Goal: Task Accomplishment & Management: Manage account settings

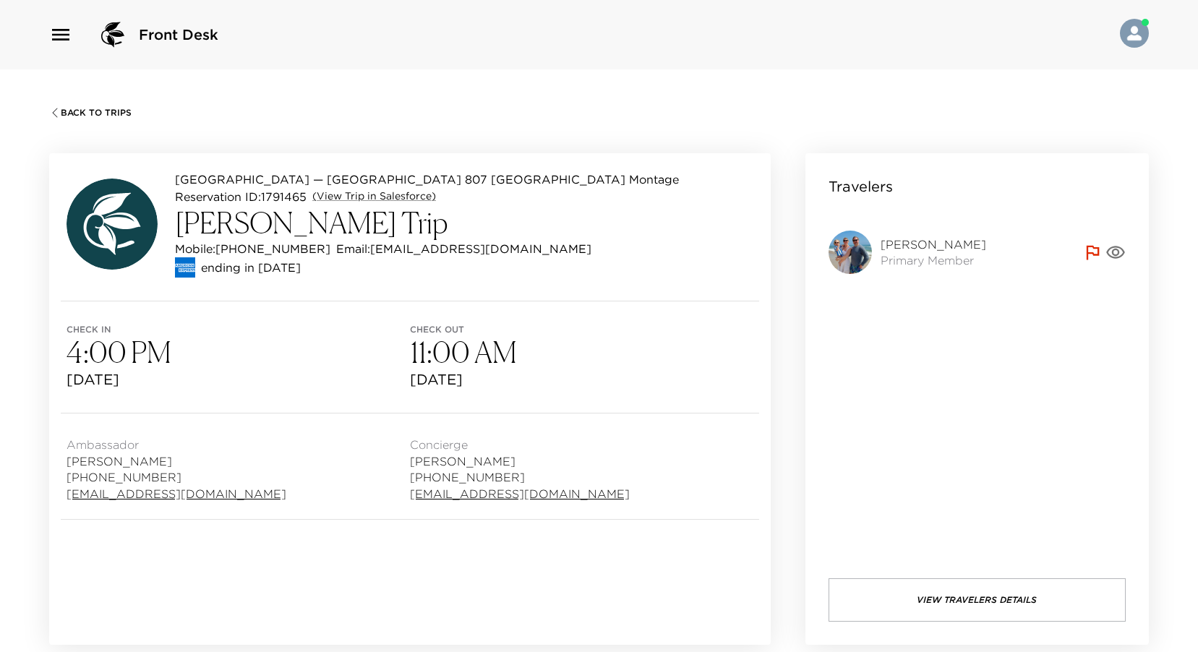
scroll to position [362, 0]
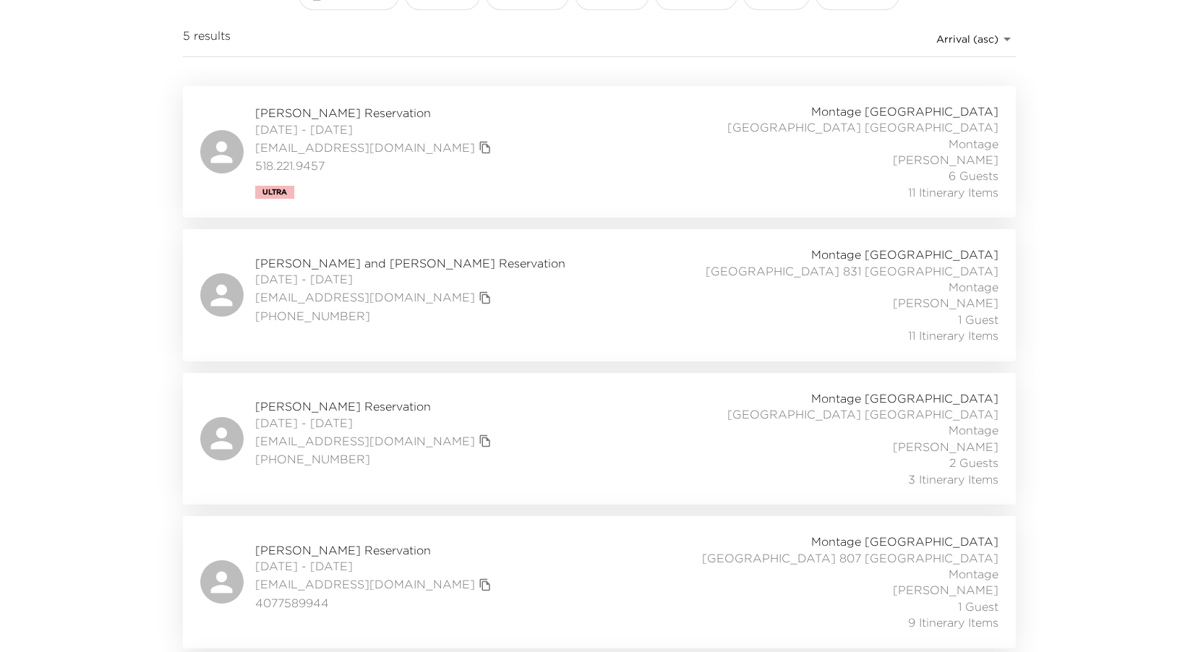
scroll to position [288, 0]
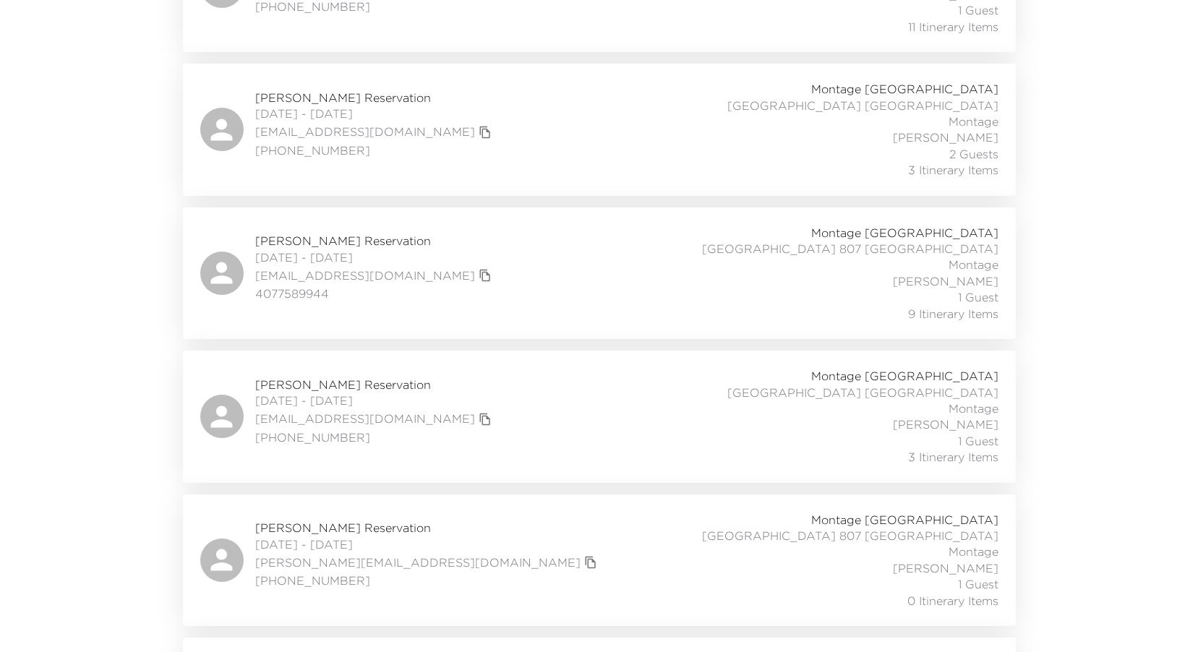
scroll to position [403, 0]
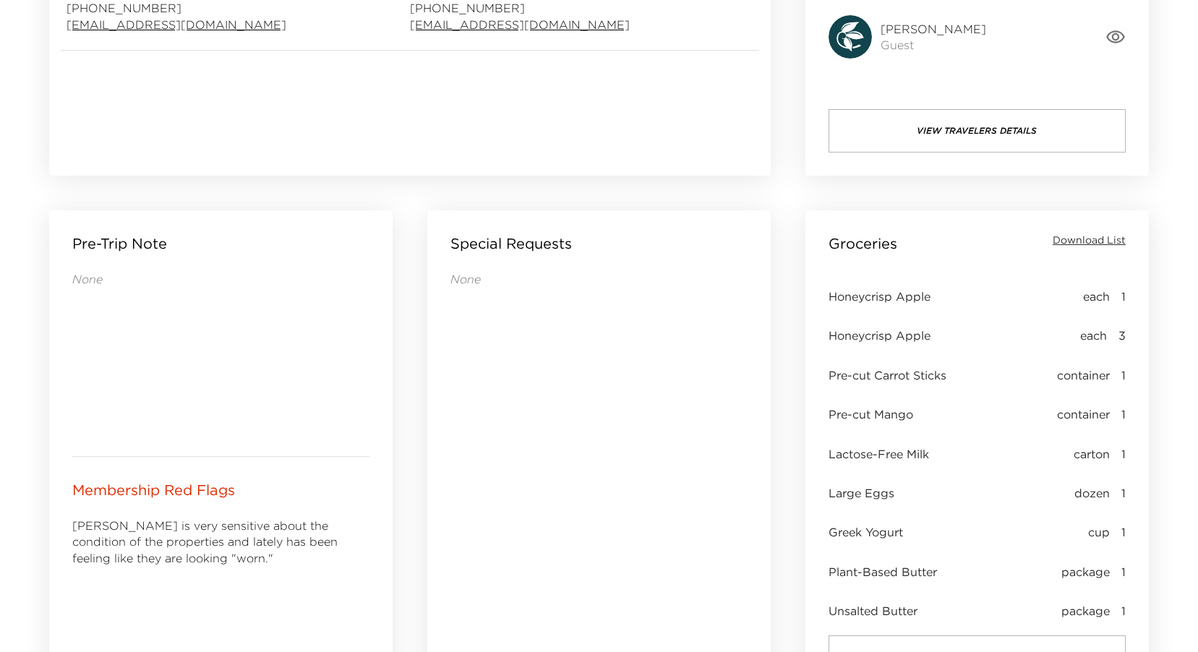
scroll to position [578, 0]
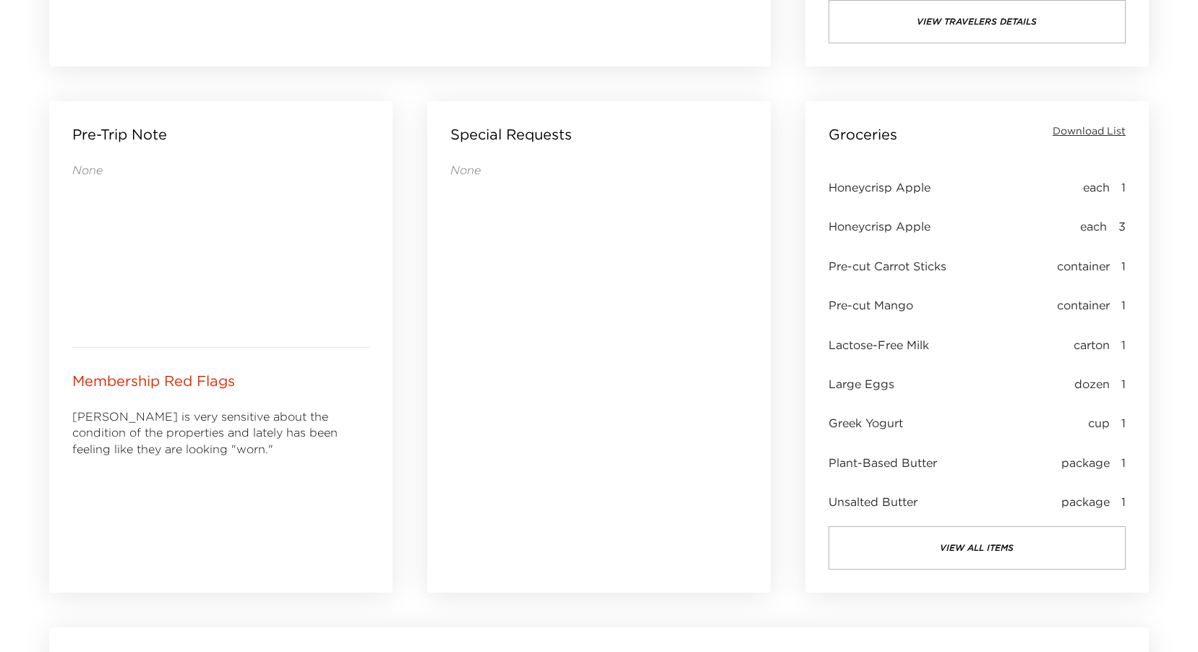
click at [988, 544] on button "view all items" at bounding box center [977, 547] width 297 height 43
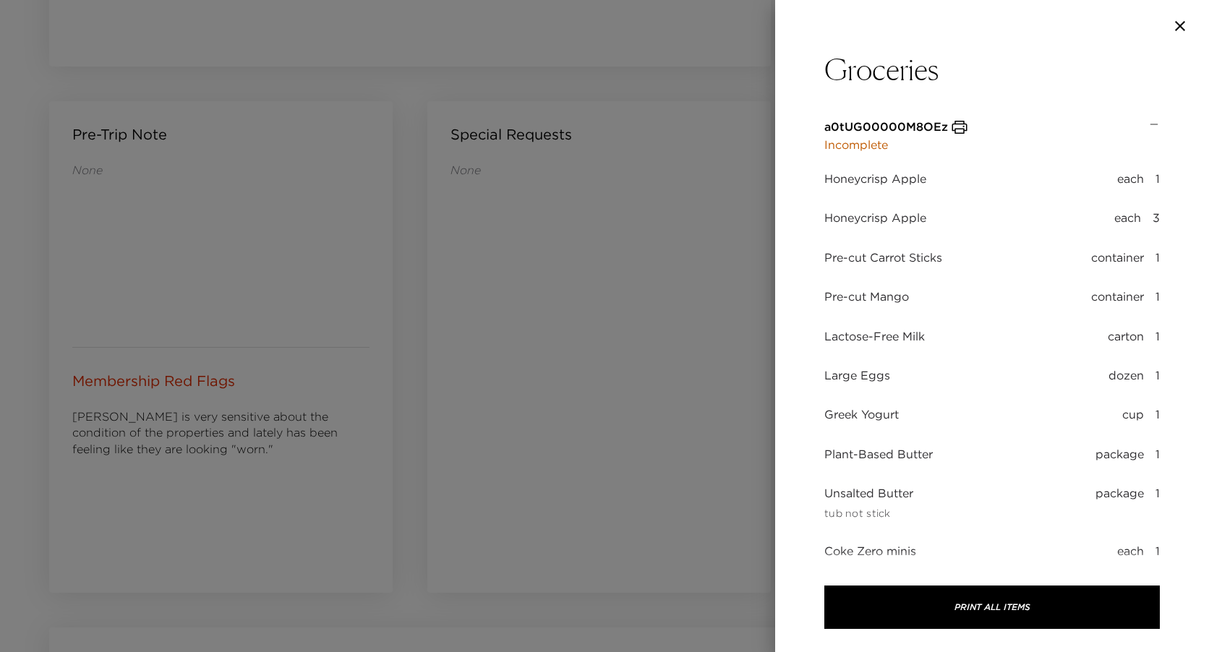
click at [871, 148] on p "Incomplete" at bounding box center [896, 144] width 144 height 17
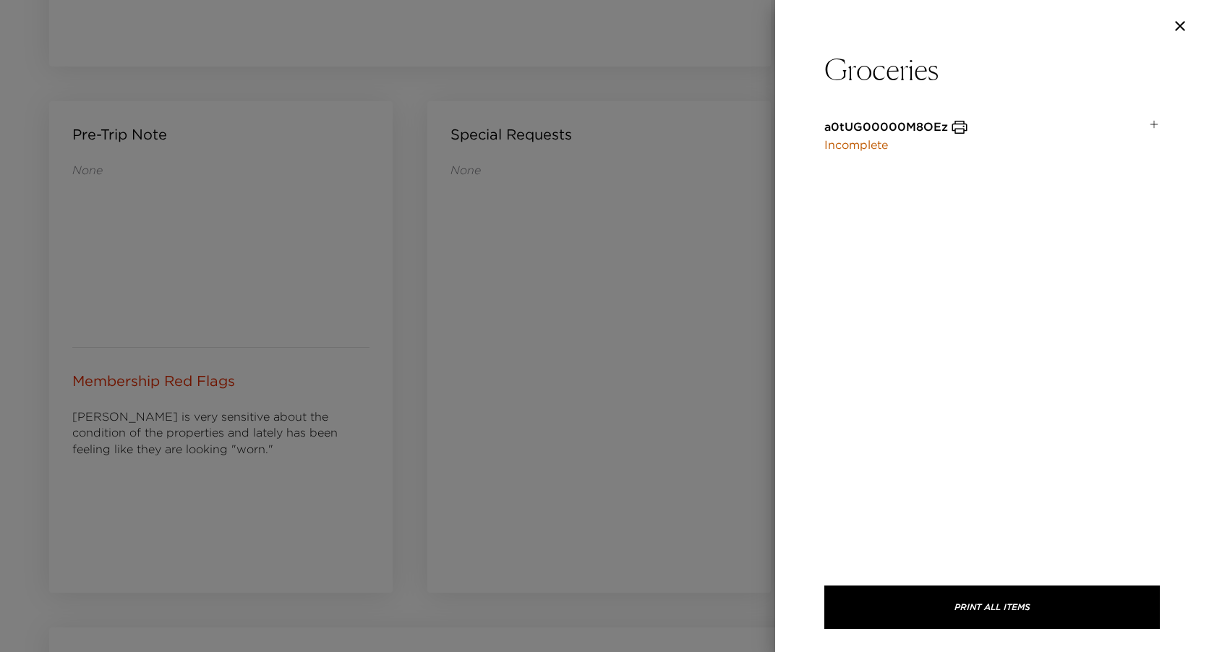
click at [871, 148] on p "Incomplete" at bounding box center [896, 144] width 144 height 17
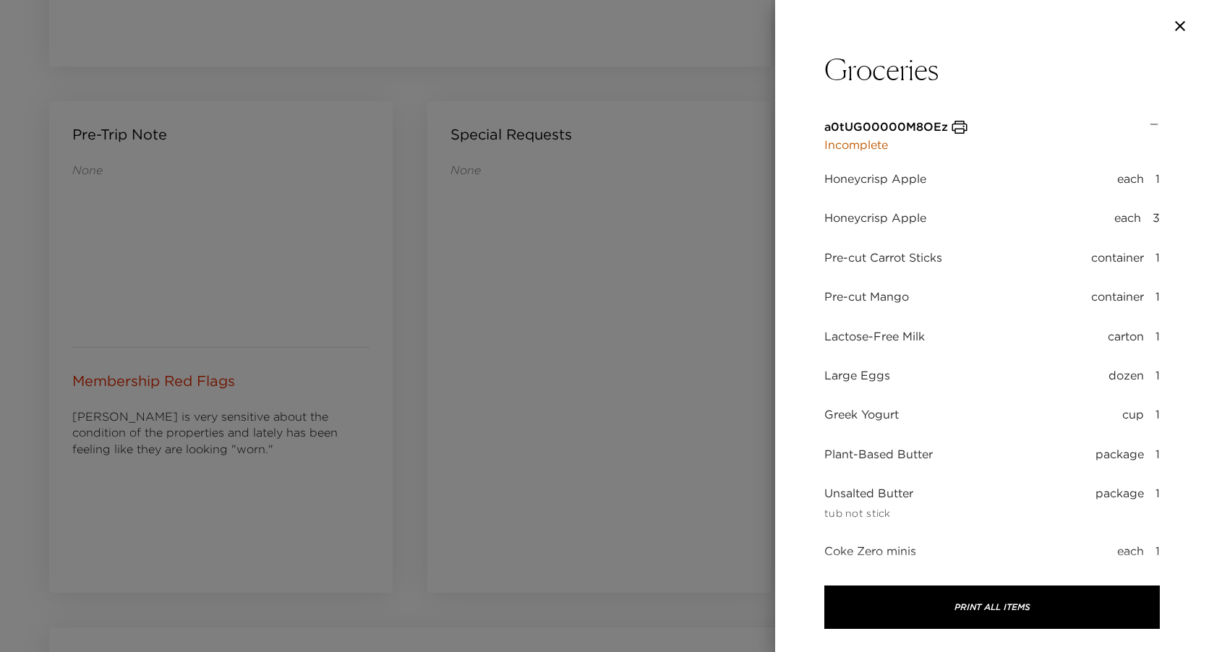
click at [722, 275] on div at bounding box center [604, 326] width 1209 height 652
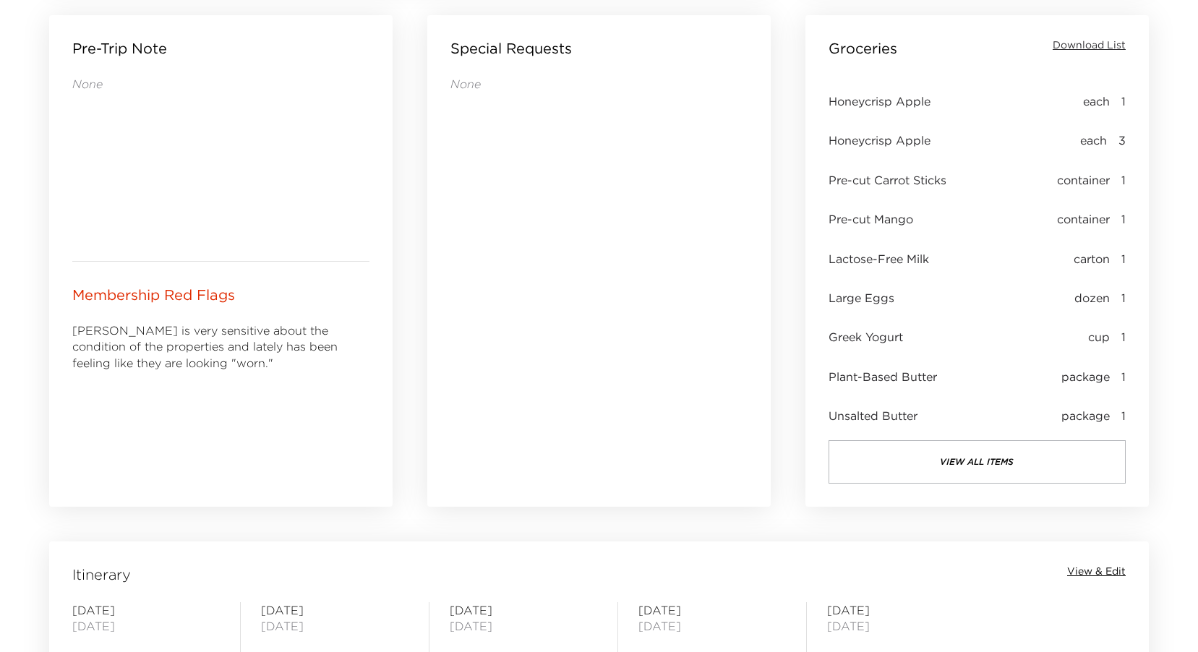
scroll to position [795, 0]
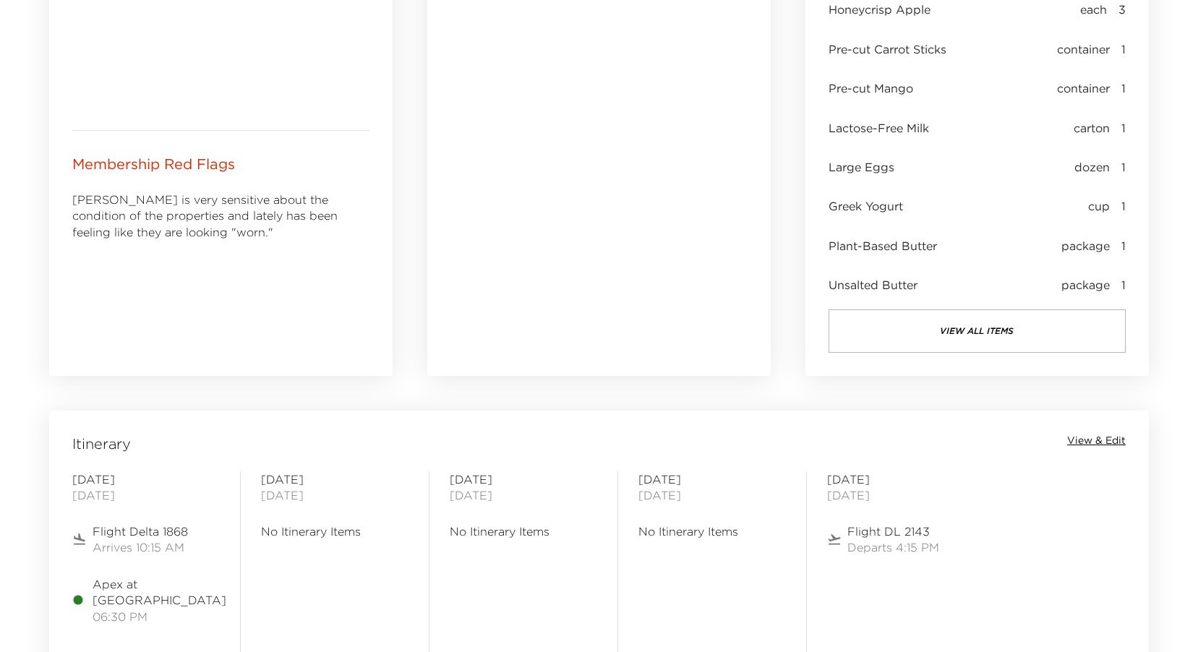
click at [1090, 437] on span "View & Edit" at bounding box center [1096, 441] width 59 height 14
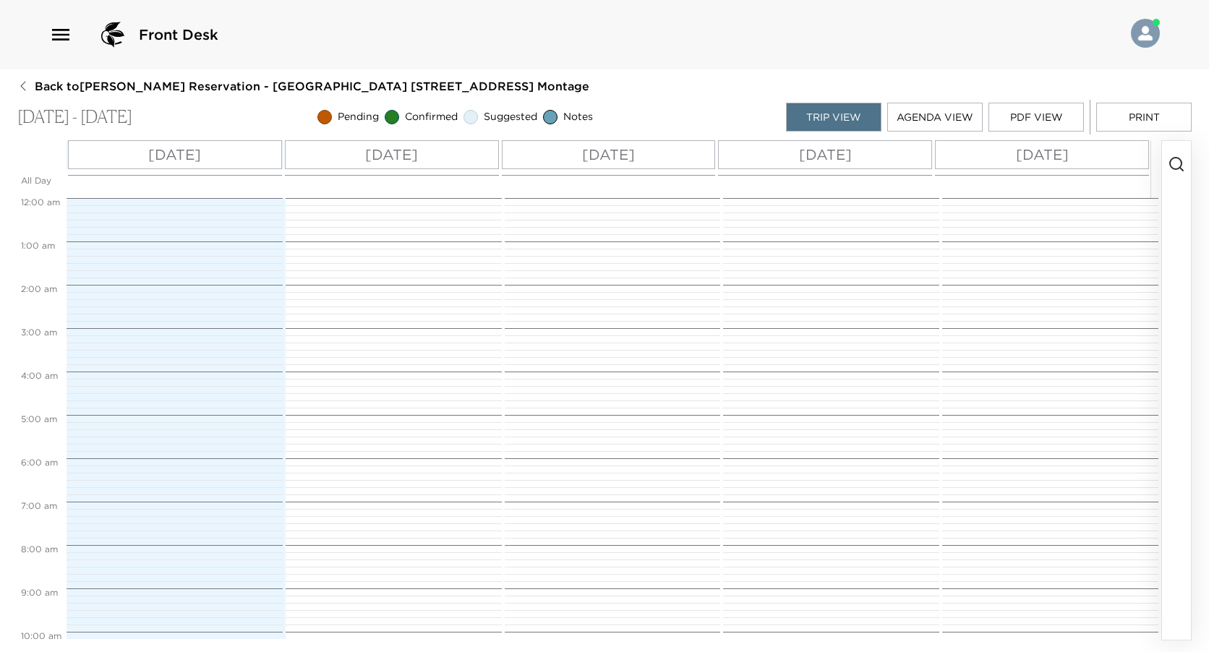
scroll to position [445, 0]
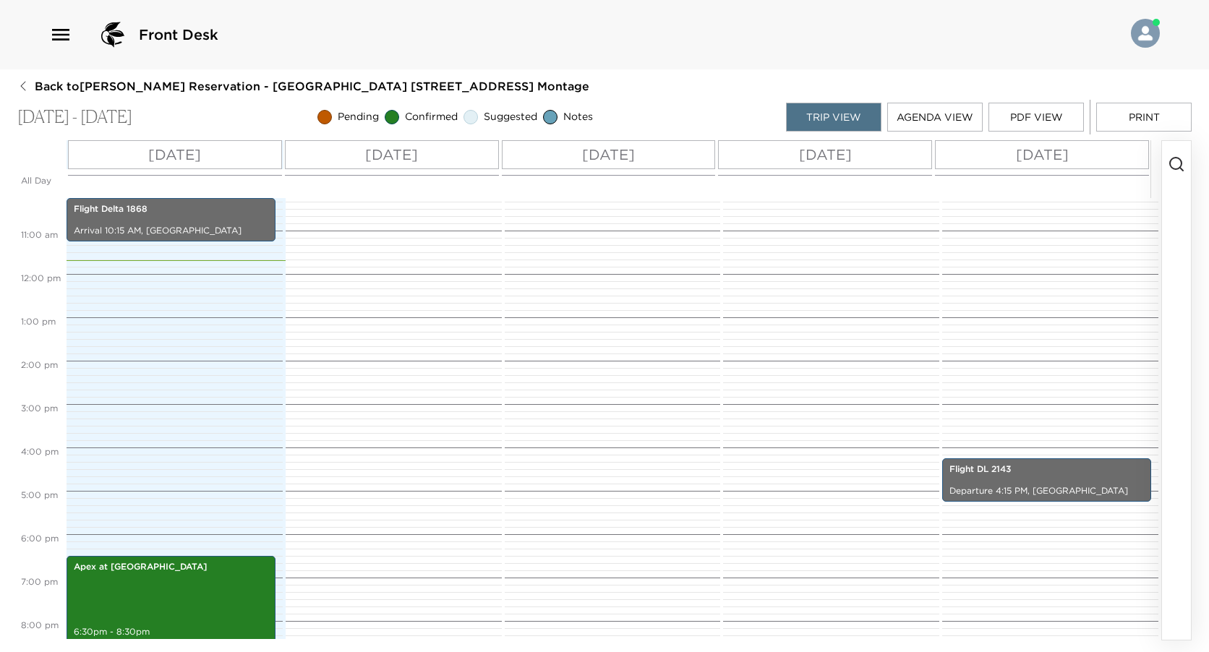
click at [236, 148] on div "[DATE]" at bounding box center [175, 154] width 214 height 29
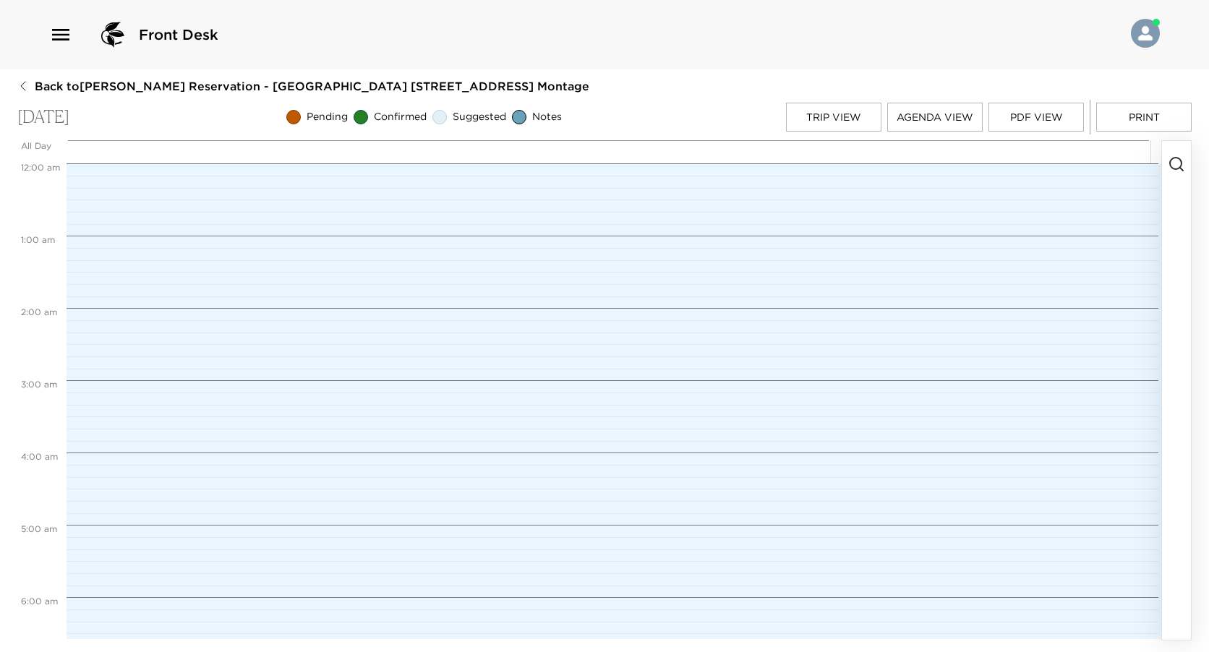
scroll to position [741, 0]
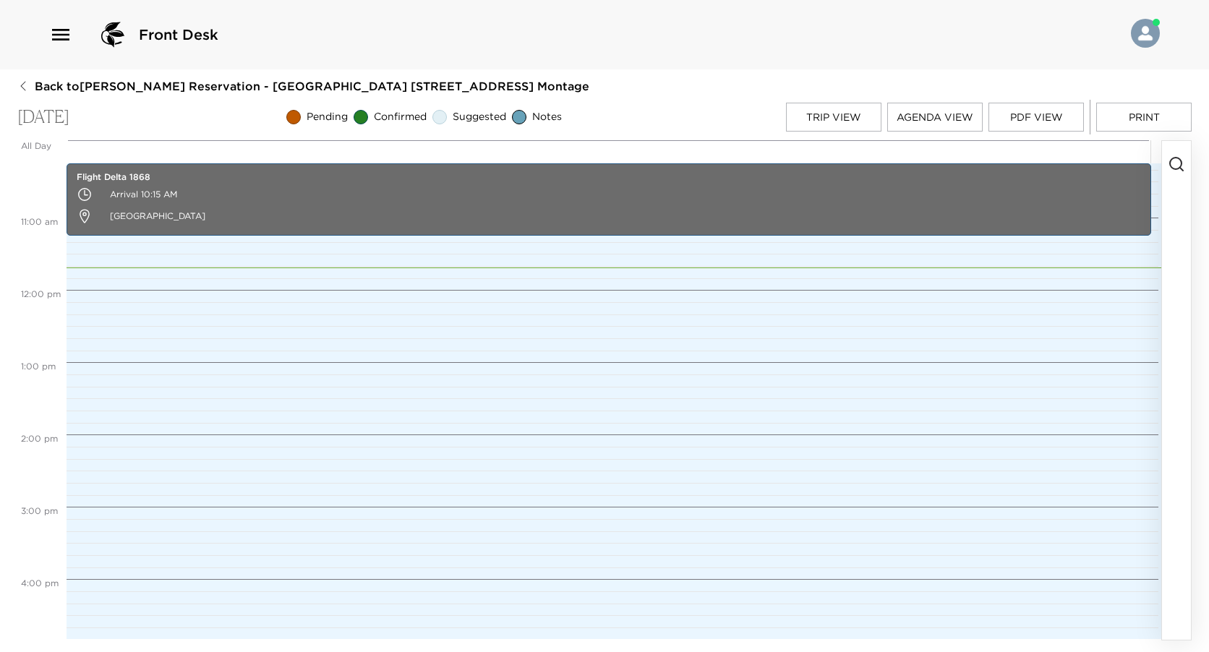
click at [1170, 164] on circle "button" at bounding box center [1176, 164] width 12 height 12
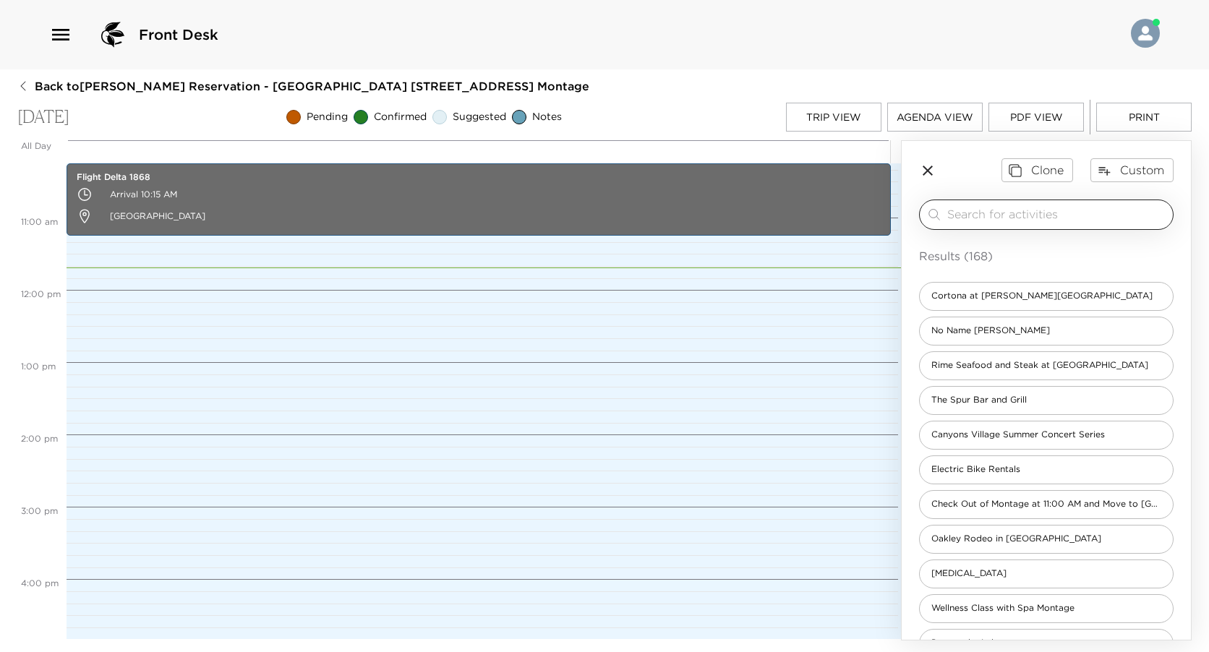
click at [1029, 205] on div "​" at bounding box center [1046, 215] width 255 height 30
click at [1015, 213] on input "search" at bounding box center [1057, 214] width 220 height 17
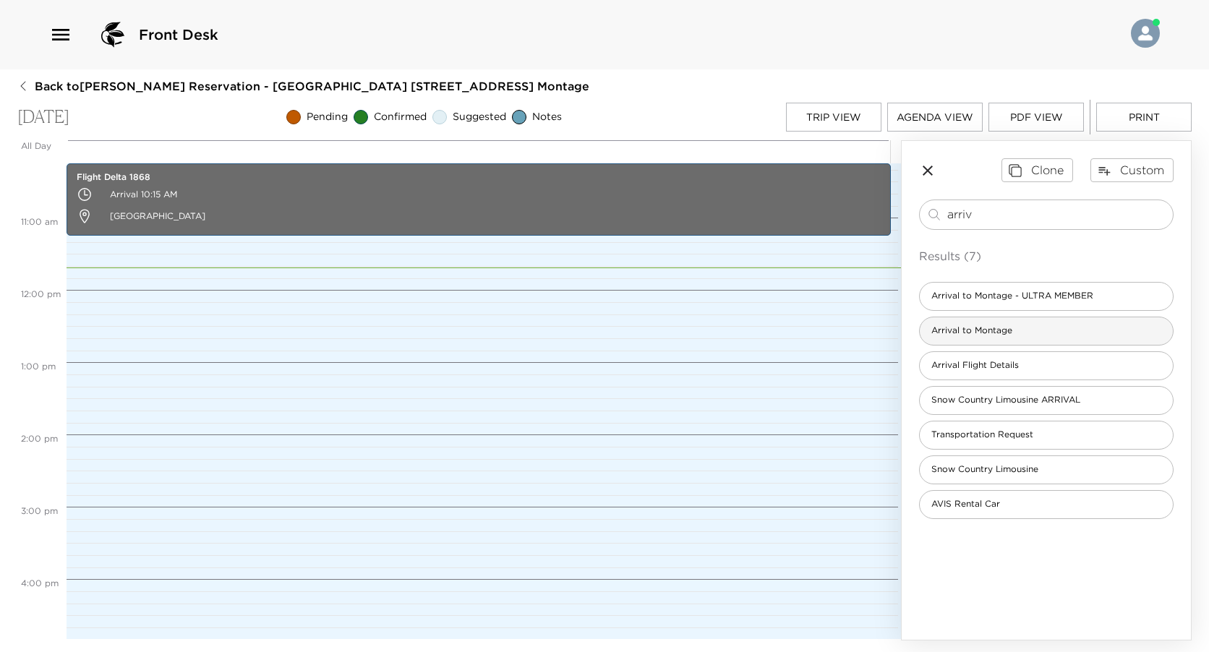
type input "arriv"
click at [962, 341] on div "Arrival to Montage" at bounding box center [1046, 331] width 255 height 29
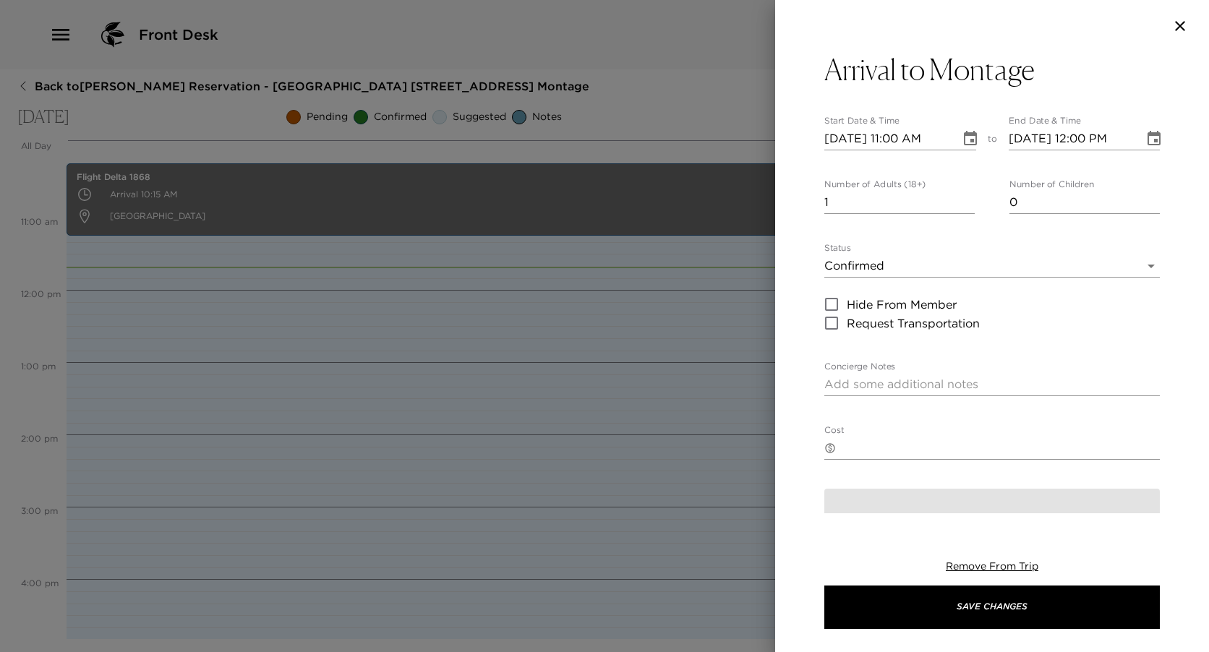
type textarea "We are expecting your arrival [DATE]. Please confirm your arrival time with us.…"
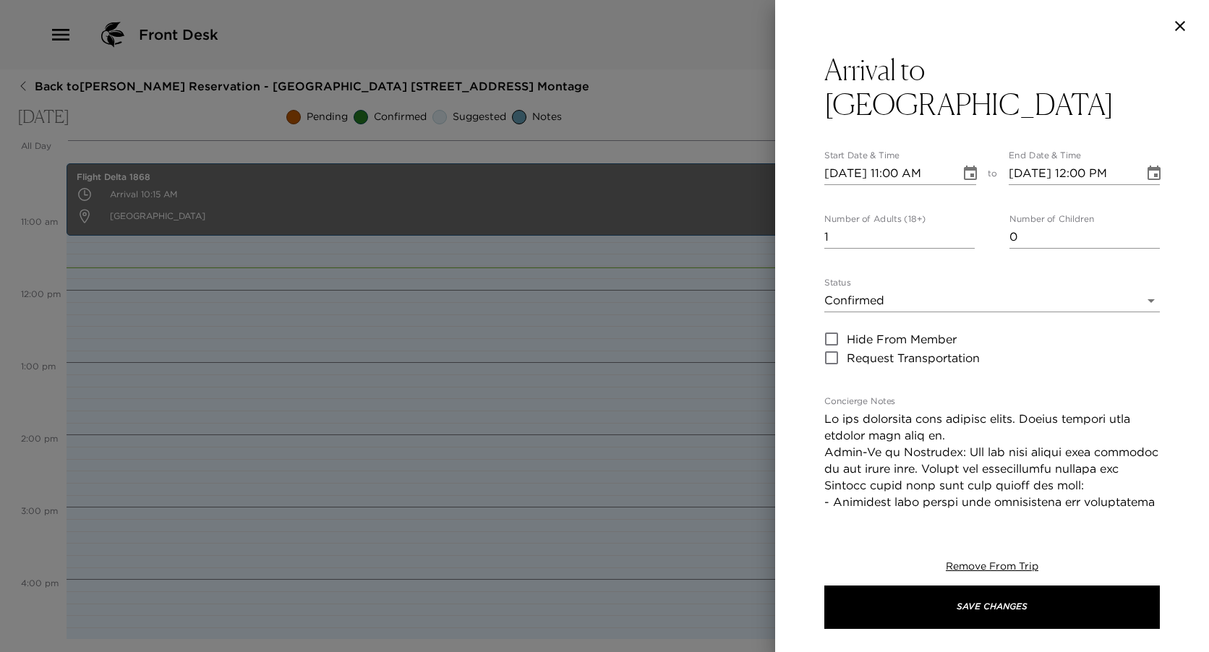
click at [966, 179] on icon "Choose date, selected date is Sep 1, 2025" at bounding box center [970, 173] width 13 height 14
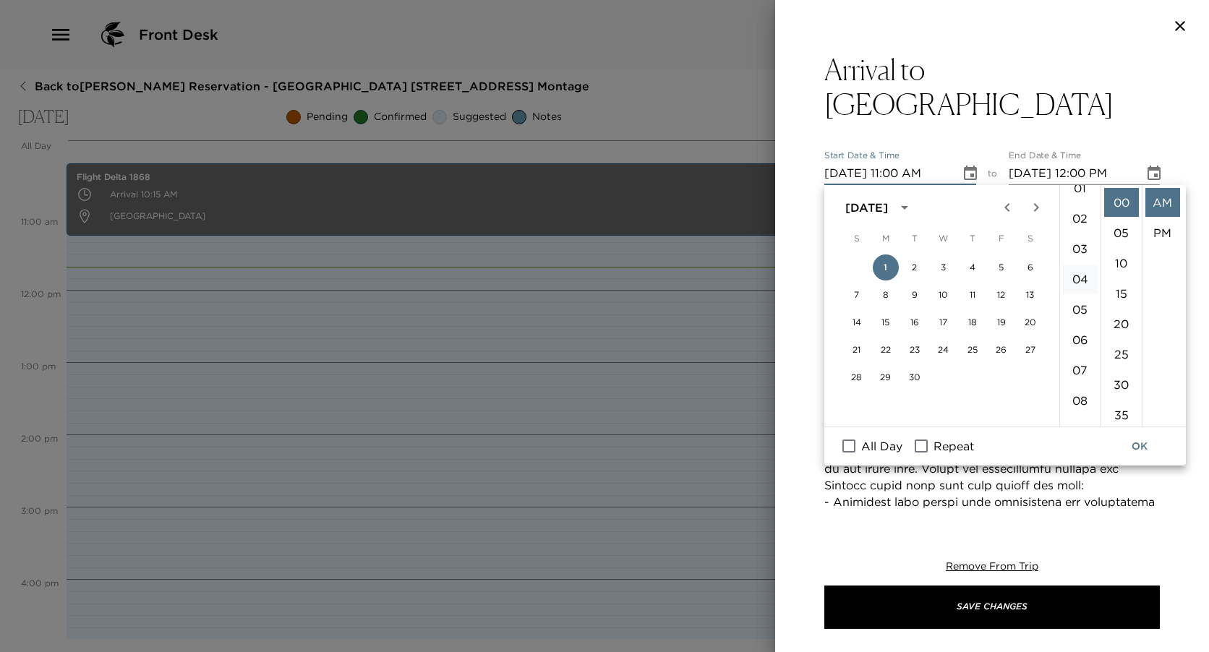
click at [1075, 277] on li "04" at bounding box center [1080, 279] width 35 height 29
click at [1158, 230] on li "PM" at bounding box center [1162, 232] width 35 height 29
type input "[DATE] 04:00 PM"
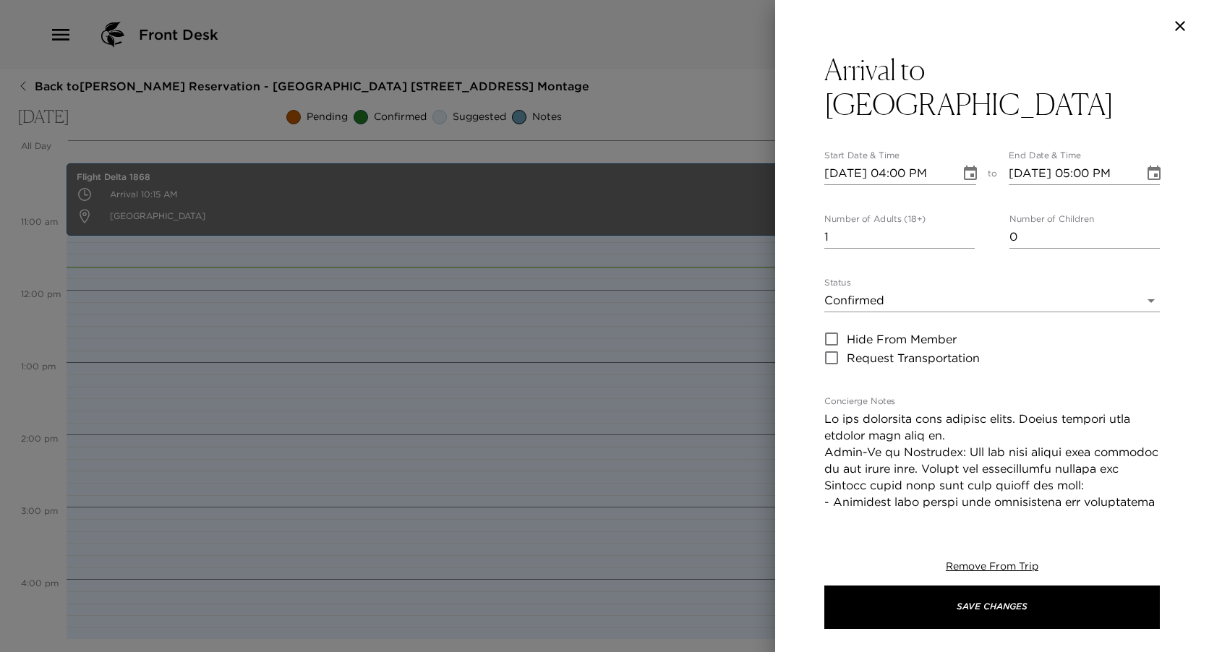
scroll to position [30, 0]
click at [1147, 171] on icon "Choose date, selected date is Sep 1, 2025" at bounding box center [1153, 173] width 13 height 14
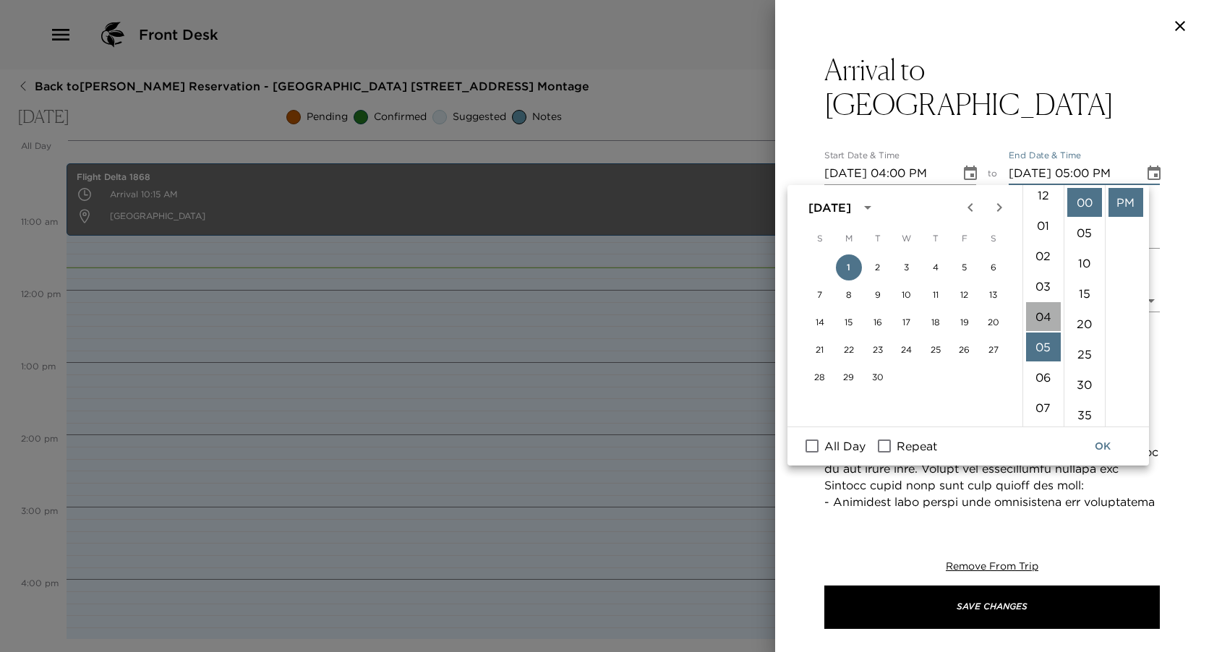
click at [1040, 315] on li "04" at bounding box center [1043, 316] width 35 height 29
type input "[DATE] 04:00 PM"
click at [1101, 452] on button "OK" at bounding box center [1102, 446] width 46 height 27
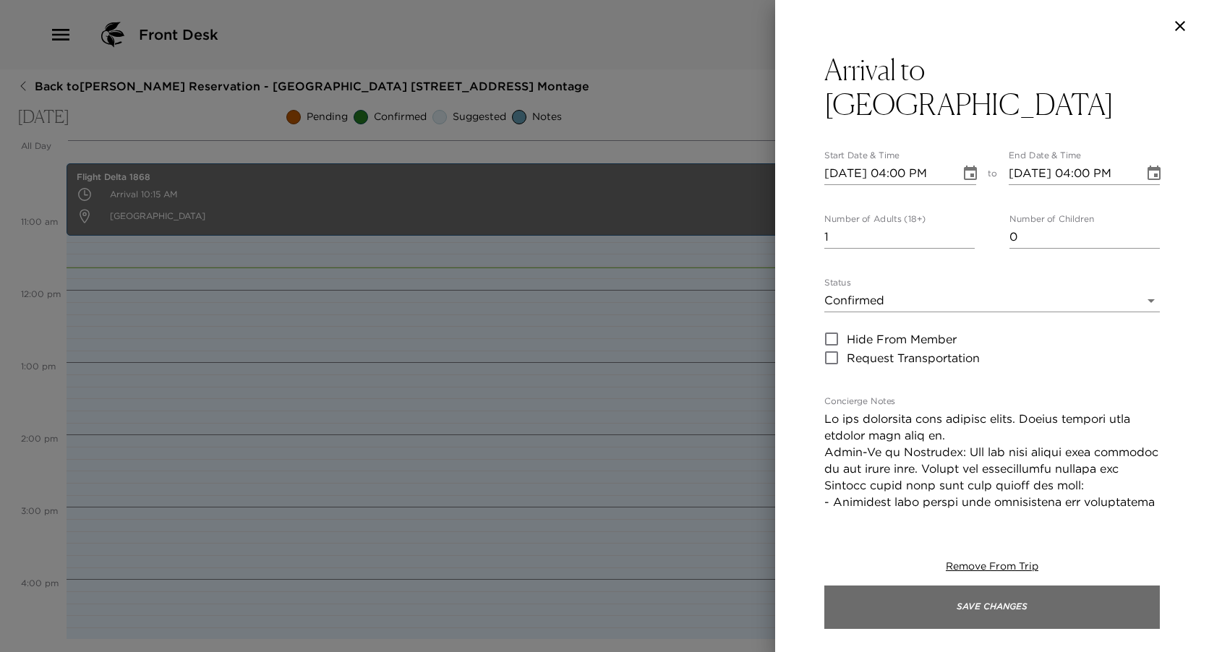
click at [1006, 597] on button "Save Changes" at bounding box center [991, 607] width 335 height 43
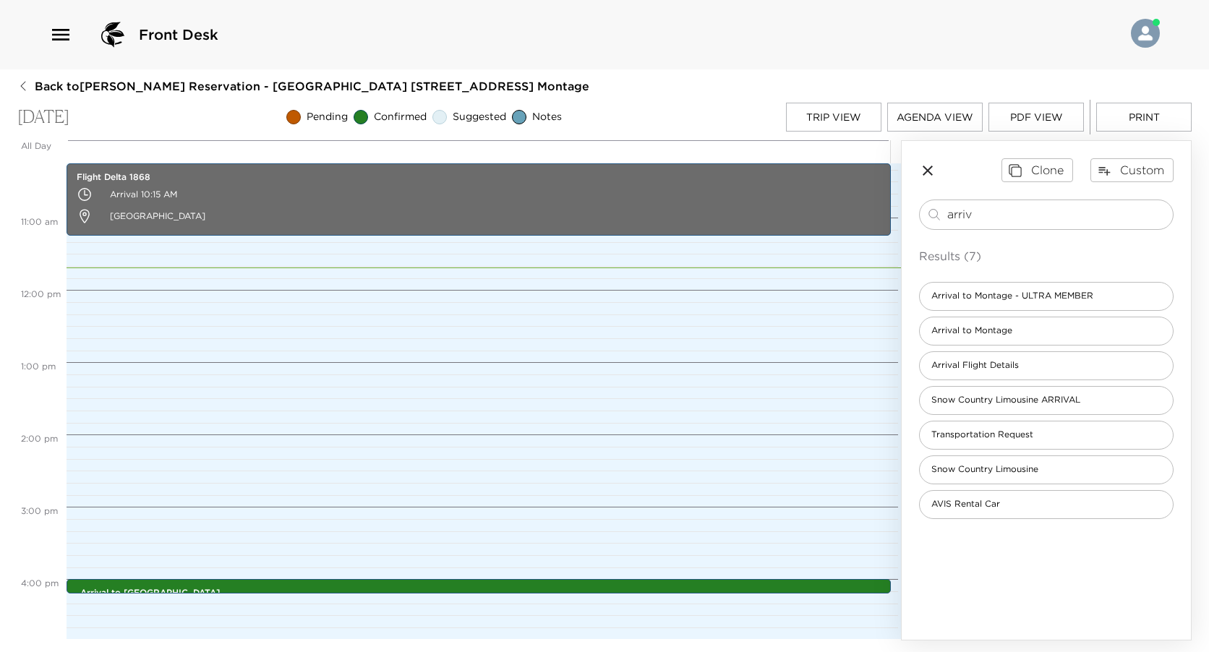
click at [827, 121] on button "Trip View" at bounding box center [833, 117] width 95 height 29
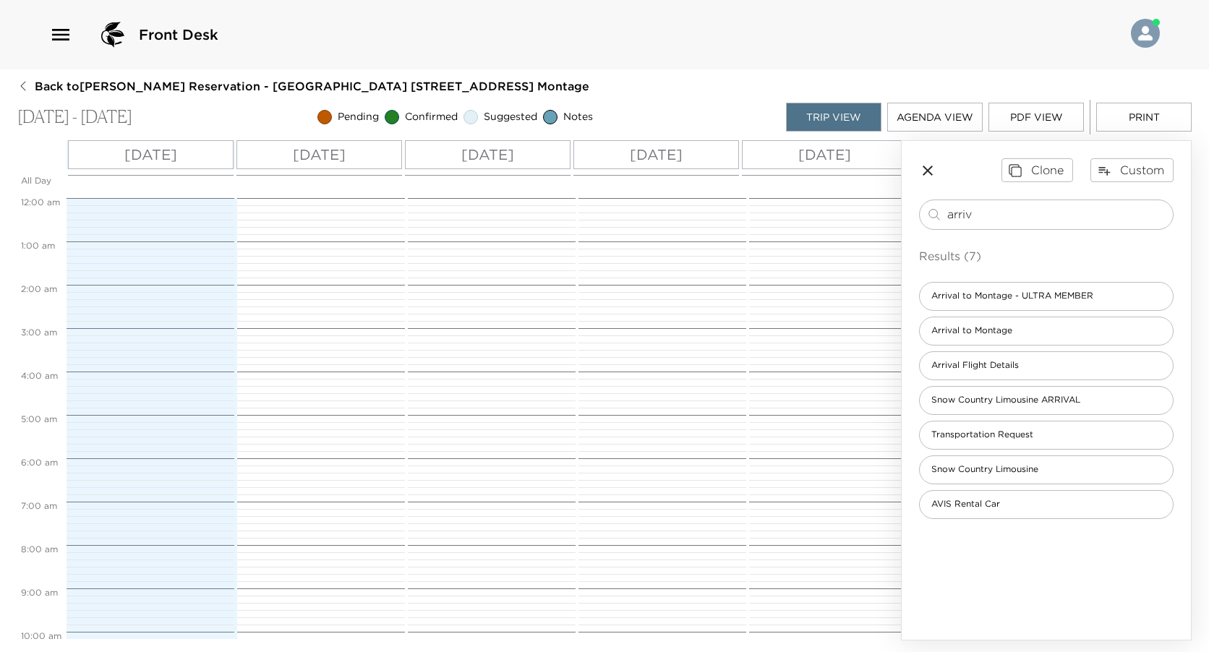
scroll to position [445, 0]
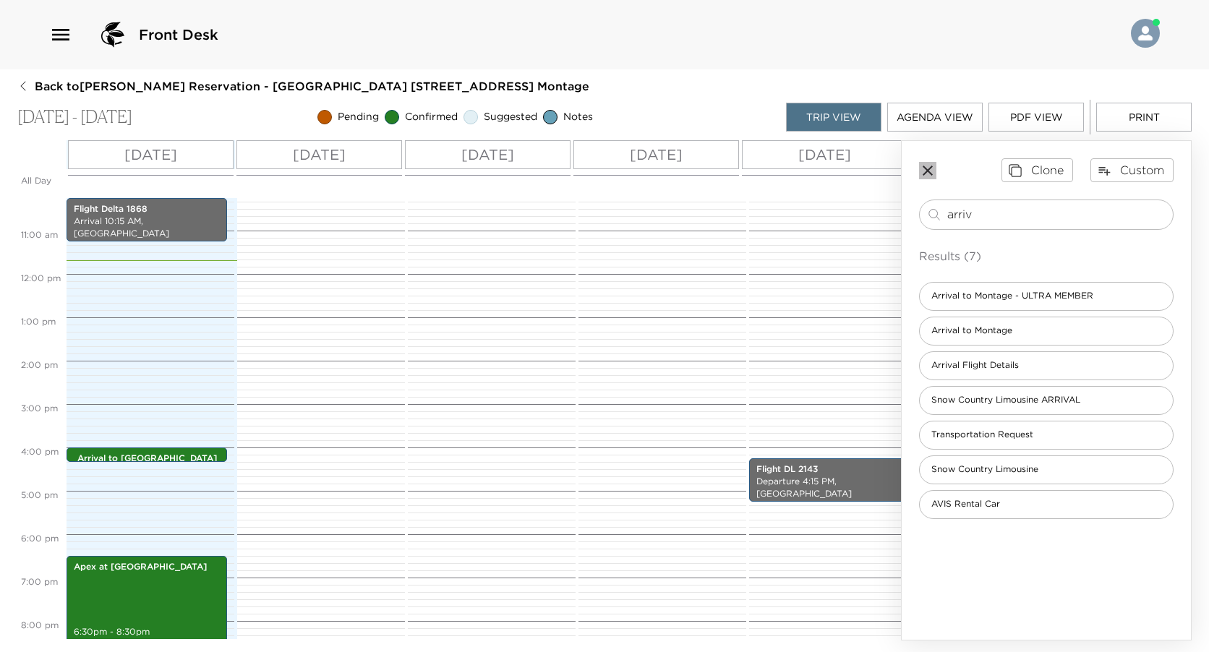
click at [925, 175] on icon "button" at bounding box center [927, 170] width 17 height 17
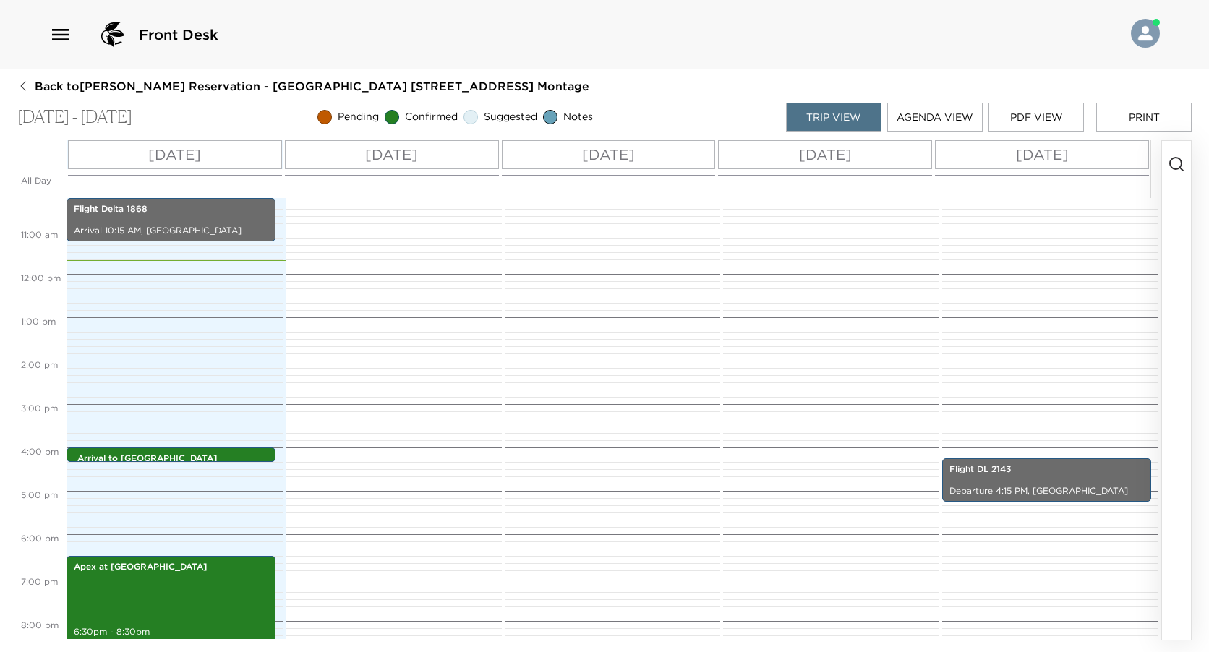
click at [1091, 159] on div "Fri 09/05" at bounding box center [1042, 154] width 214 height 29
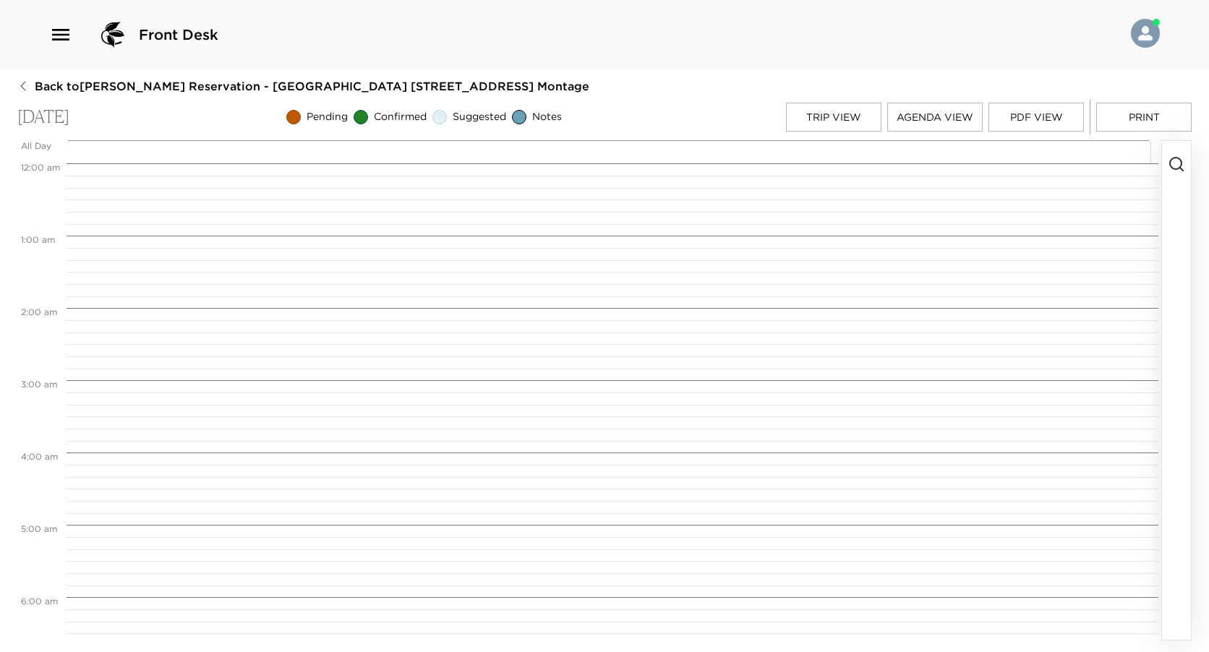
scroll to position [578, 0]
click at [1182, 171] on line "button" at bounding box center [1181, 169] width 3 height 3
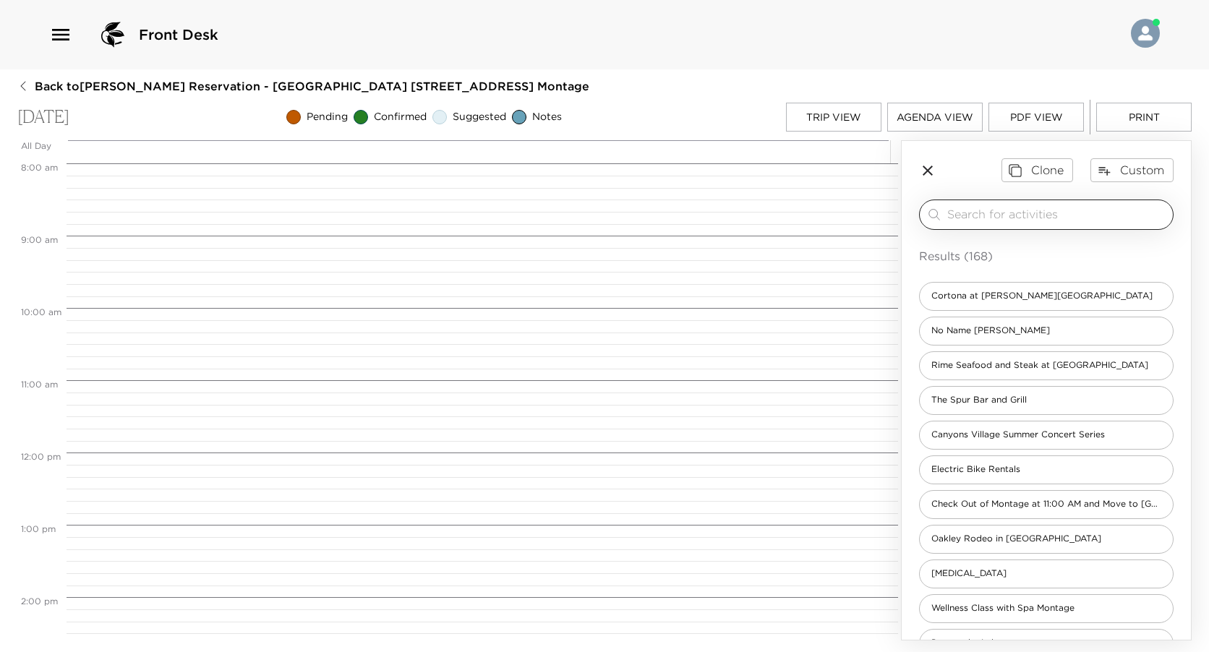
click at [1085, 212] on input "search" at bounding box center [1057, 214] width 220 height 17
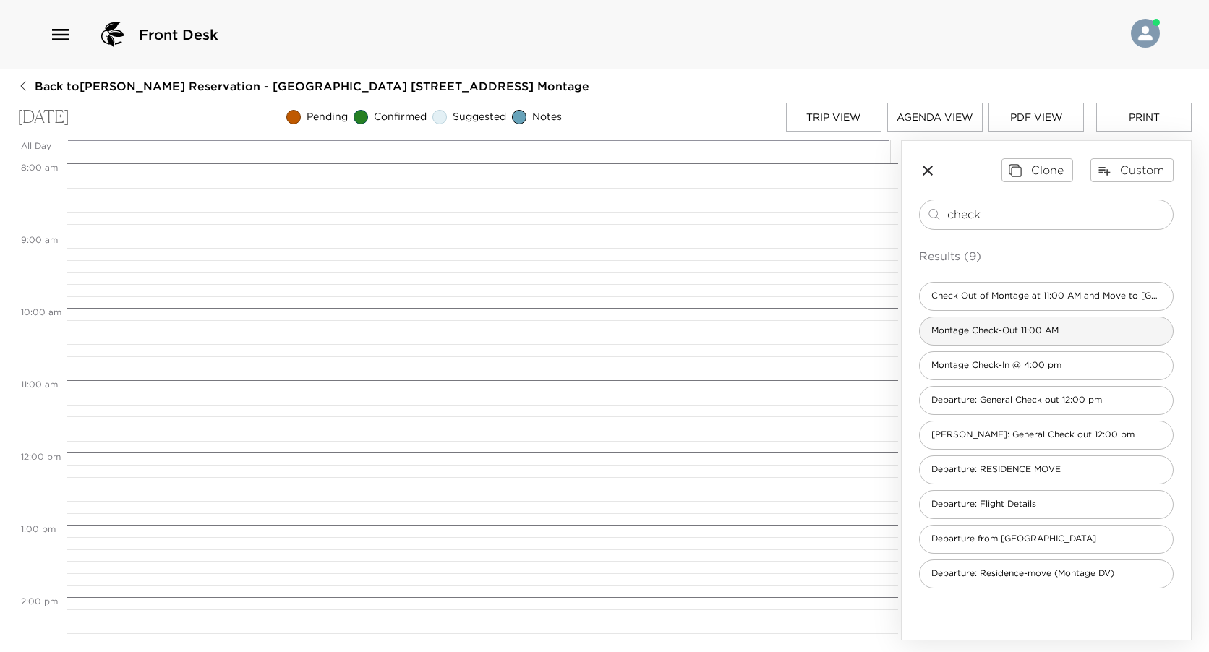
type input "check"
click at [1025, 325] on span "Montage Check-Out 11:00 AM" at bounding box center [995, 331] width 150 height 12
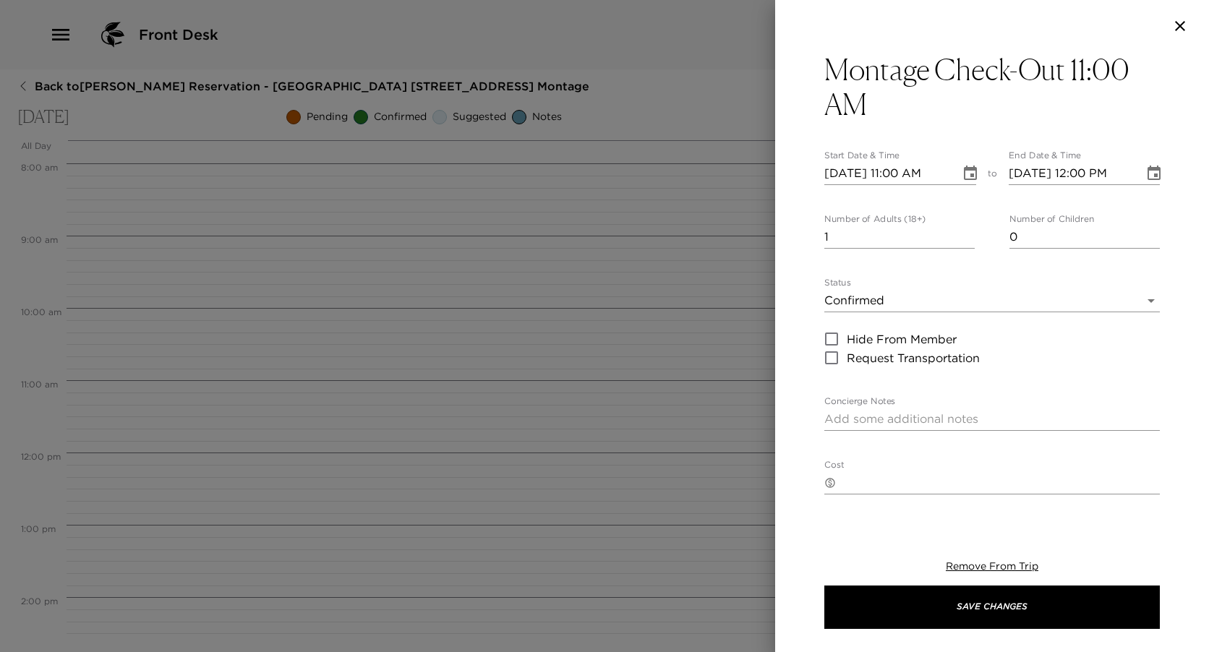
type textarea "Please note that check out time is 11:00 am. If we can assist you with arrangem…"
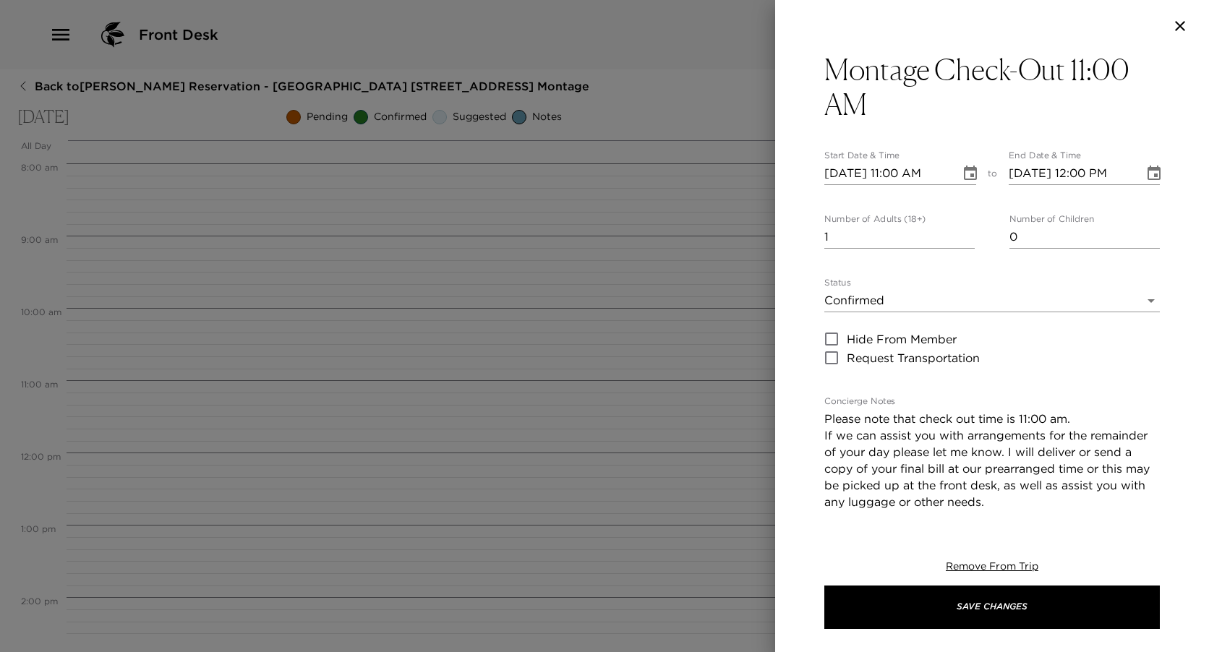
click at [1147, 176] on icon "Choose date, selected date is Sep 5, 2025" at bounding box center [1153, 173] width 13 height 14
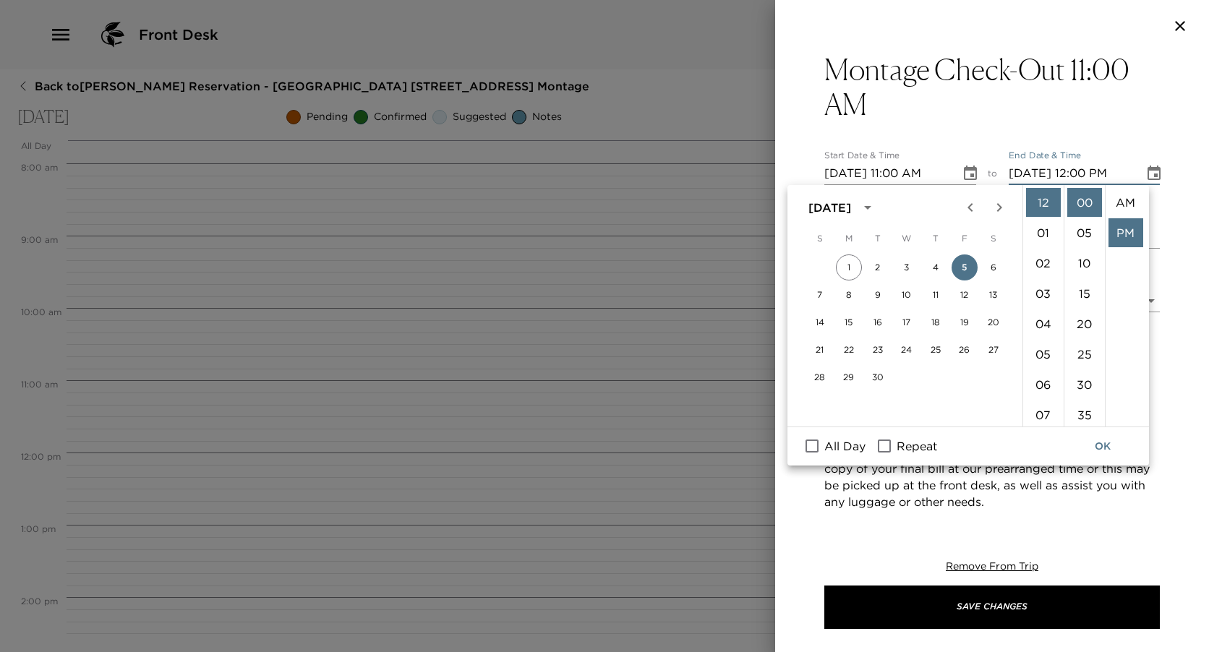
scroll to position [30, 0]
click at [1038, 249] on li "11" at bounding box center [1043, 247] width 35 height 29
click at [1129, 203] on li "AM" at bounding box center [1125, 202] width 35 height 29
type input "09/05/2025 11:00 AM"
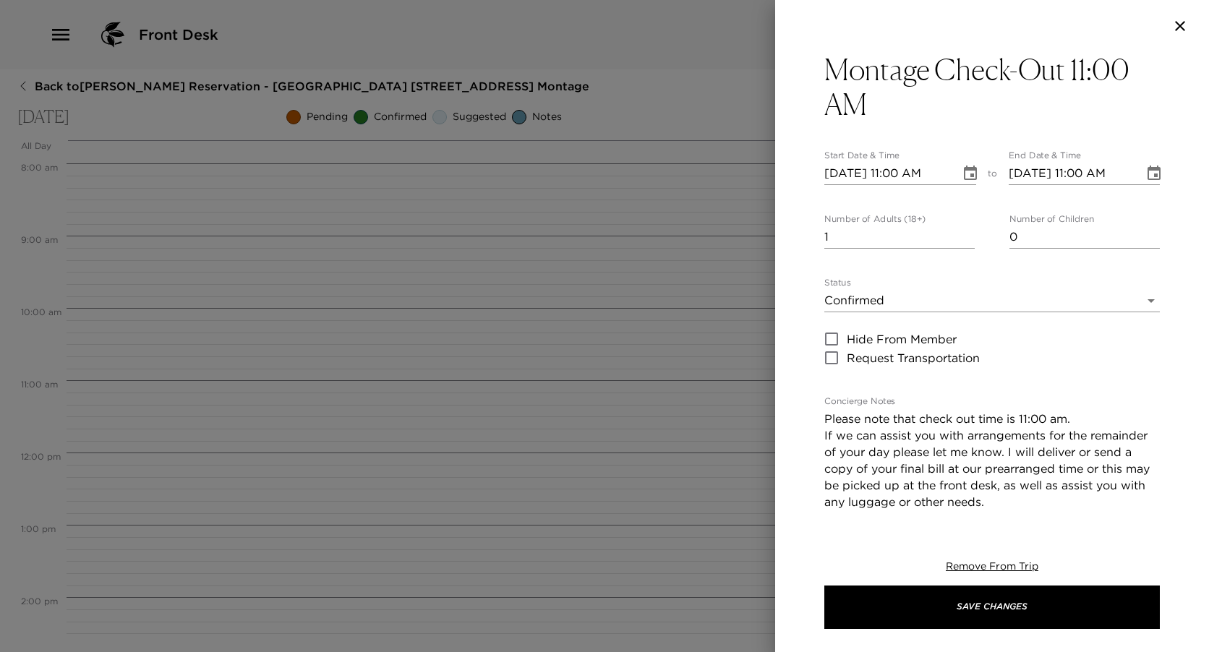
click at [992, 583] on div "Remove From Trip Save Changes" at bounding box center [991, 594] width 335 height 116
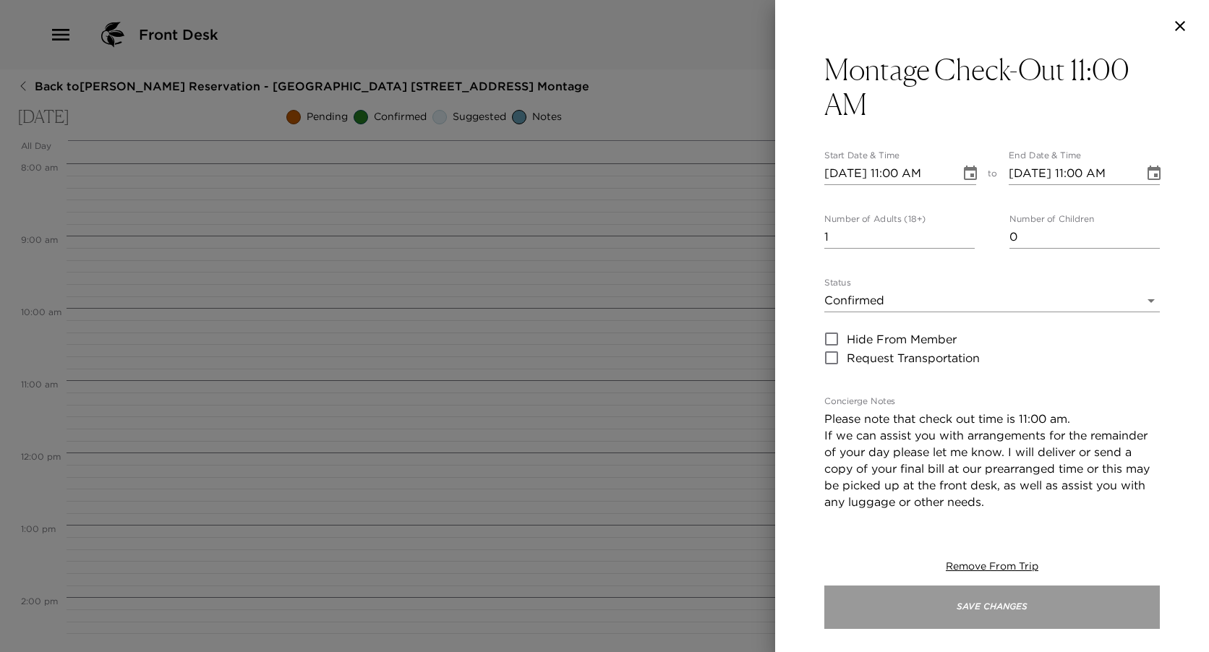
click at [991, 591] on button "Save Changes" at bounding box center [991, 607] width 335 height 43
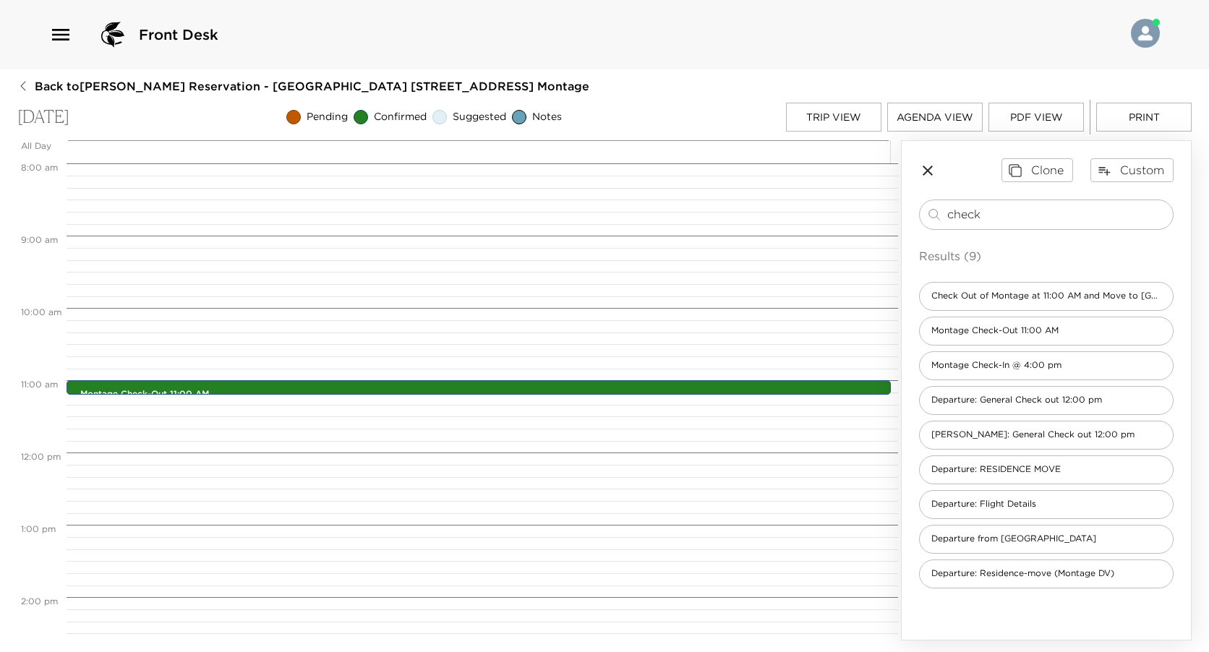
click at [794, 89] on div "Back to Jeffrey Landman Reservation - Montage Deer Valley 831 Deer Valley Monta…" at bounding box center [604, 359] width 1174 height 563
click at [797, 99] on div "Back to Jeffrey Landman Reservation - Montage Deer Valley 831 Deer Valley Monta…" at bounding box center [604, 359] width 1174 height 563
click at [798, 122] on button "Trip View" at bounding box center [833, 117] width 95 height 29
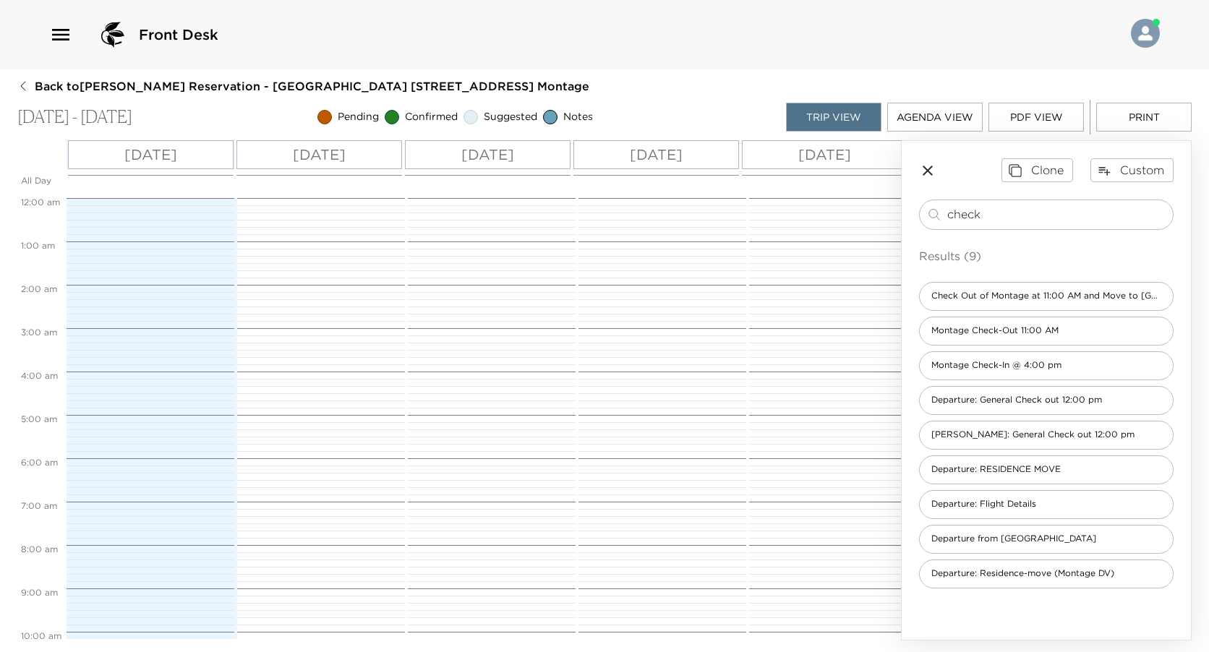
scroll to position [445, 0]
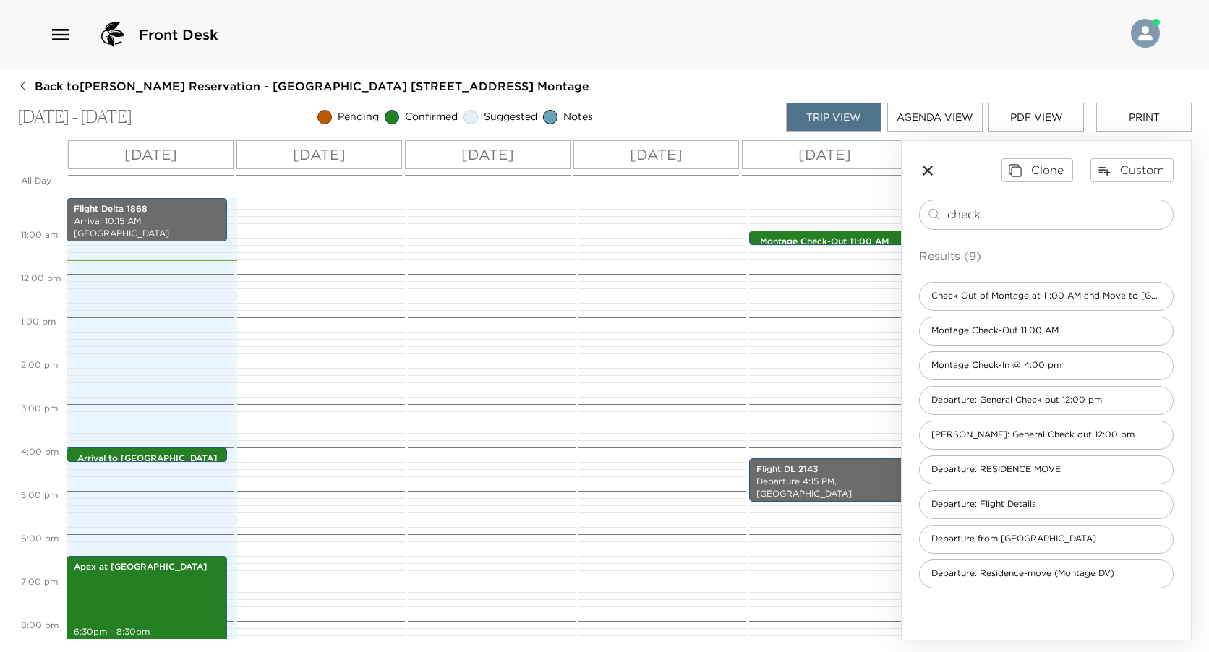
click at [367, 153] on div "[DATE]" at bounding box center [319, 154] width 166 height 29
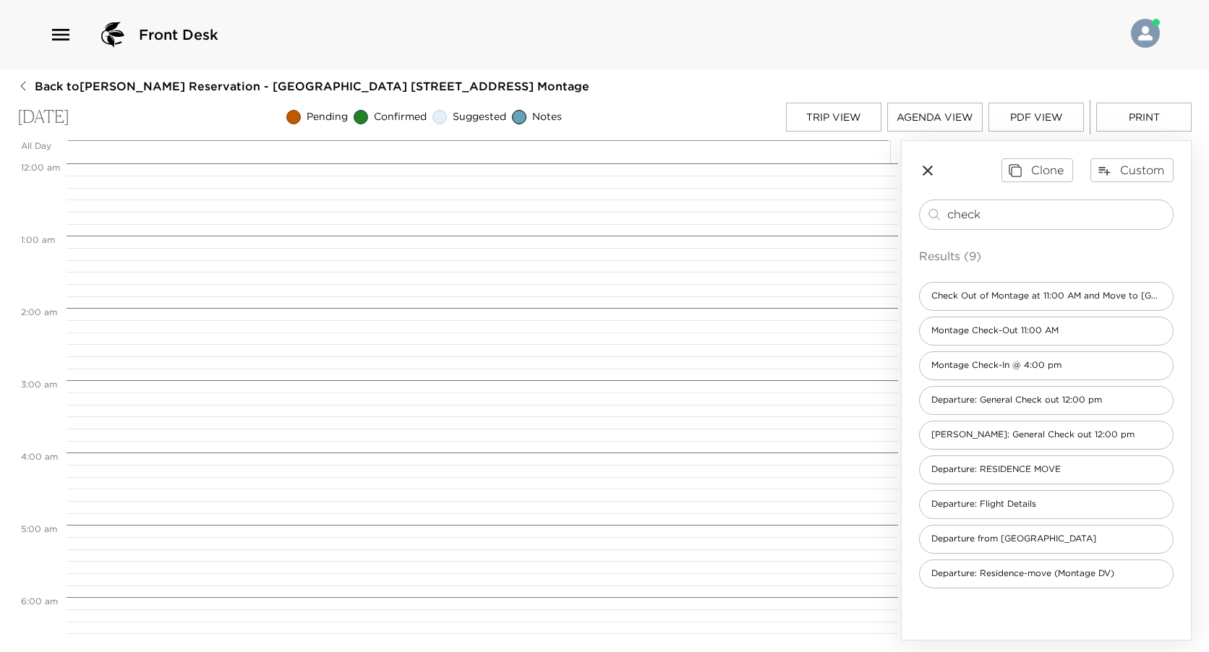
scroll to position [578, 0]
click at [1031, 208] on input "check" at bounding box center [1057, 214] width 220 height 17
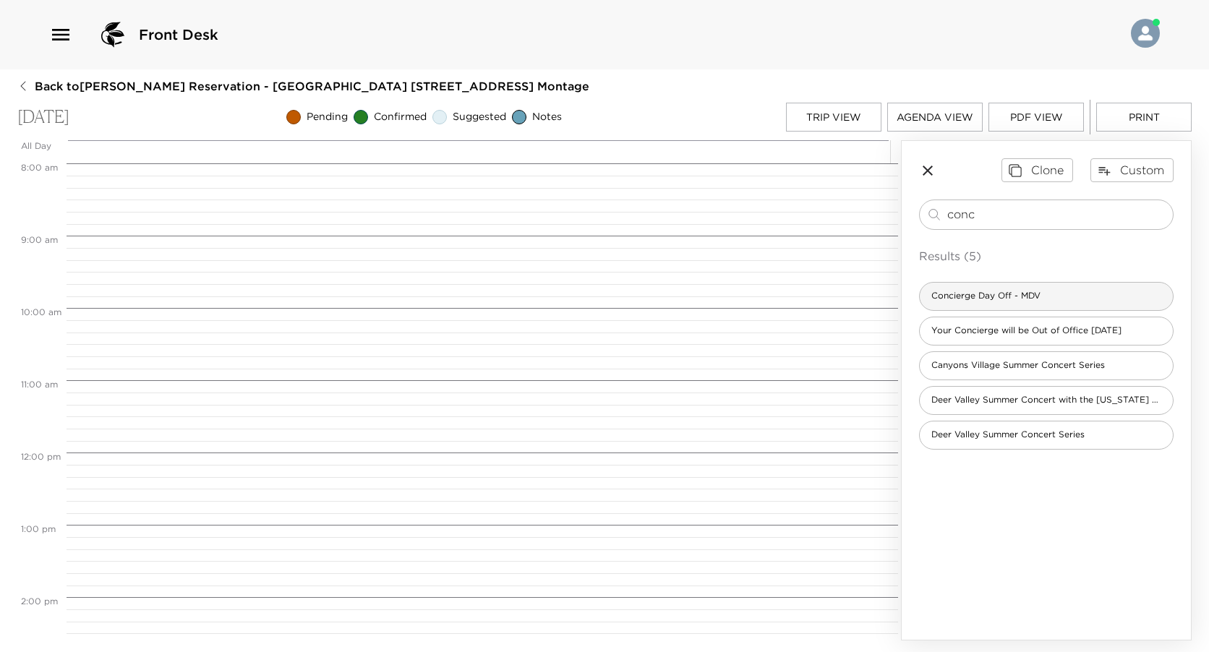
type input "conc"
click at [1033, 303] on div "Concierge Day Off - MDV" at bounding box center [1046, 296] width 255 height 29
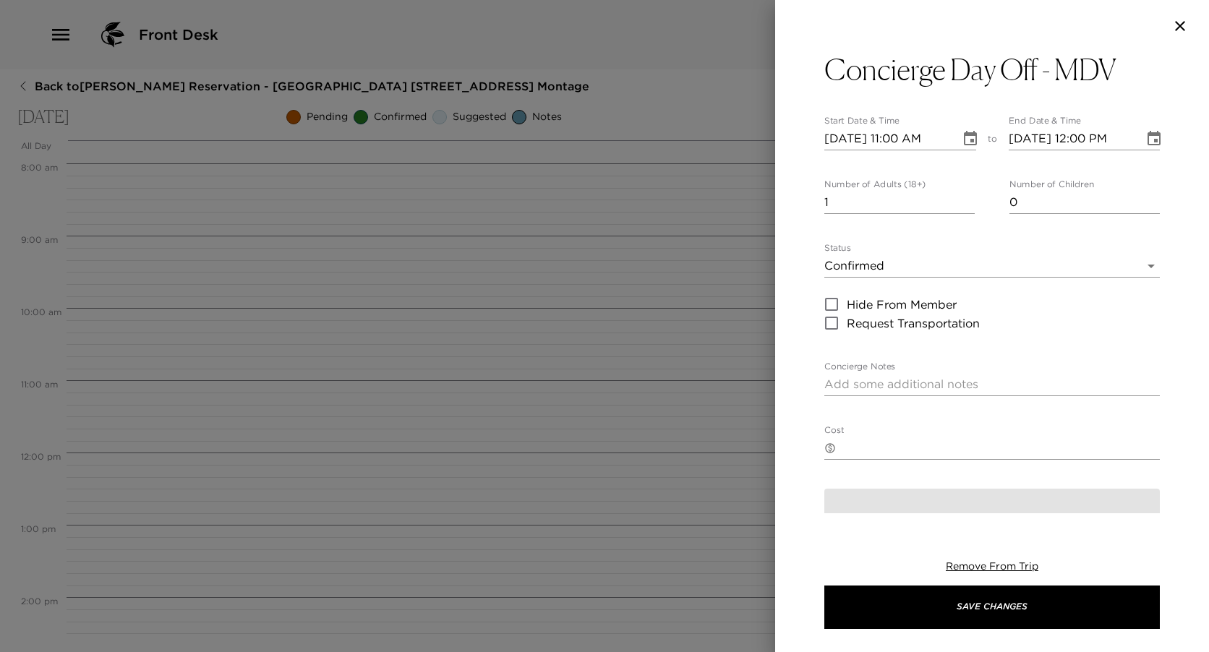
type textarea "I plan to be off duty this day. In anticipation of my day off, my Montage Deer …"
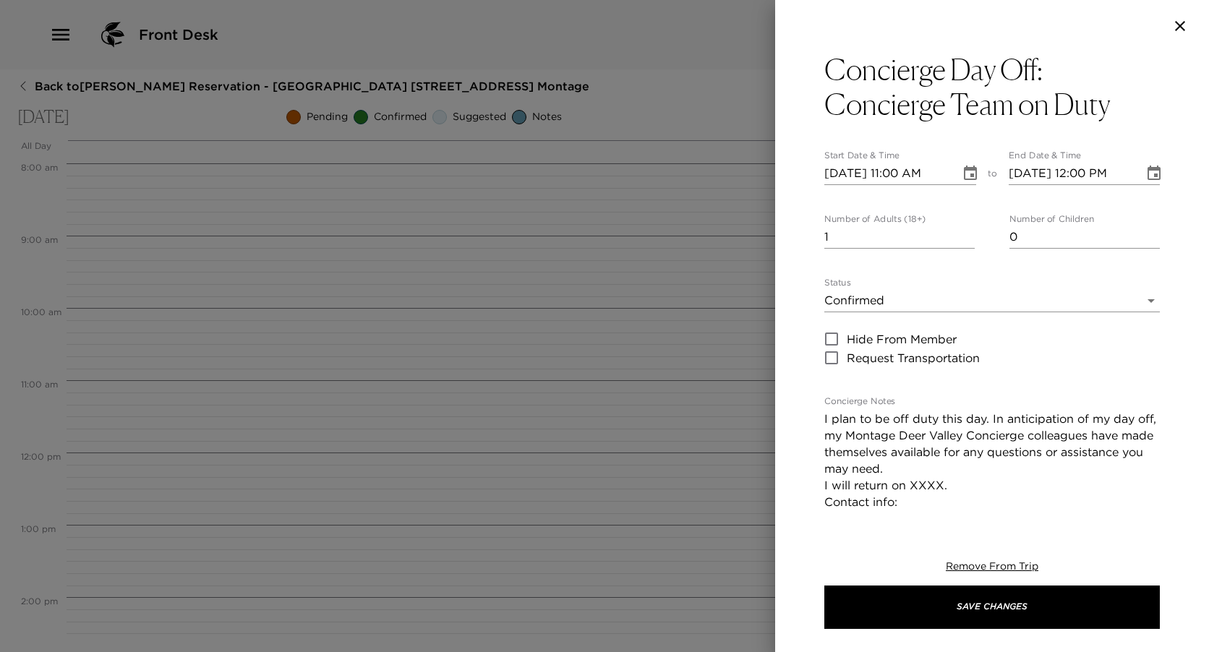
click at [968, 180] on icon "Choose date, selected date is Sep 2, 2025" at bounding box center [970, 173] width 13 height 14
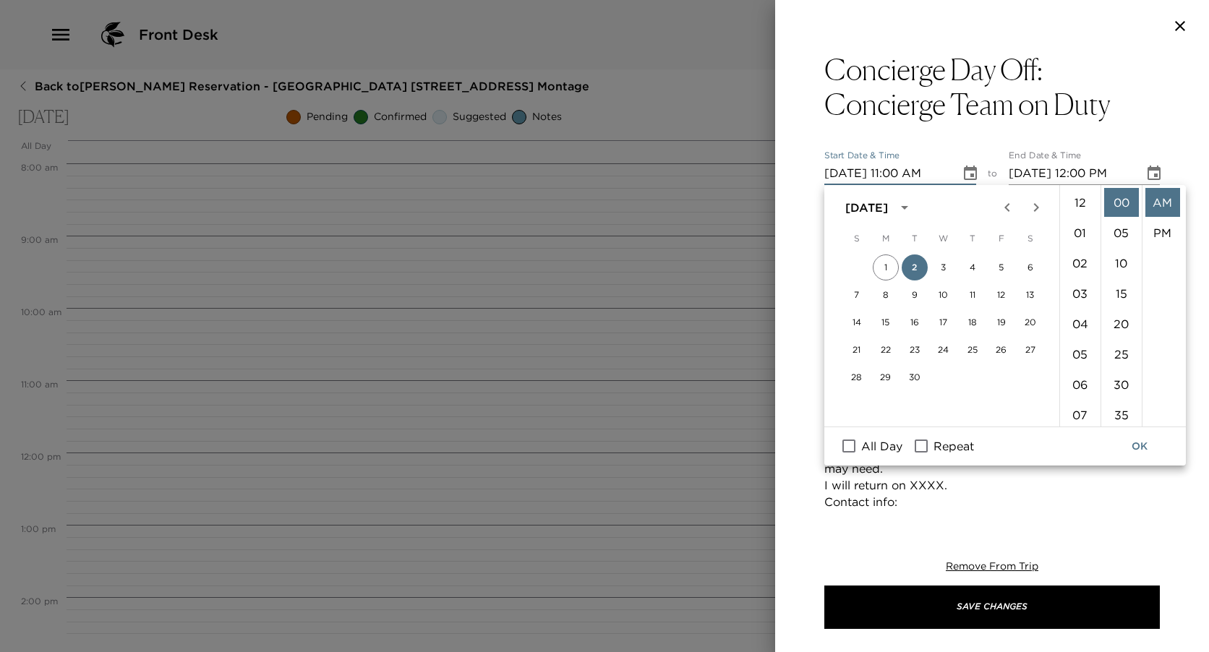
scroll to position [334, 0]
click at [881, 448] on span "All Day" at bounding box center [881, 445] width 41 height 17
click at [864, 448] on input "All Day" at bounding box center [849, 446] width 30 height 19
checkbox input "true"
type input "[DATE]"
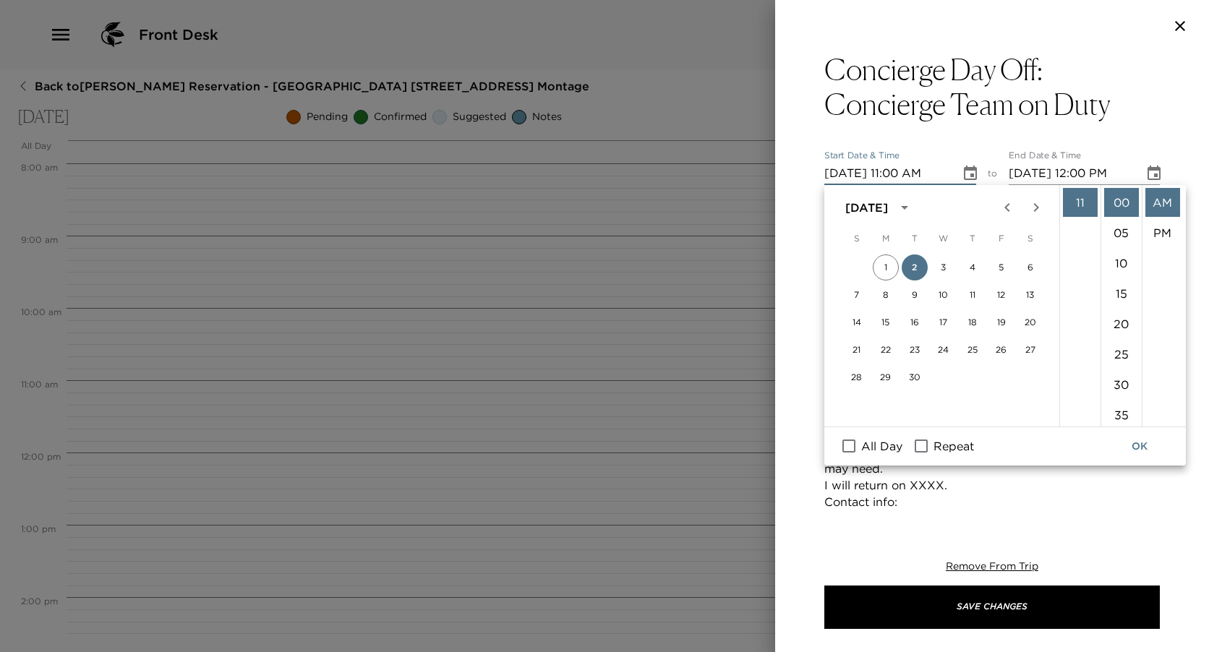
type input "[DATE]"
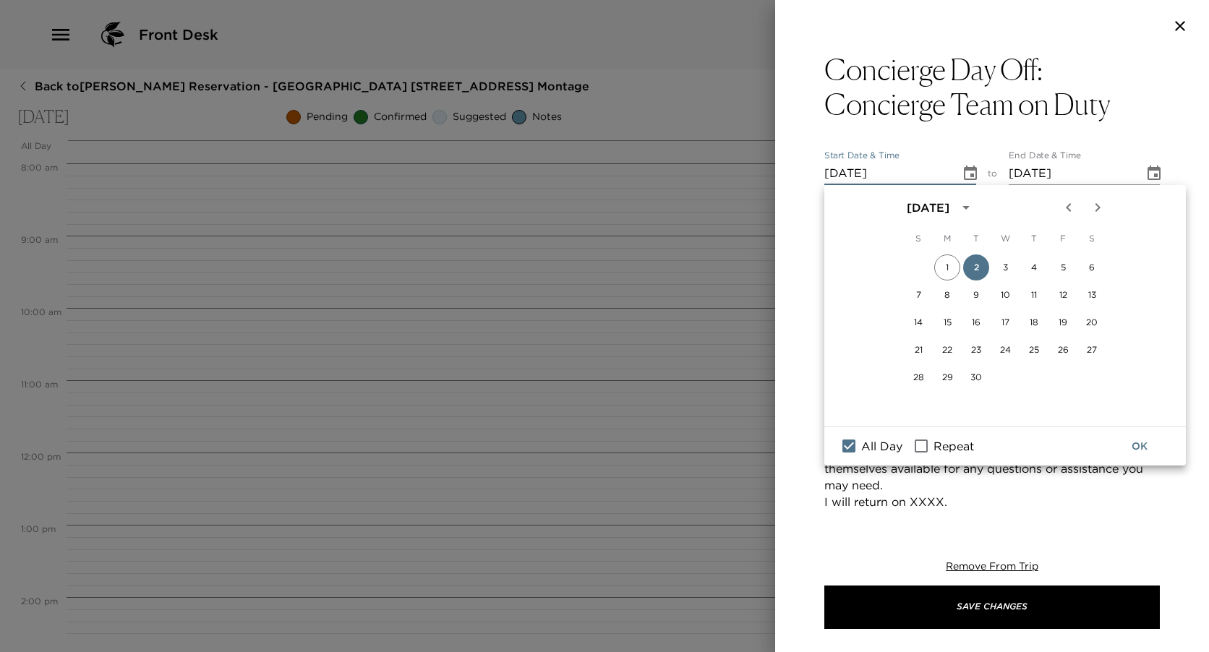
click at [936, 449] on input "Repeat" at bounding box center [921, 446] width 30 height 19
checkbox input "true"
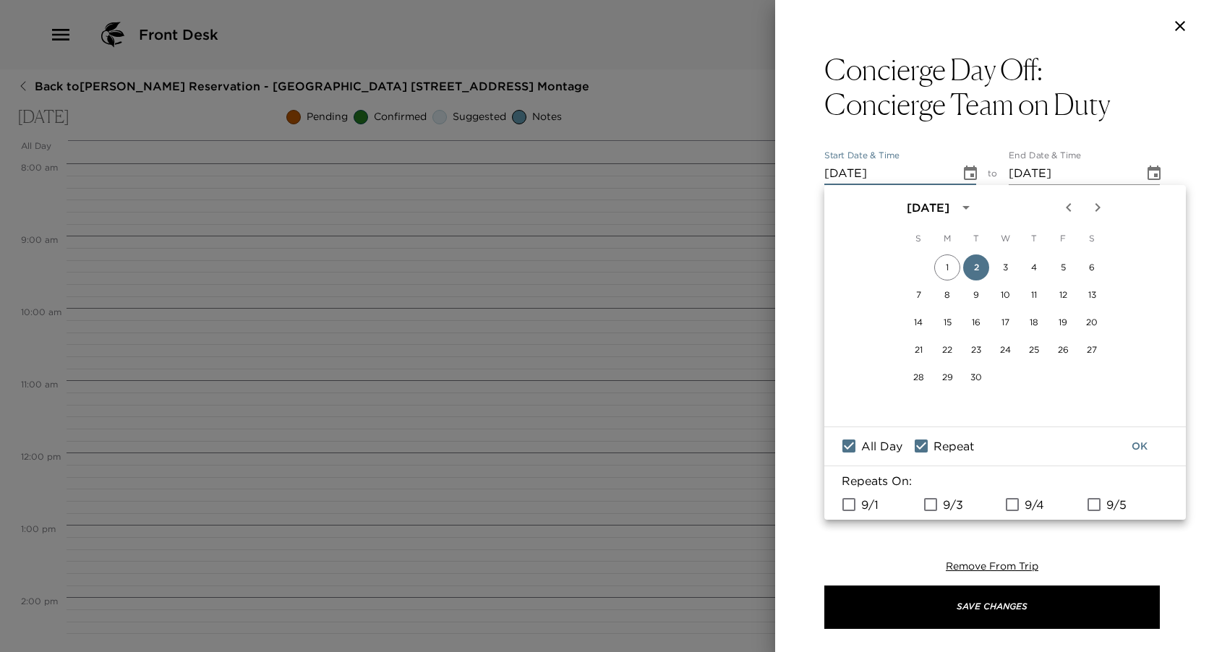
click at [933, 495] on input "9/3" at bounding box center [930, 504] width 30 height 19
checkbox input "true"
click at [1139, 447] on button "OK" at bounding box center [1139, 446] width 46 height 27
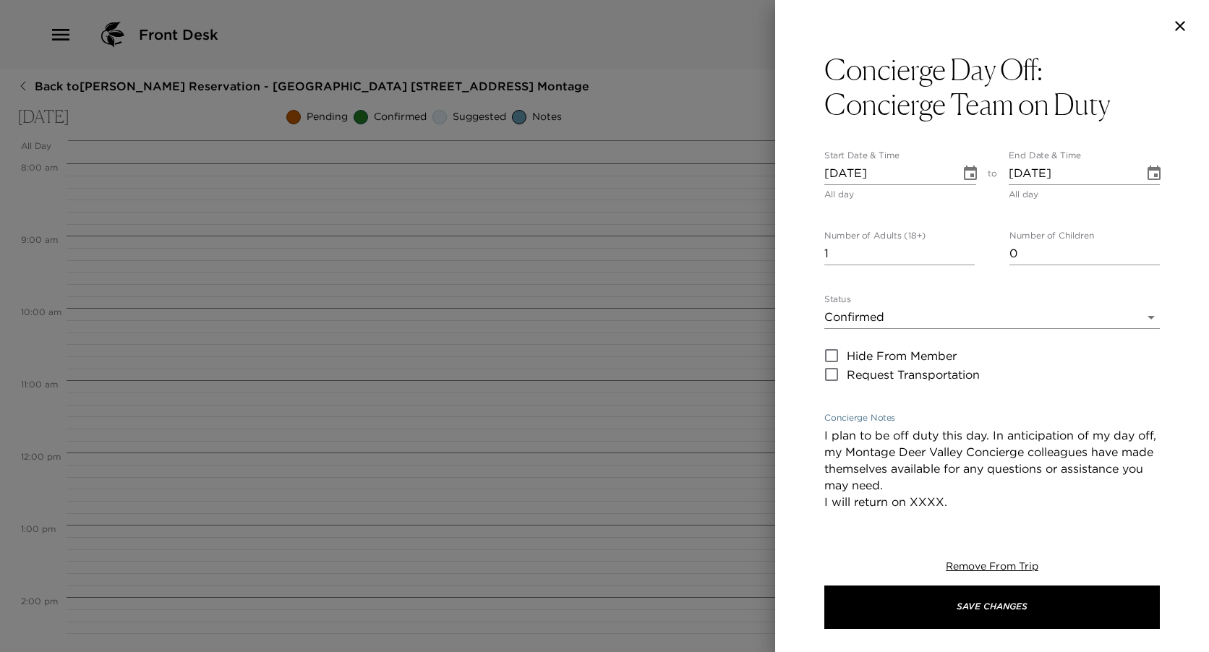
click at [928, 505] on textarea "I plan to be off duty this day. In anticipation of my day off, my Montage Deer …" at bounding box center [991, 502] width 335 height 150
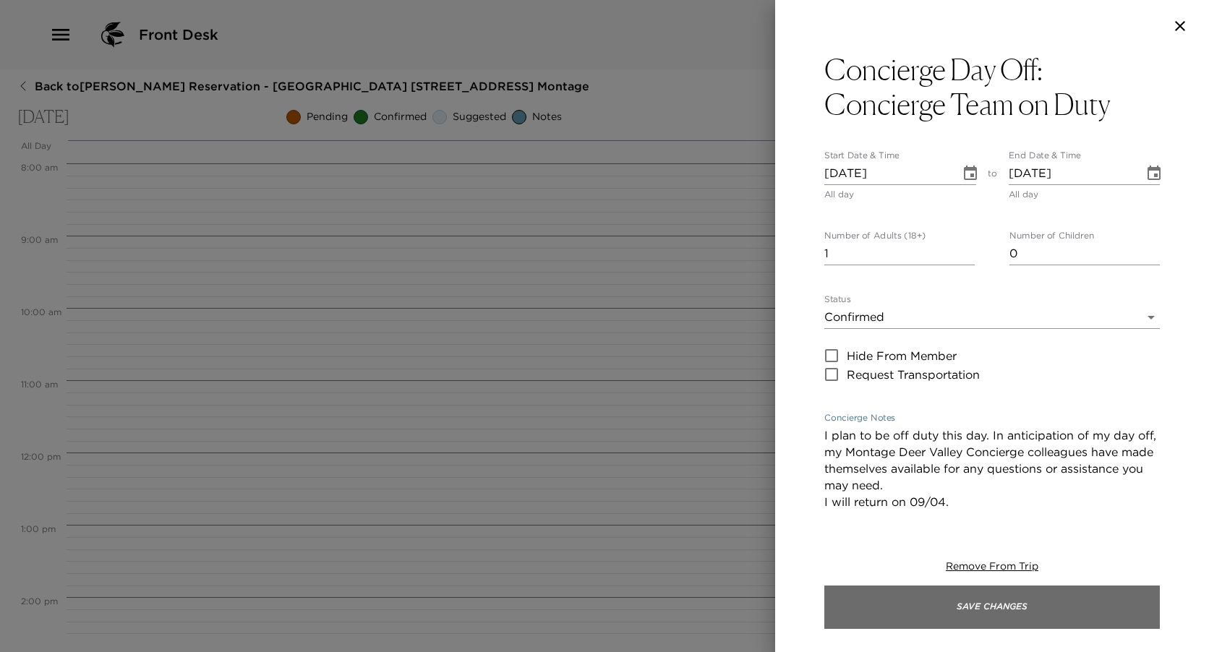
type textarea "I plan to be off duty this day. In anticipation of my day off, my Montage Deer …"
click at [1069, 606] on button "Save Changes" at bounding box center [991, 607] width 335 height 43
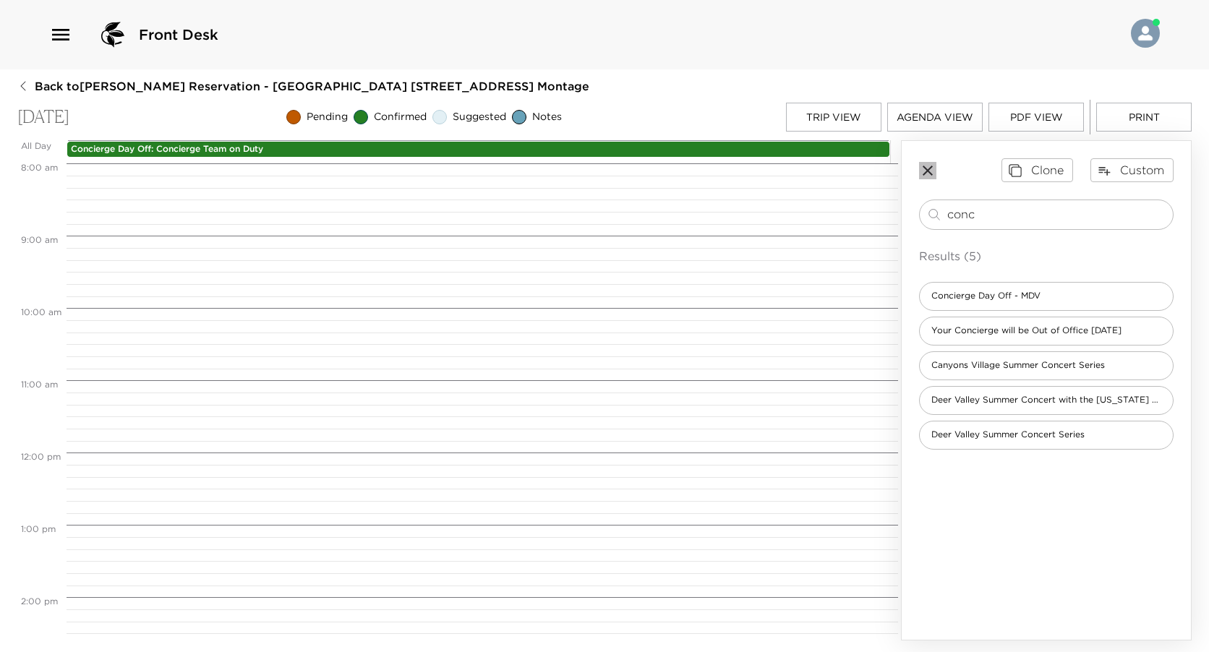
click at [928, 168] on icon "button" at bounding box center [927, 170] width 17 height 17
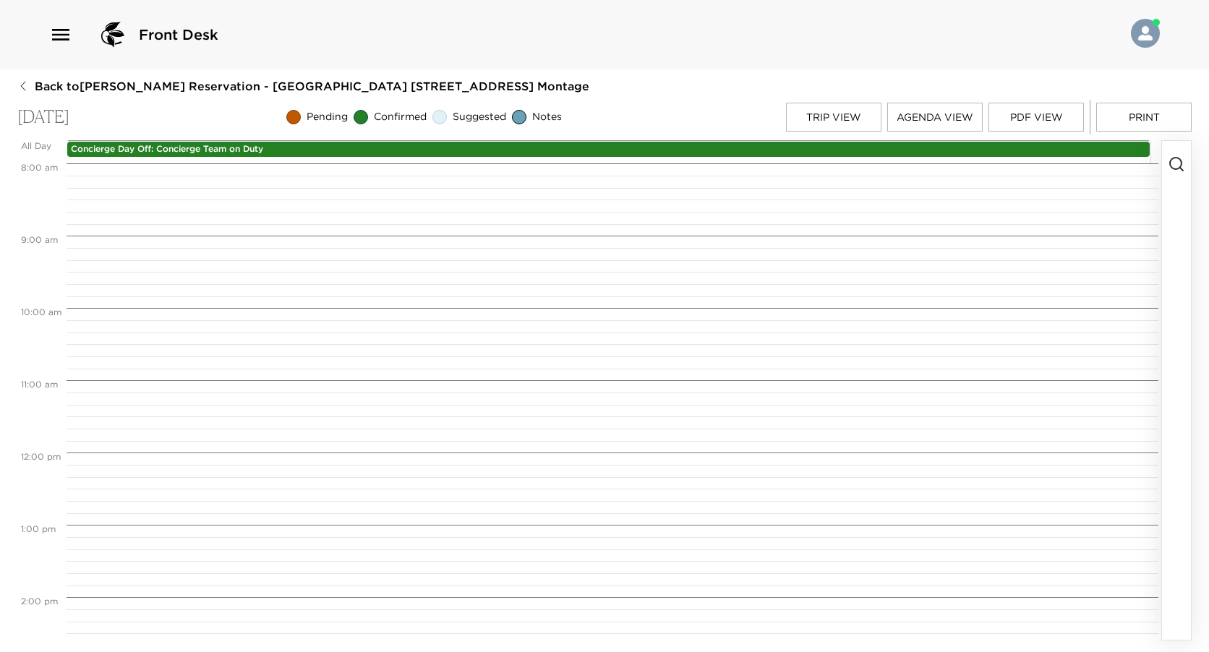
click at [808, 320] on div at bounding box center [610, 452] width 1087 height 1735
click at [861, 103] on button "Trip View" at bounding box center [833, 117] width 95 height 29
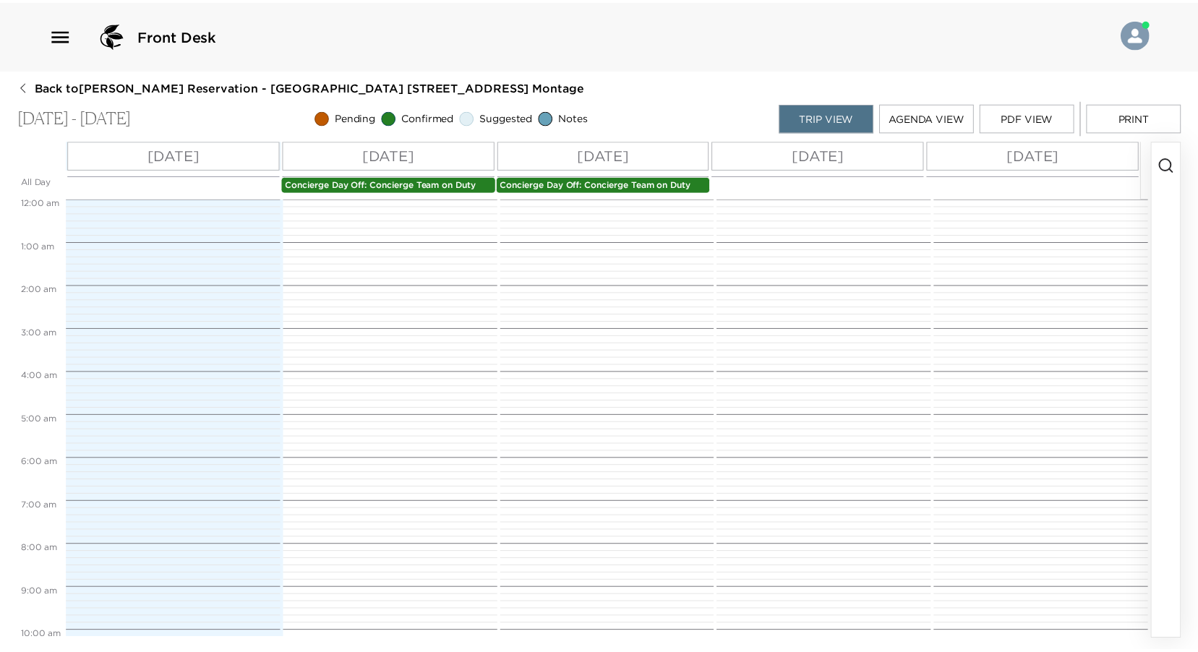
scroll to position [445, 0]
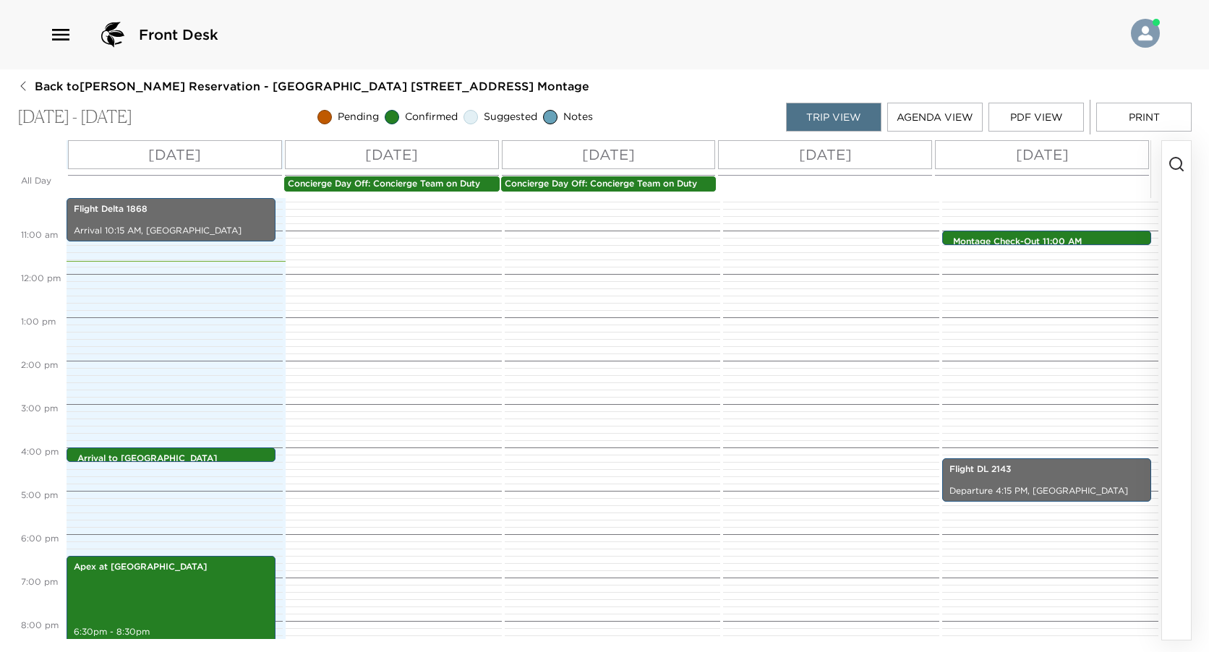
click at [1163, 115] on button "Print" at bounding box center [1143, 117] width 95 height 29
click at [39, 77] on div "Front Desk Back to Jeffrey Landman Reservation - Montage Deer Valley 831 Deer V…" at bounding box center [604, 326] width 1209 height 652
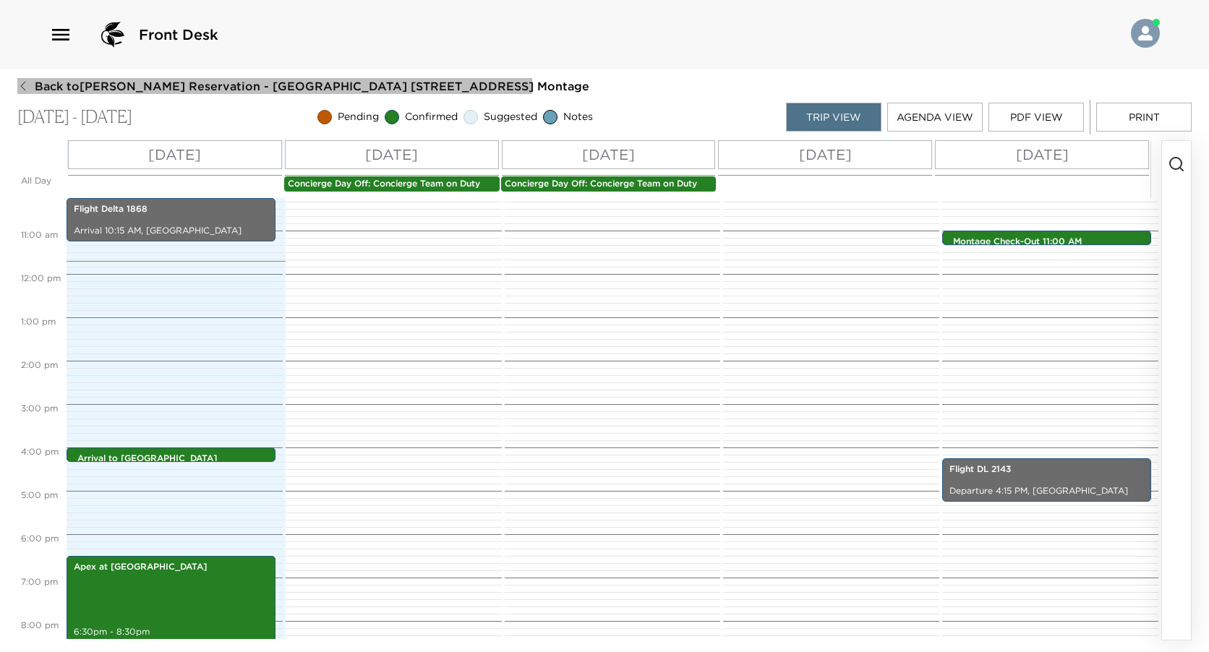
click at [35, 82] on span "Back to Jeffrey Landman Reservation - Montage Deer Valley 831 Deer Valley Monta…" at bounding box center [312, 86] width 555 height 16
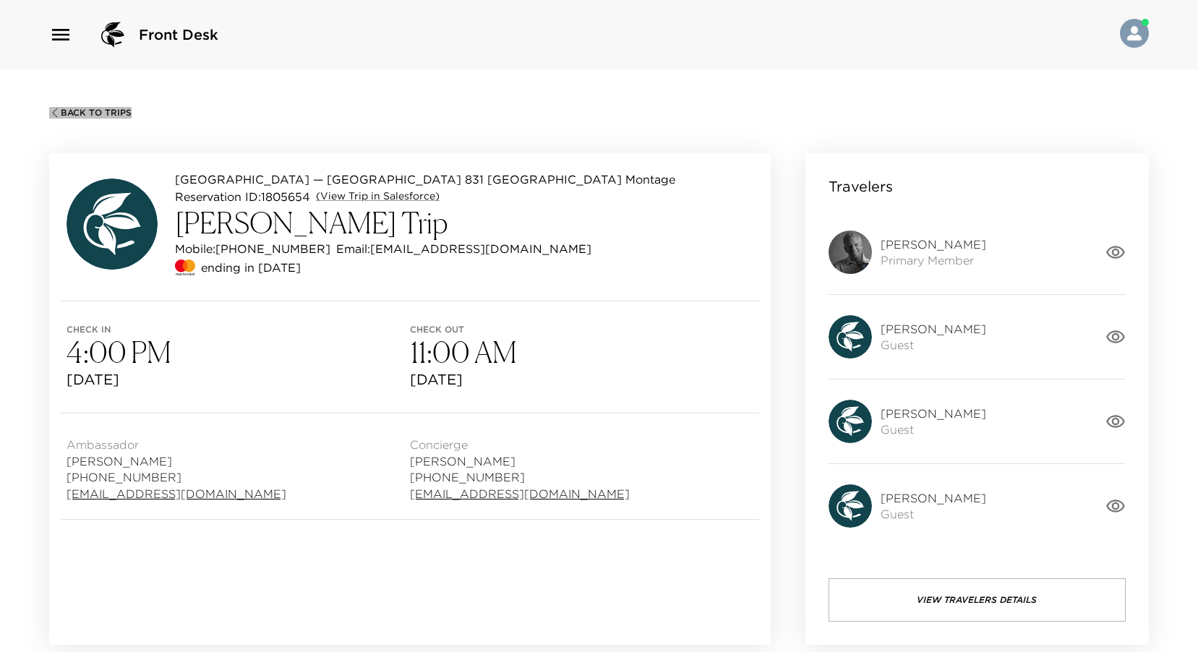
click at [113, 114] on span "Back To Trips" at bounding box center [96, 113] width 71 height 10
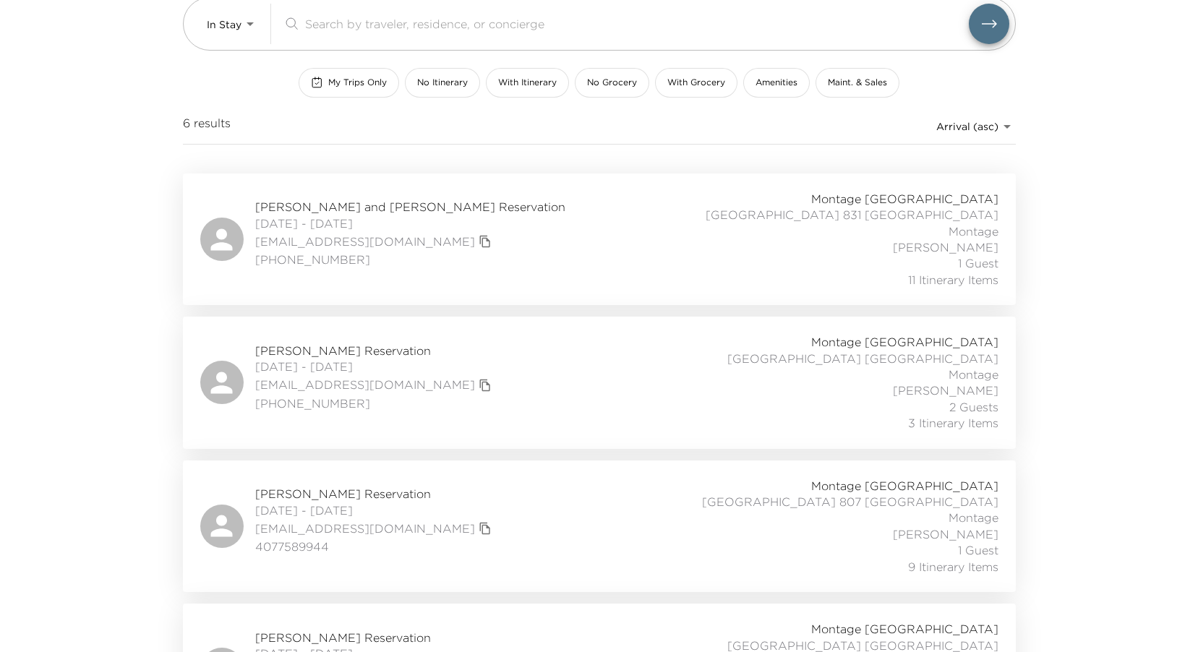
scroll to position [362, 0]
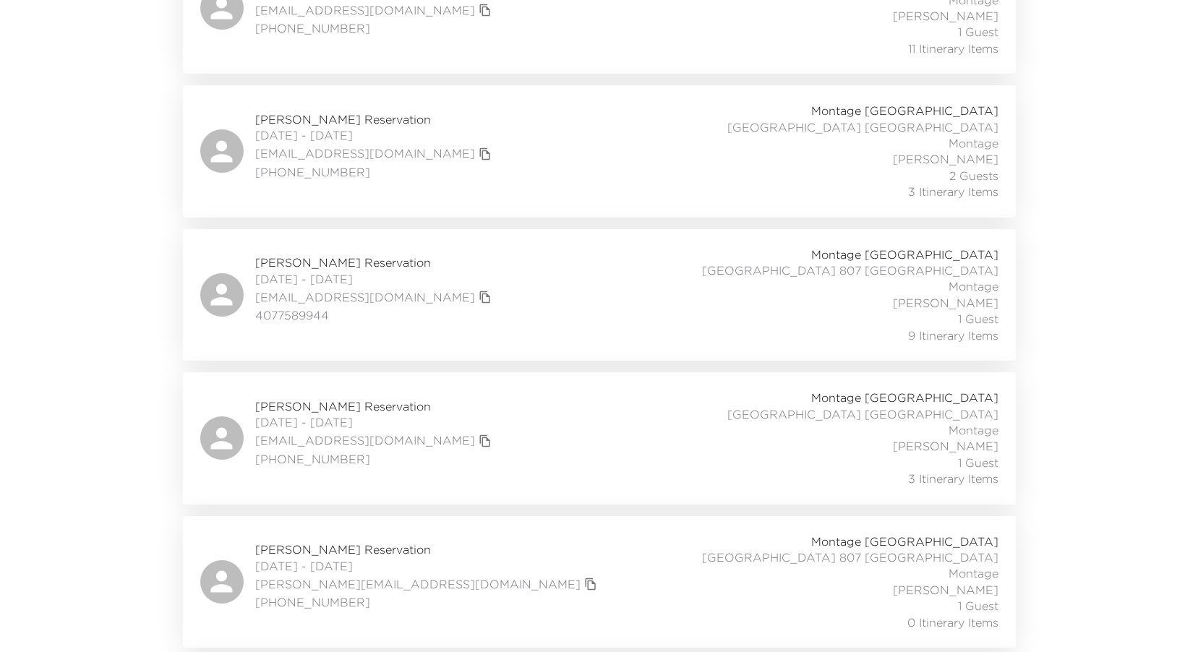
click at [508, 534] on div "Joseph Lukens Reservation 09/01/2025 - 09/04/2025 joe.lukens1@gmail.com 513-515…" at bounding box center [599, 582] width 798 height 97
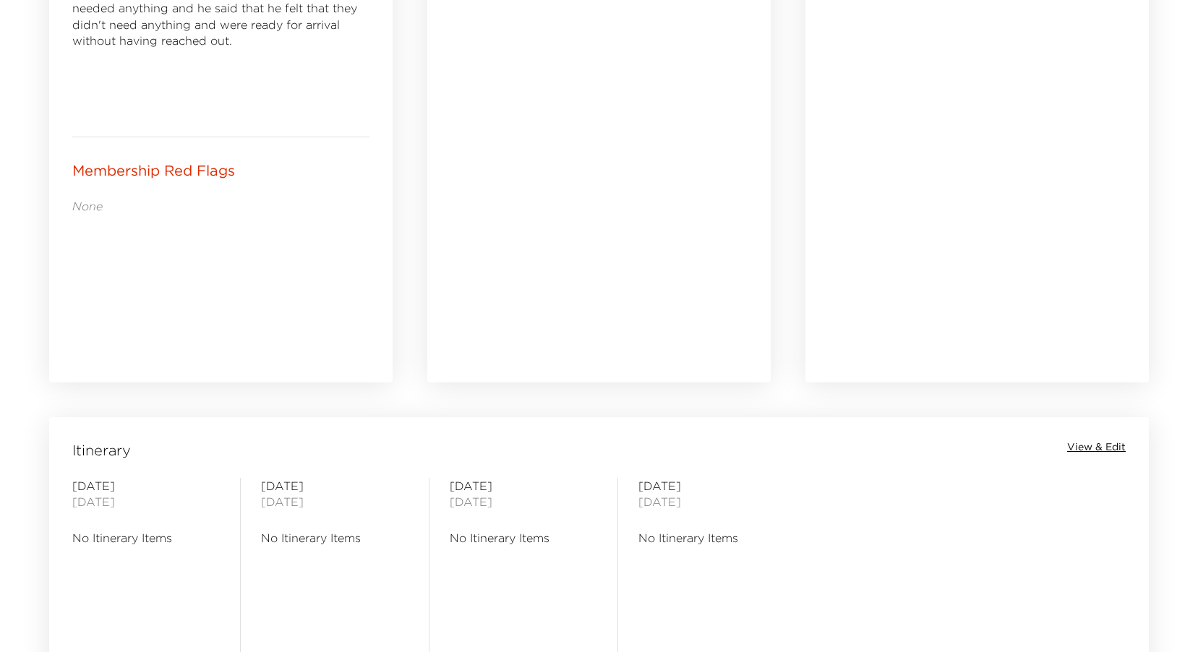
scroll to position [795, 0]
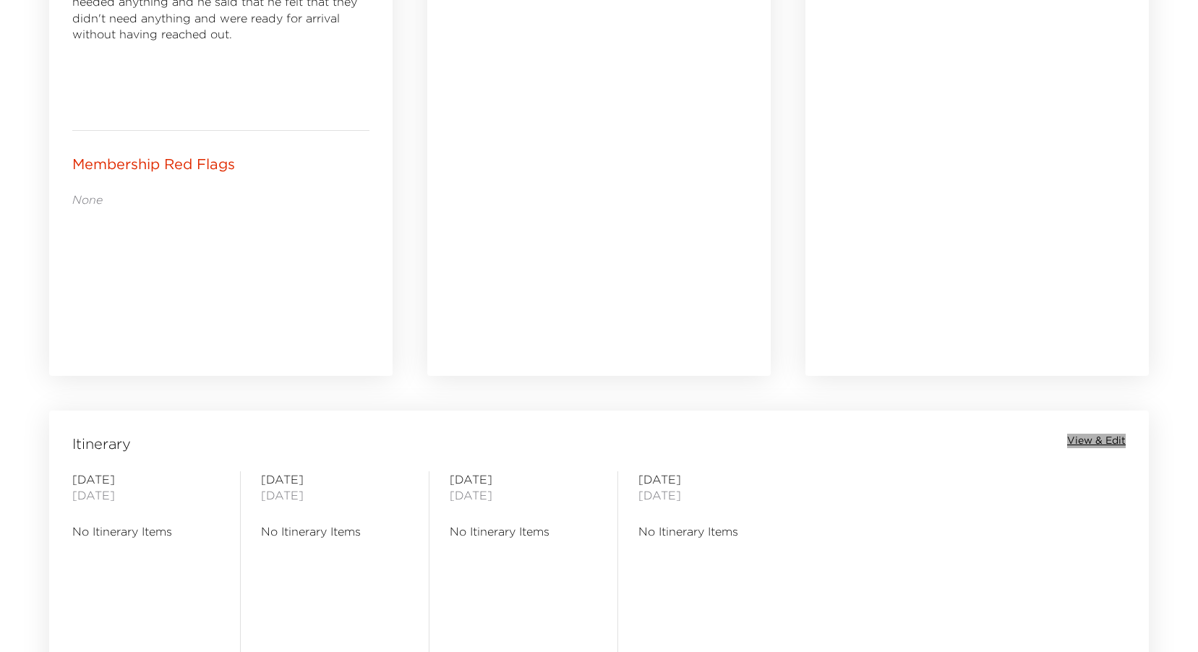
click at [1087, 434] on span "View & Edit" at bounding box center [1096, 441] width 59 height 14
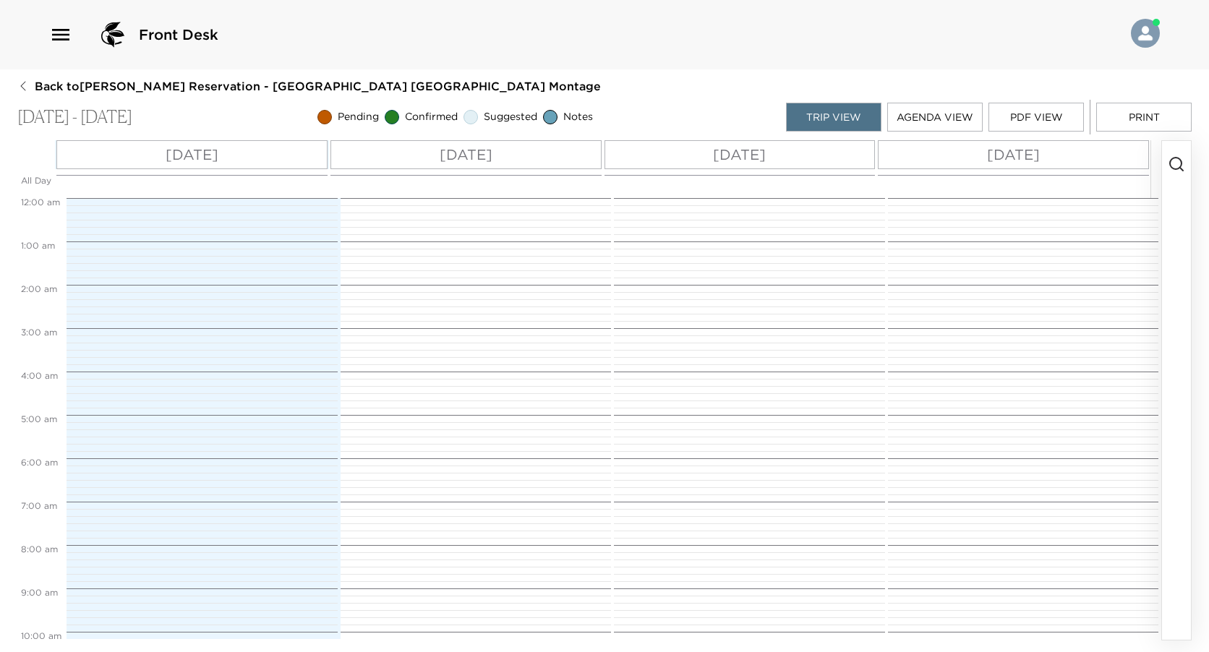
scroll to position [347, 0]
click at [260, 159] on div "[DATE]" at bounding box center [202, 154] width 268 height 29
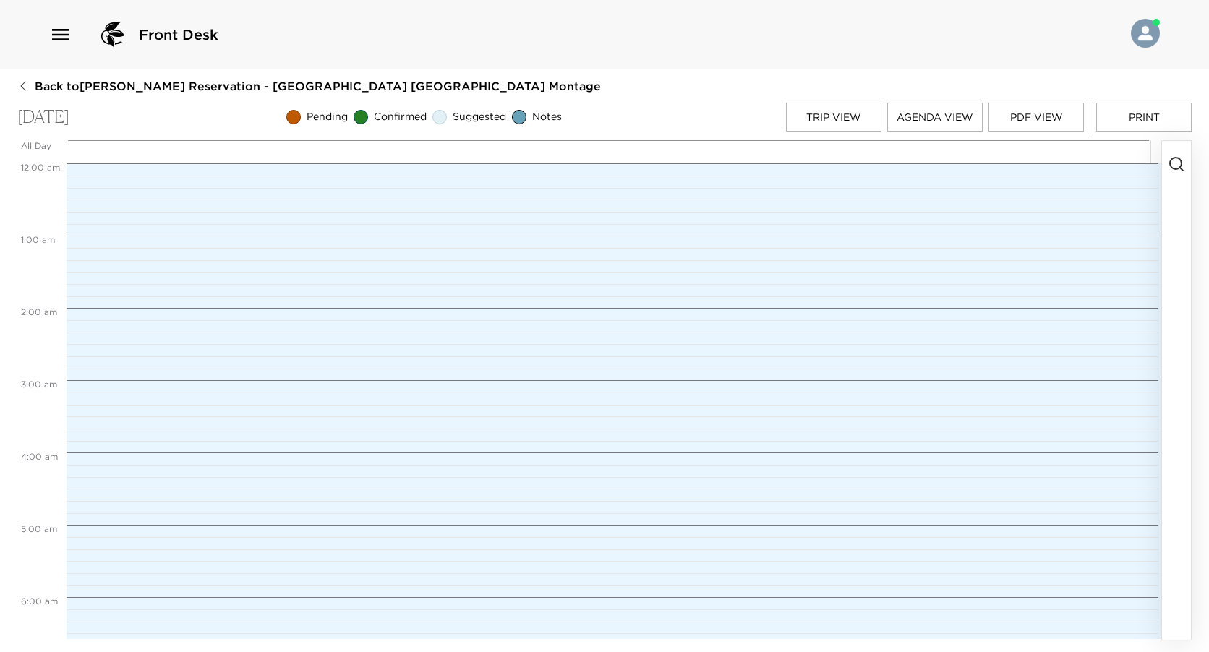
scroll to position [578, 0]
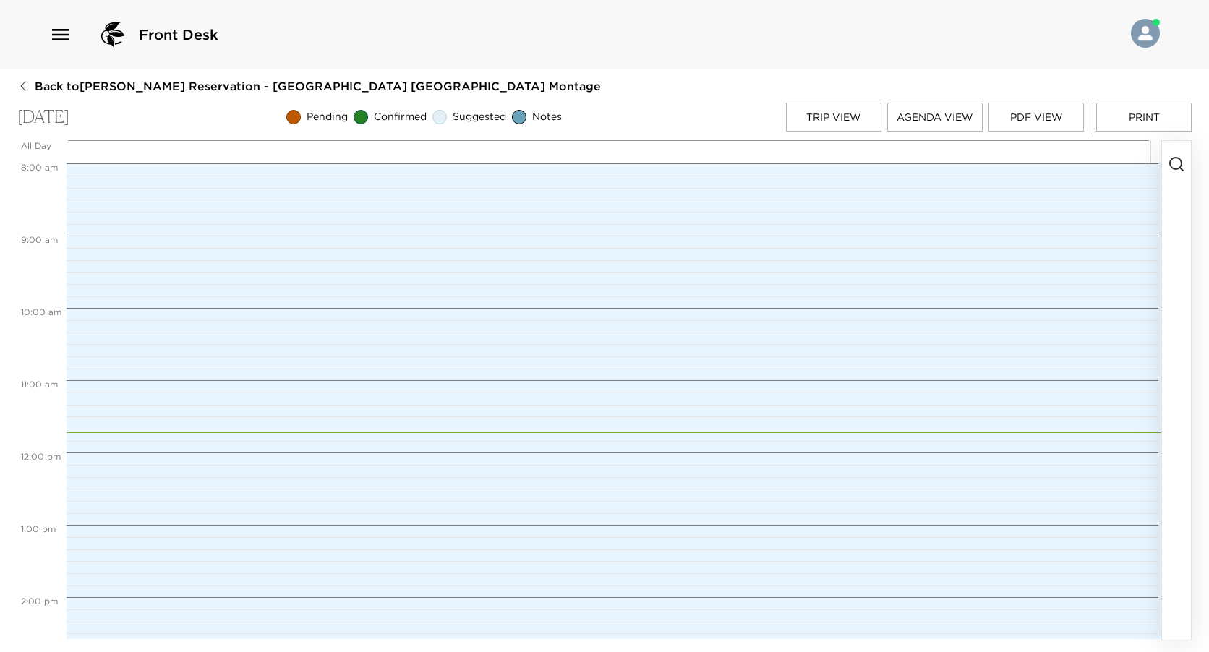
click at [1171, 161] on circle "button" at bounding box center [1176, 164] width 12 height 12
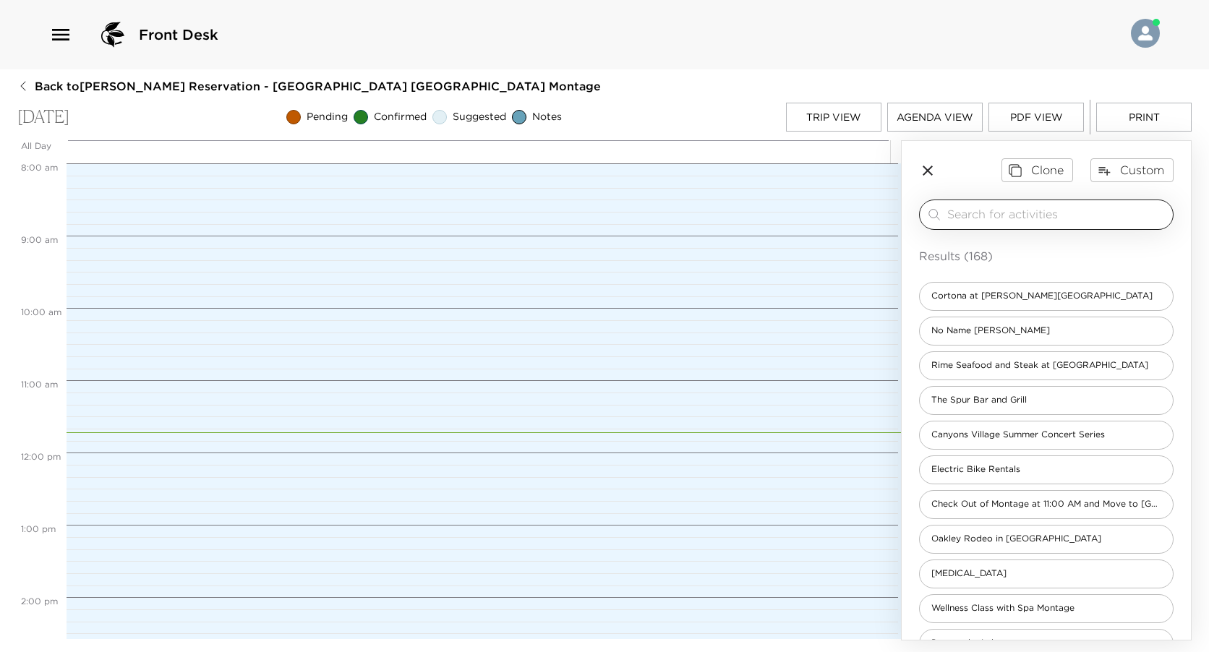
click at [1090, 214] on input "search" at bounding box center [1057, 214] width 220 height 17
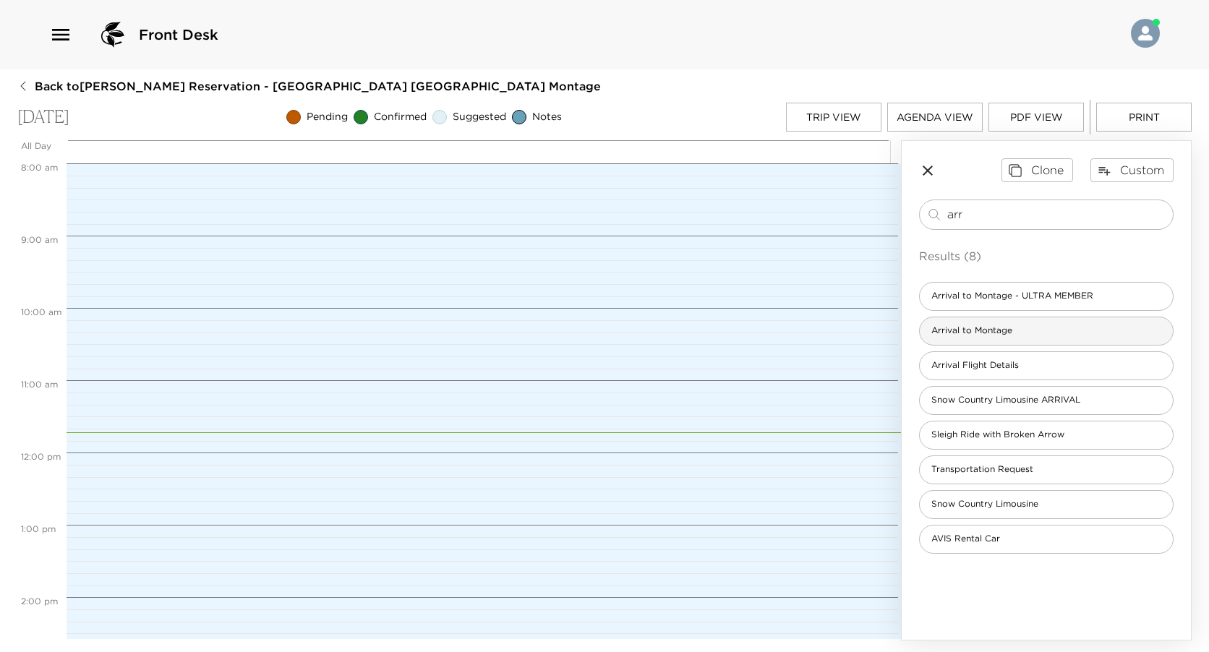
type input "arr"
click at [1042, 322] on div "Arrival to Montage" at bounding box center [1046, 331] width 255 height 29
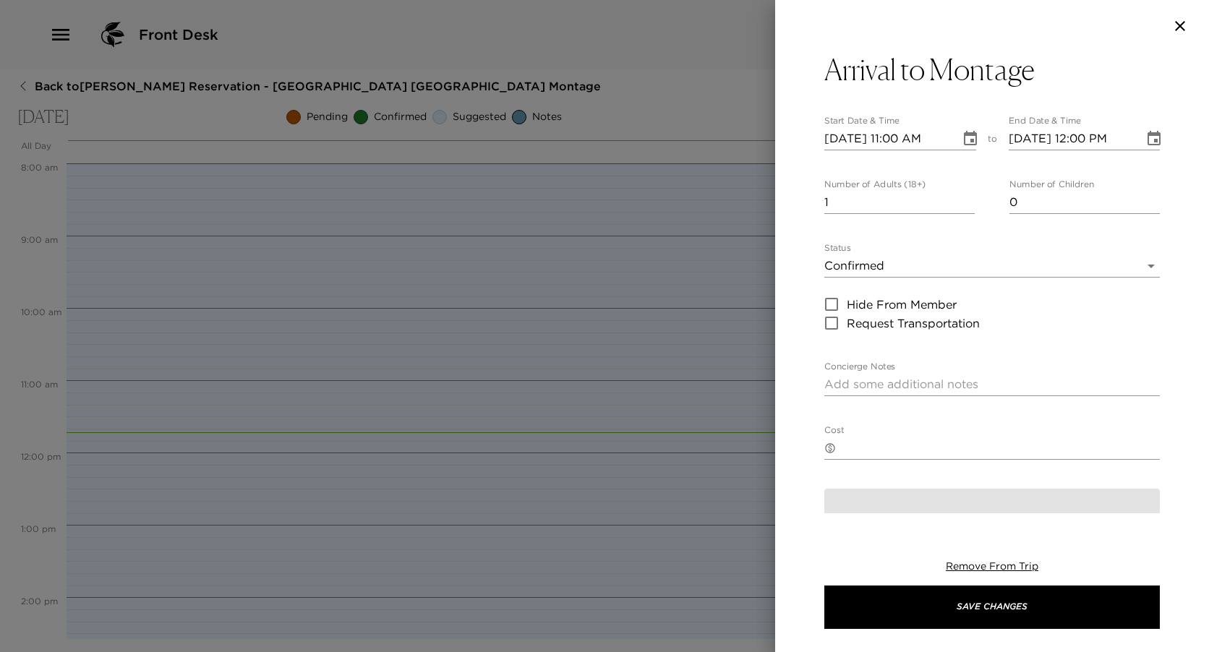
type textarea "We are expecting your arrival [DATE]. Please confirm your arrival time with us.…"
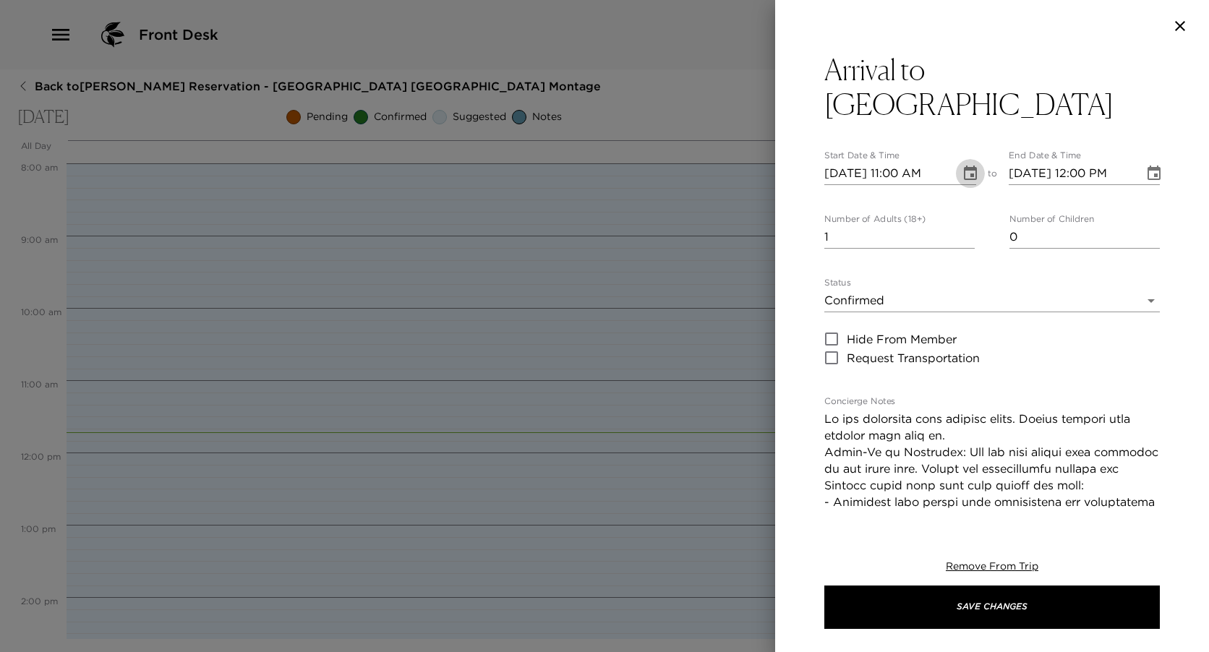
click at [965, 174] on icon "Choose date, selected date is Sep 1, 2025" at bounding box center [970, 173] width 17 height 17
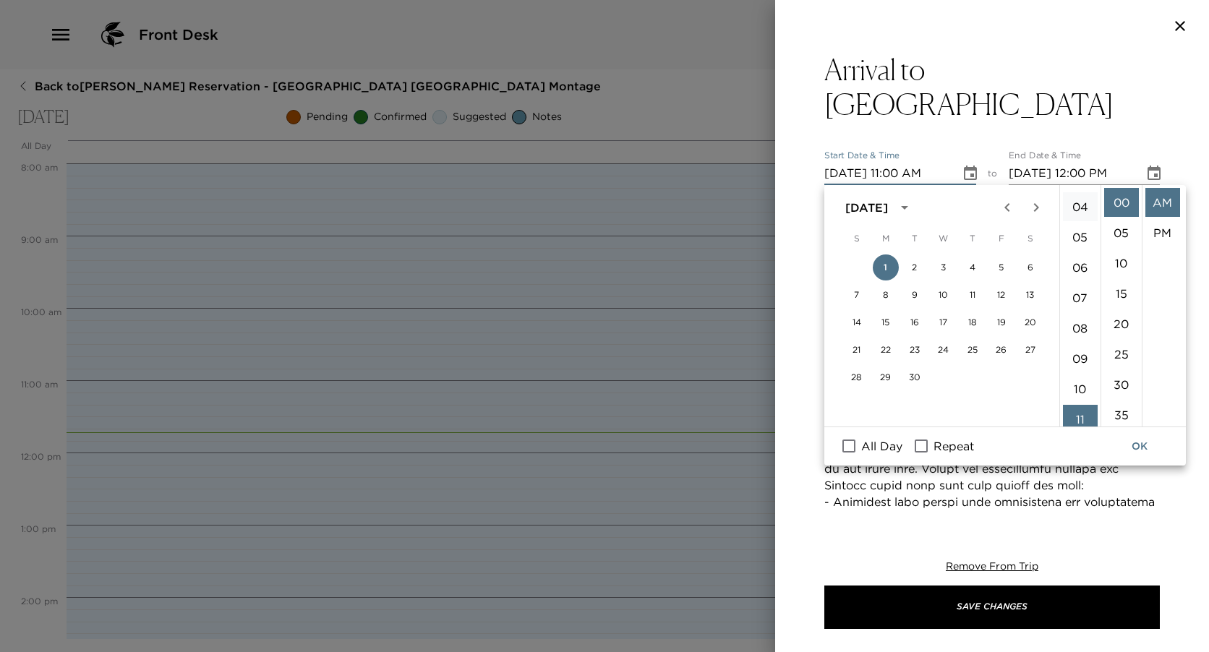
click at [1076, 203] on li "04" at bounding box center [1080, 206] width 35 height 29
click at [1159, 231] on li "PM" at bounding box center [1162, 232] width 35 height 29
type input "[DATE] 04:00 PM"
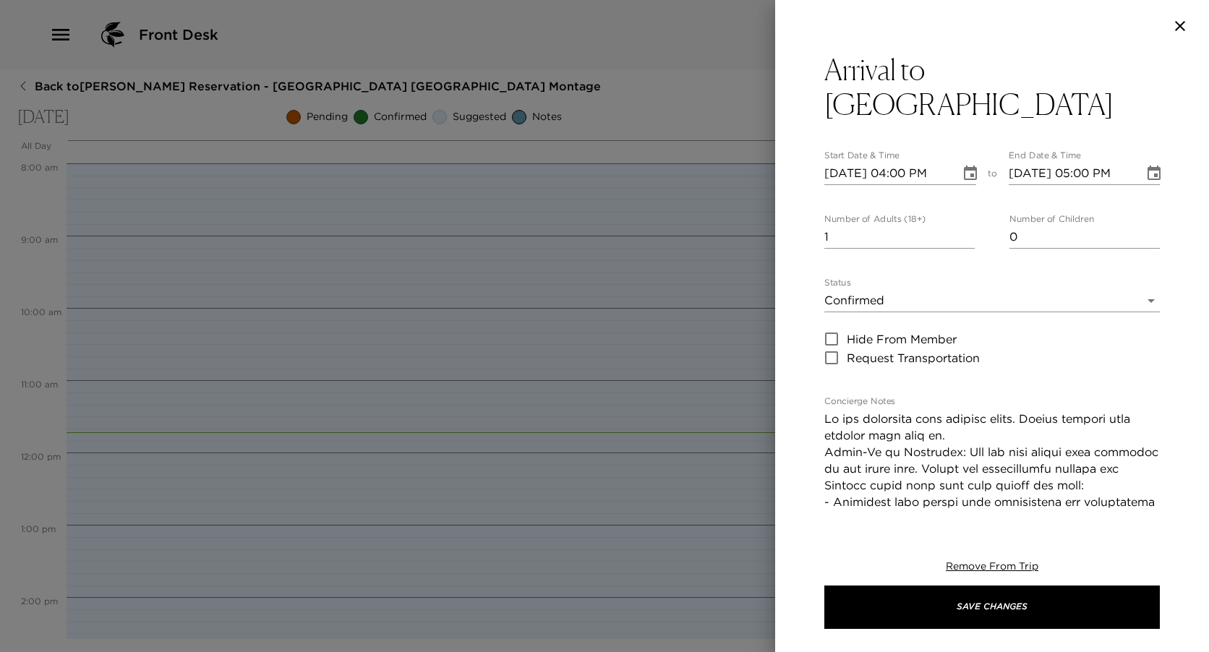
click at [1145, 175] on icon "Choose date, selected date is Sep 1, 2025" at bounding box center [1153, 173] width 17 height 17
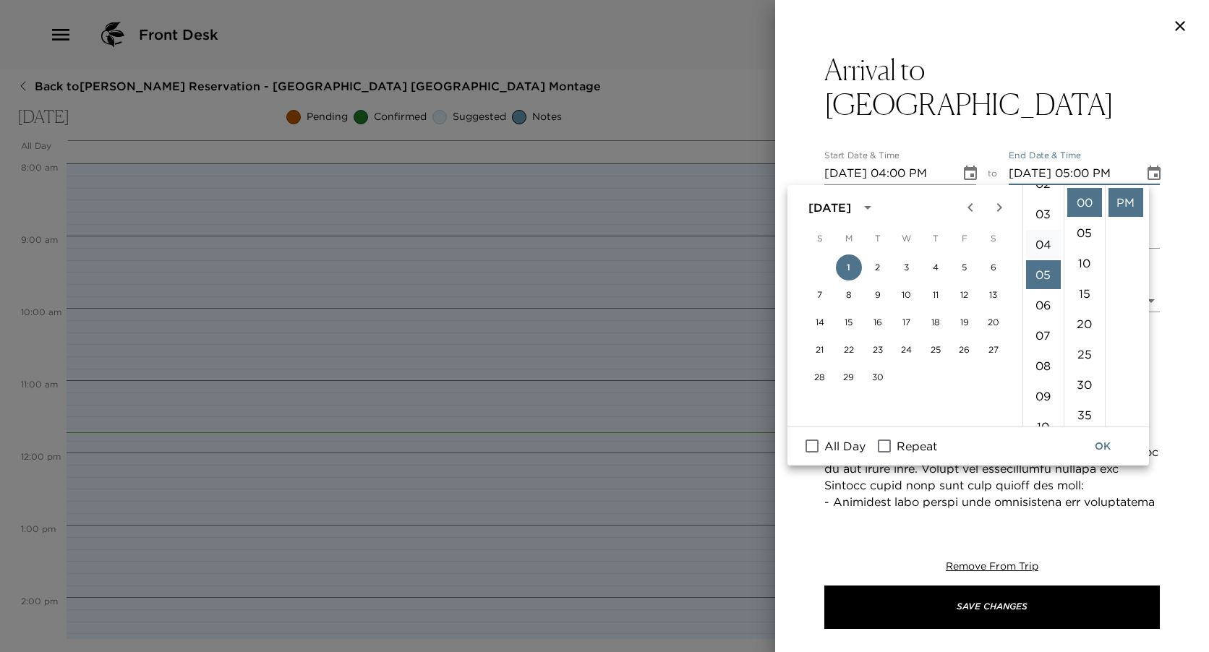
click at [1039, 249] on li "04" at bounding box center [1043, 244] width 35 height 29
type input "[DATE] 04:00 PM"
click at [1098, 446] on button "OK" at bounding box center [1102, 446] width 46 height 27
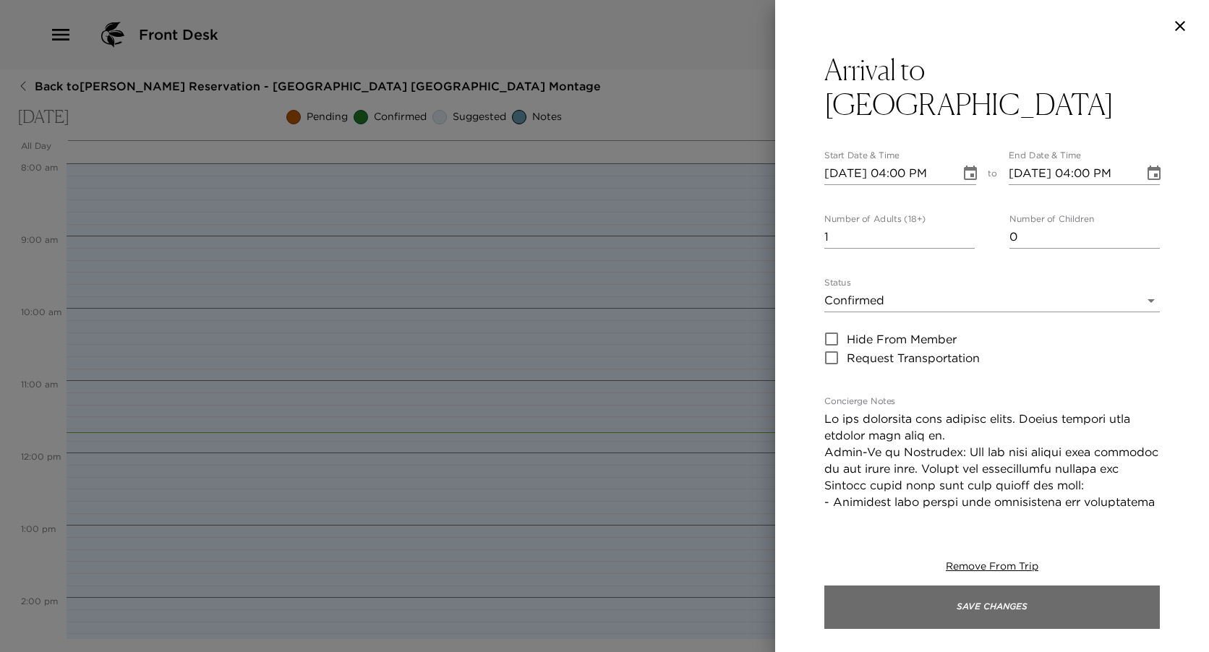
click at [982, 602] on button "Save Changes" at bounding box center [991, 607] width 335 height 43
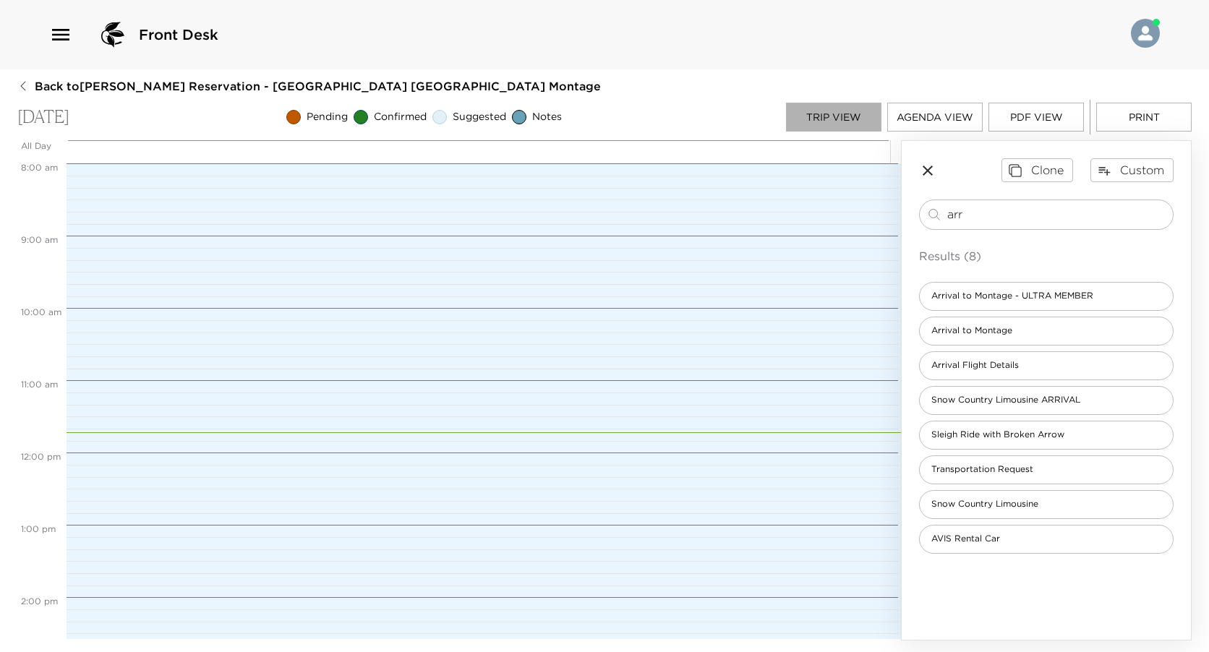
drag, startPoint x: 828, startPoint y: 118, endPoint x: 841, endPoint y: 134, distance: 20.6
click at [829, 118] on button "Trip View" at bounding box center [833, 117] width 95 height 29
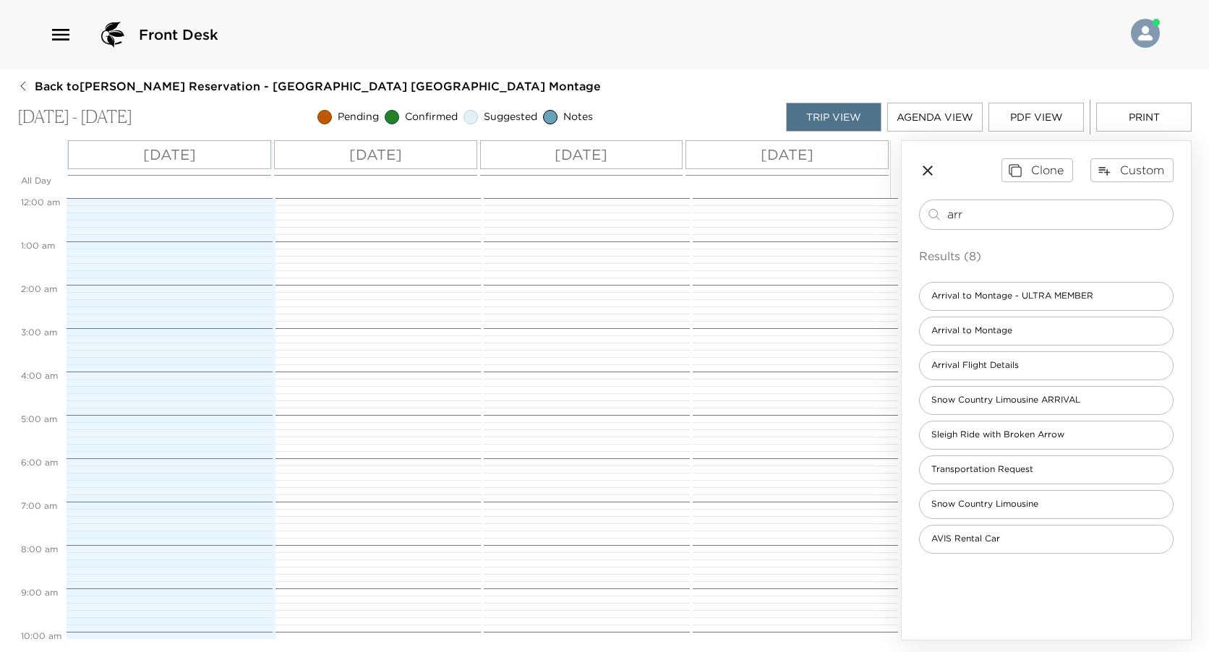
scroll to position [600, 0]
click at [855, 161] on div "[DATE]" at bounding box center [786, 154] width 203 height 29
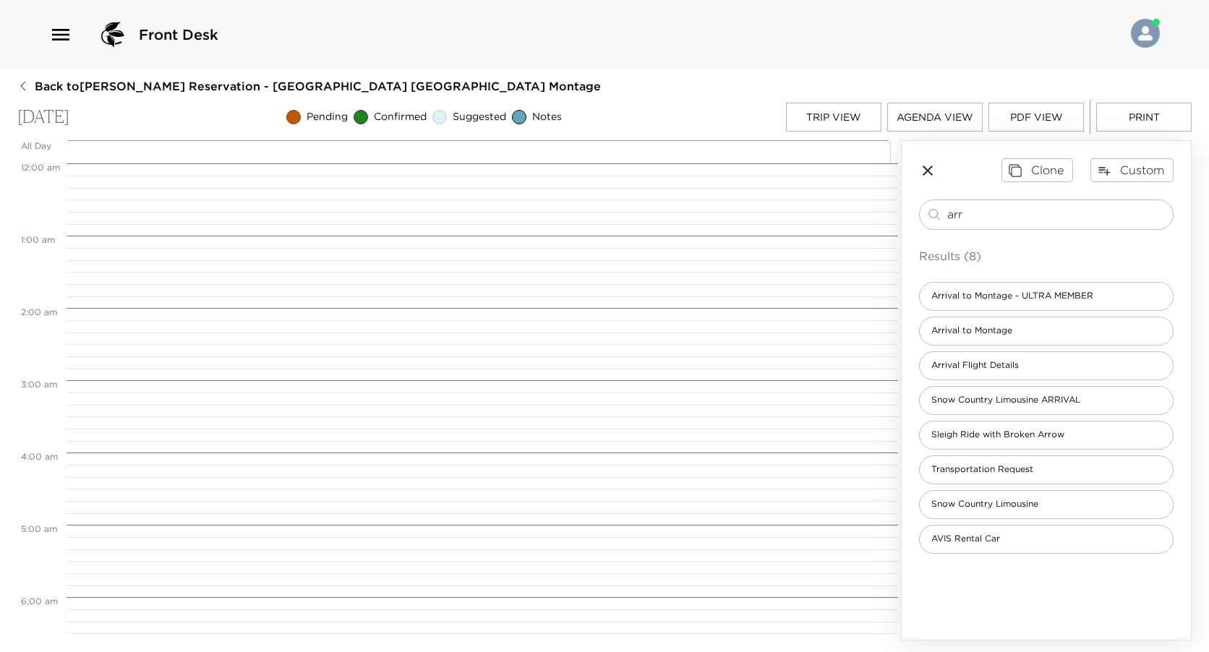
scroll to position [578, 0]
click at [986, 230] on div "arr ​ Results (8) Arrival to Montage - ULTRA MEMBER Arrival to Montage Arrival …" at bounding box center [1046, 377] width 255 height 354
click at [989, 219] on input "arr" at bounding box center [1057, 214] width 220 height 17
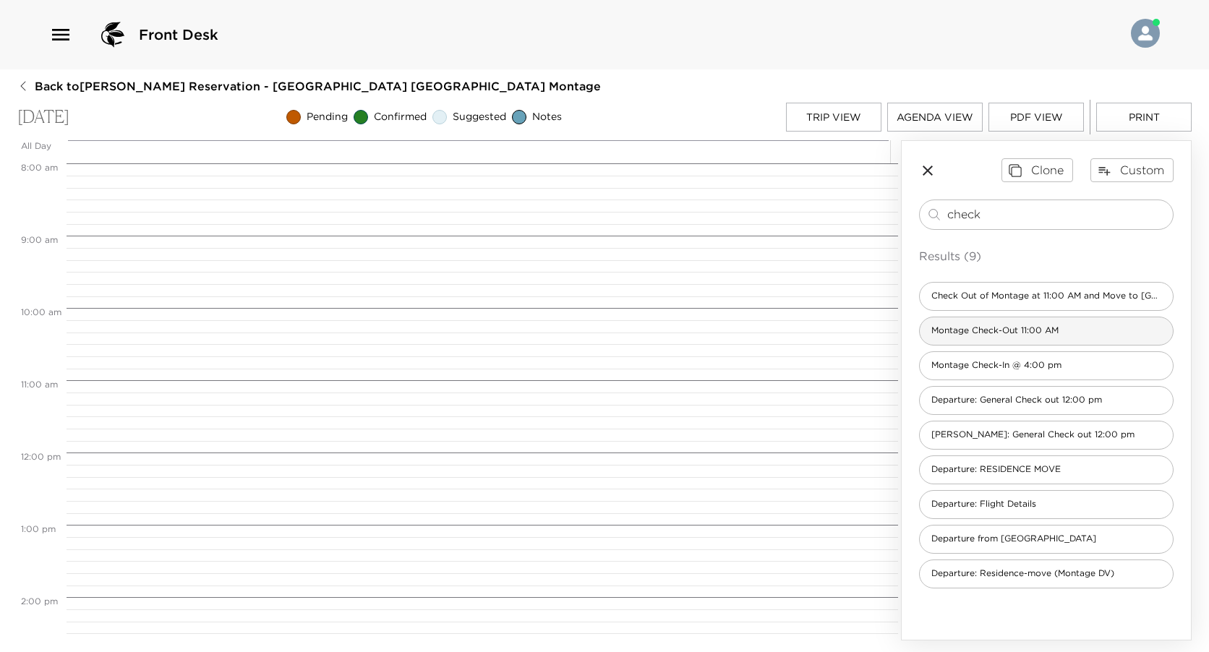
type input "check"
click at [1093, 343] on div "Montage Check-Out 11:00 AM" at bounding box center [1046, 331] width 255 height 29
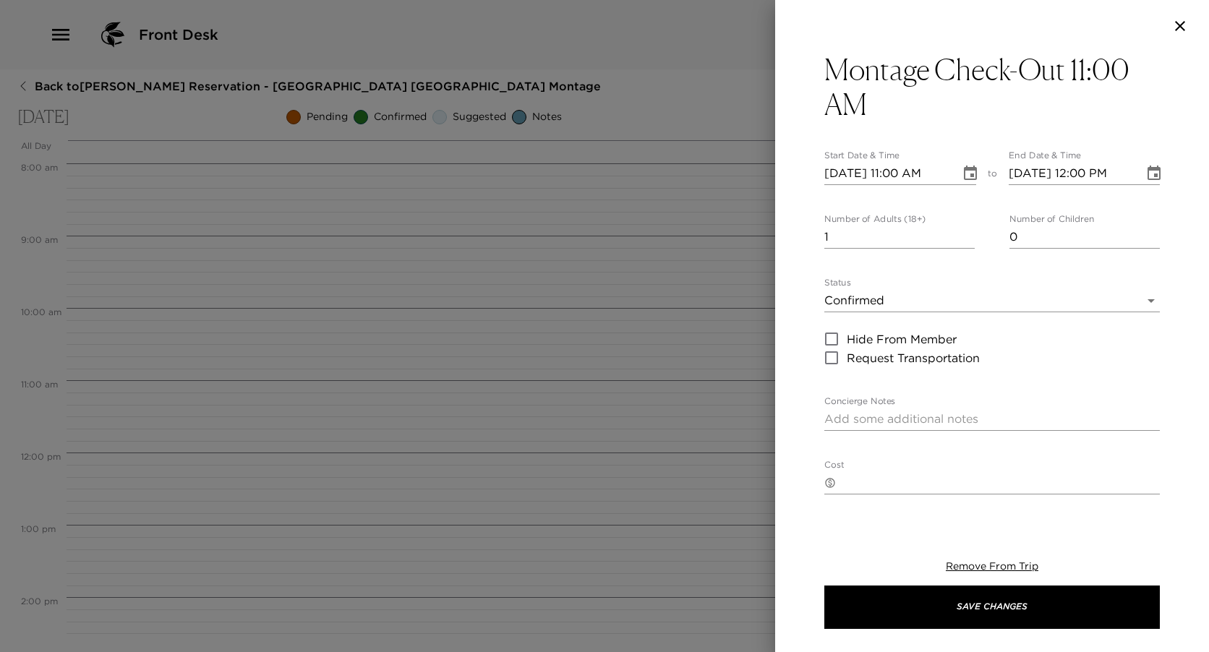
type textarea "Please note that check out time is 11:00 am. If we can assist you with arrangem…"
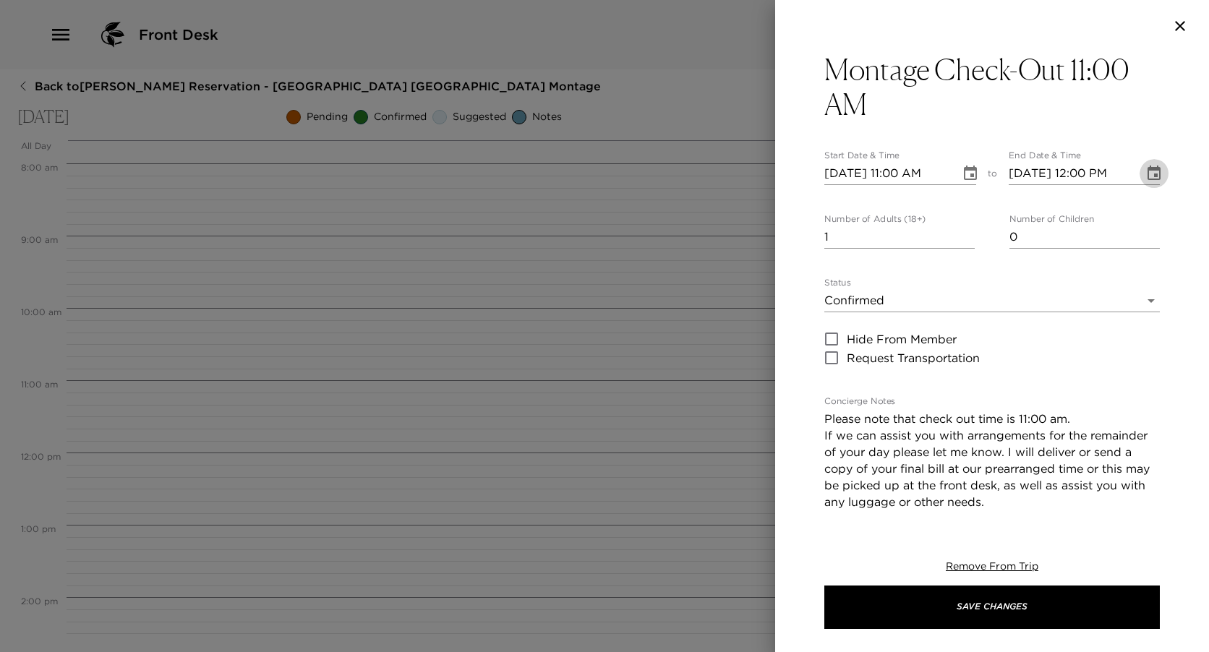
click at [1147, 179] on icon "Choose date, selected date is Sep 4, 2025" at bounding box center [1153, 173] width 13 height 14
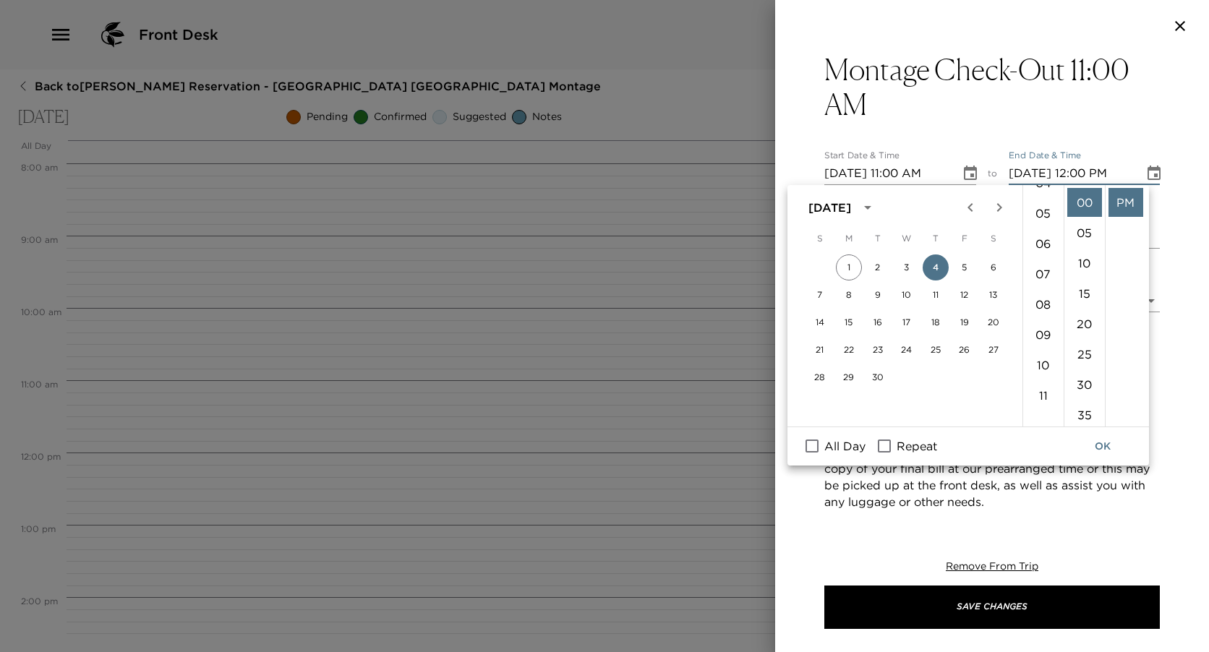
scroll to position [334, 0]
click at [1038, 208] on li "11" at bounding box center [1043, 202] width 35 height 29
click at [1119, 198] on li "AM" at bounding box center [1125, 202] width 35 height 29
type input "[DATE] 11:00 AM"
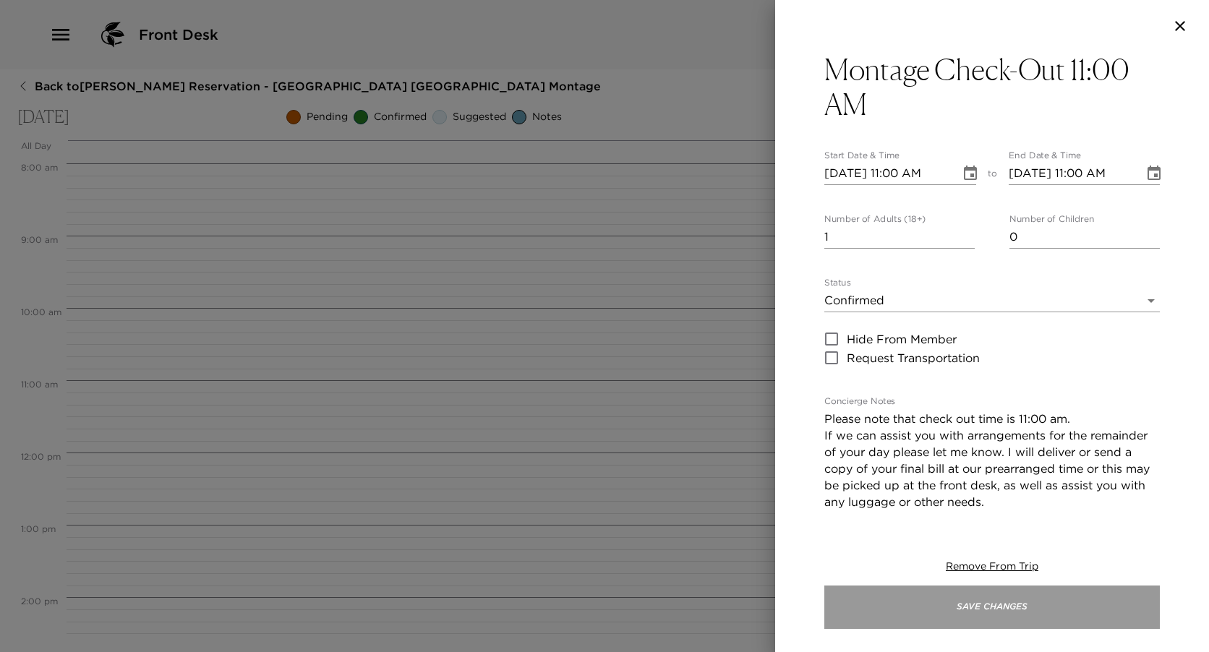
click at [1009, 612] on button "Save Changes" at bounding box center [991, 607] width 335 height 43
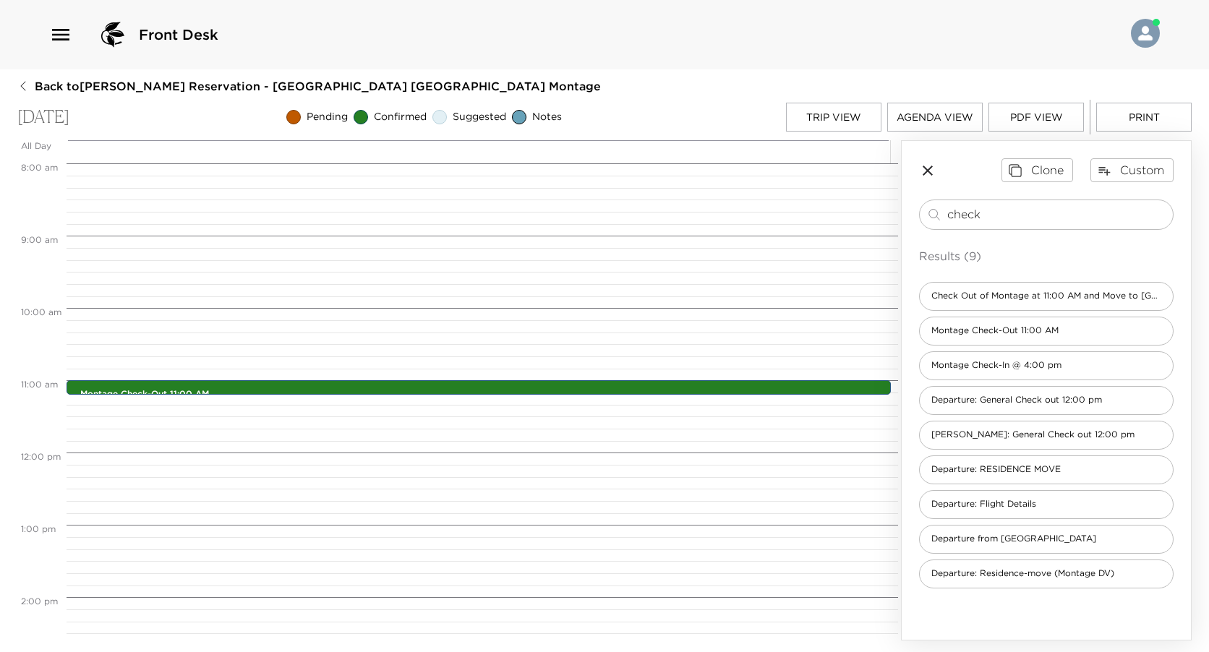
click at [847, 121] on button "Trip View" at bounding box center [833, 117] width 95 height 29
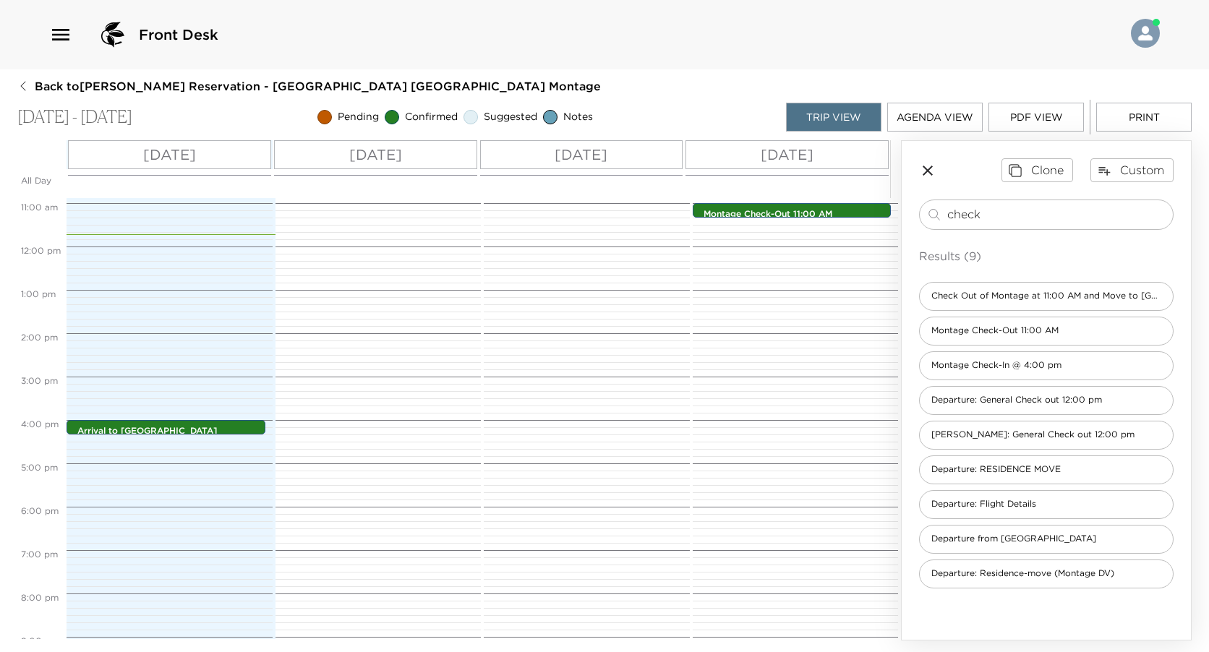
scroll to position [600, 0]
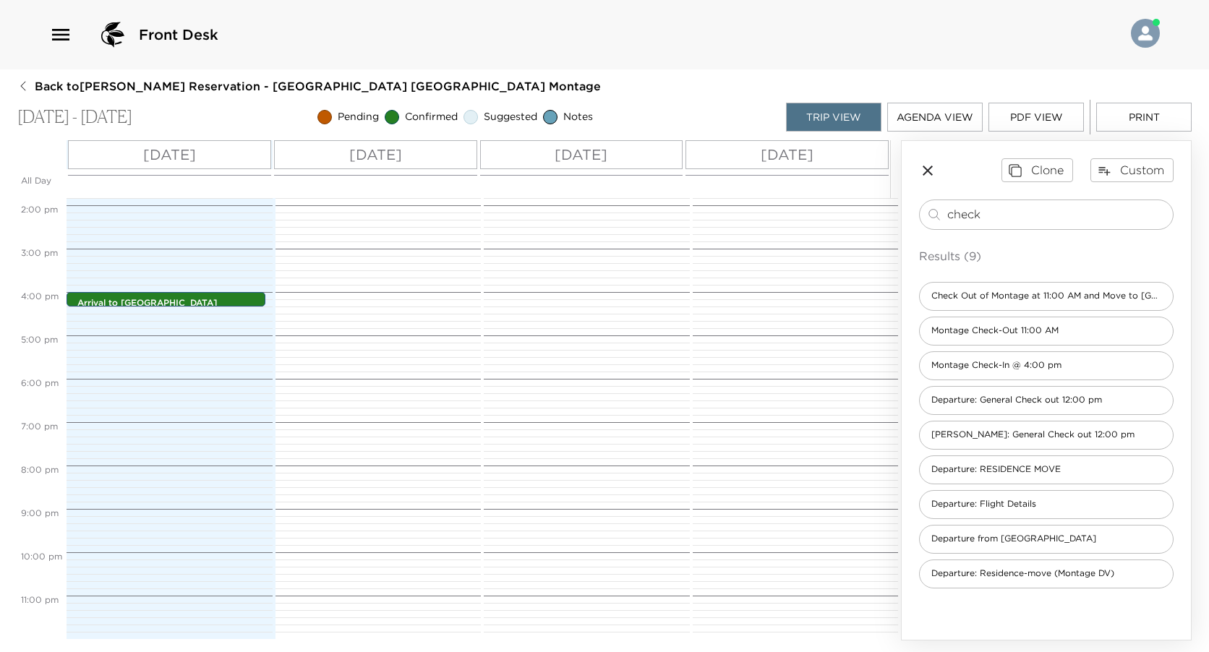
click at [440, 146] on div "[DATE]" at bounding box center [375, 154] width 203 height 29
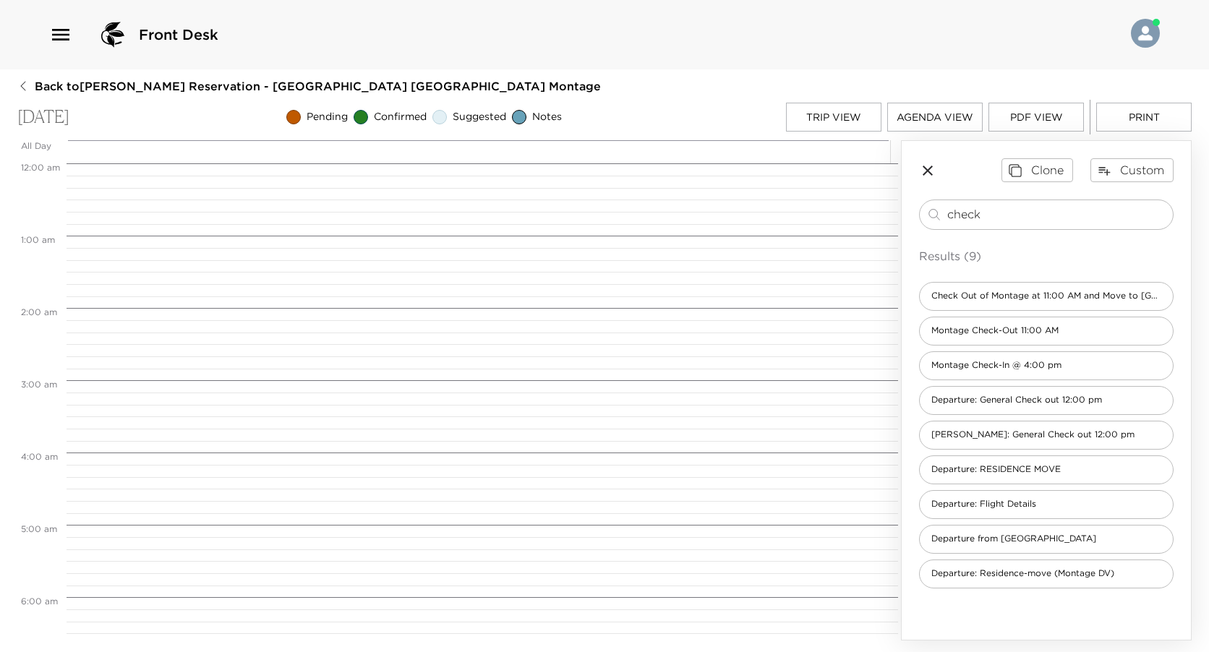
scroll to position [578, 0]
click at [1046, 223] on div "check ​" at bounding box center [1046, 215] width 255 height 30
click at [1017, 218] on input "check" at bounding box center [1057, 214] width 220 height 17
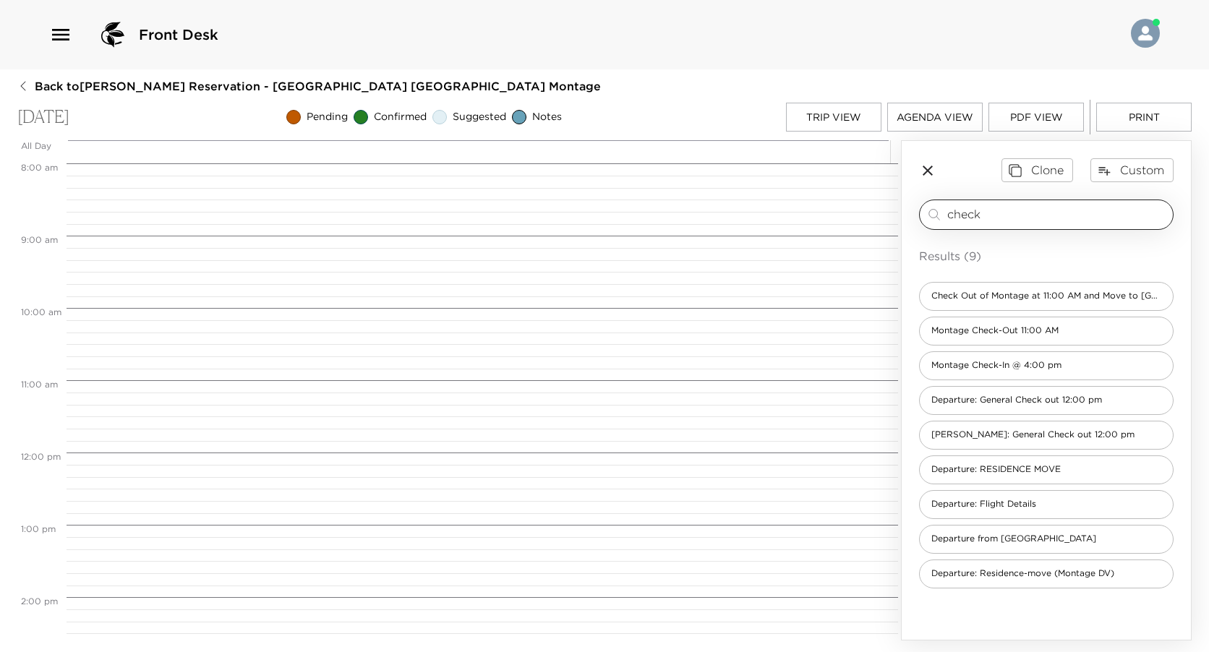
click at [1017, 218] on input "check" at bounding box center [1057, 214] width 220 height 17
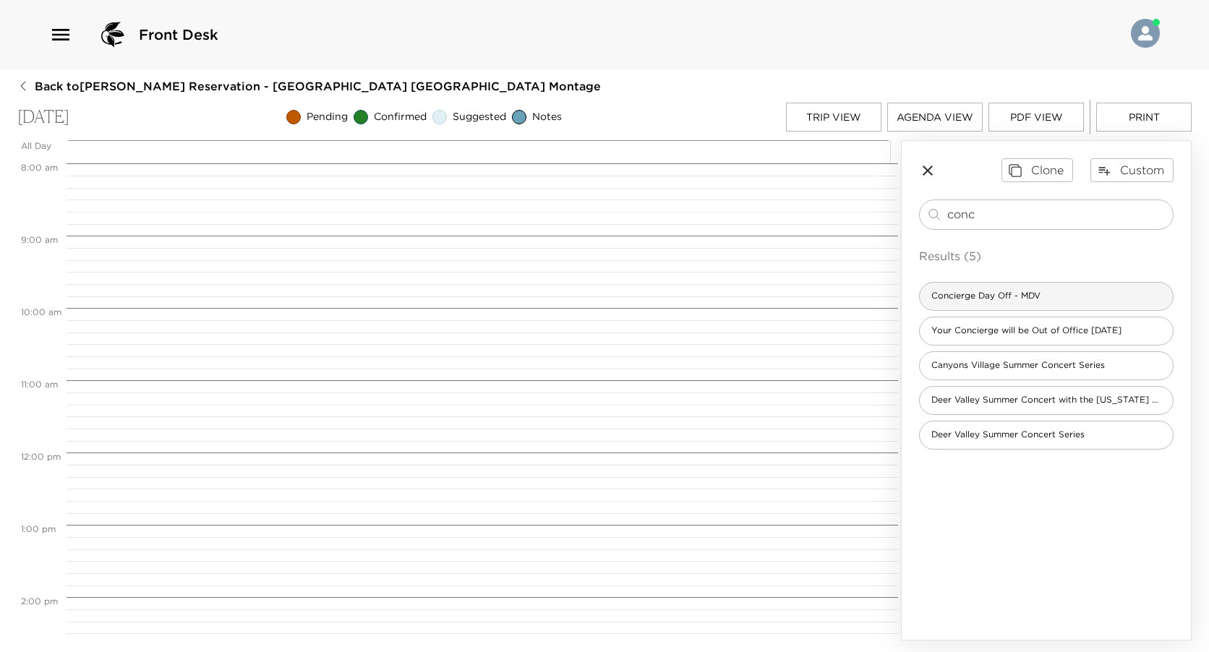
type input "conc"
click at [1030, 302] on span "Concierge Day Off - MDV" at bounding box center [986, 296] width 132 height 12
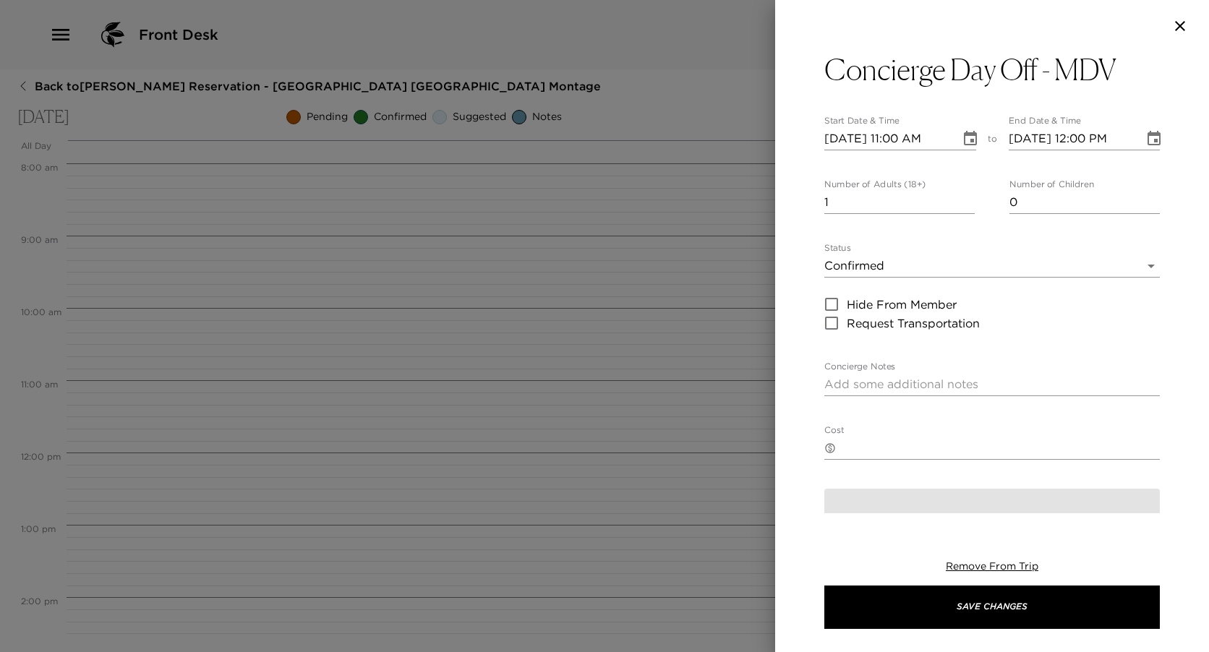
type textarea "I plan to be off duty this day. In anticipation of my day off, my Montage Deer …"
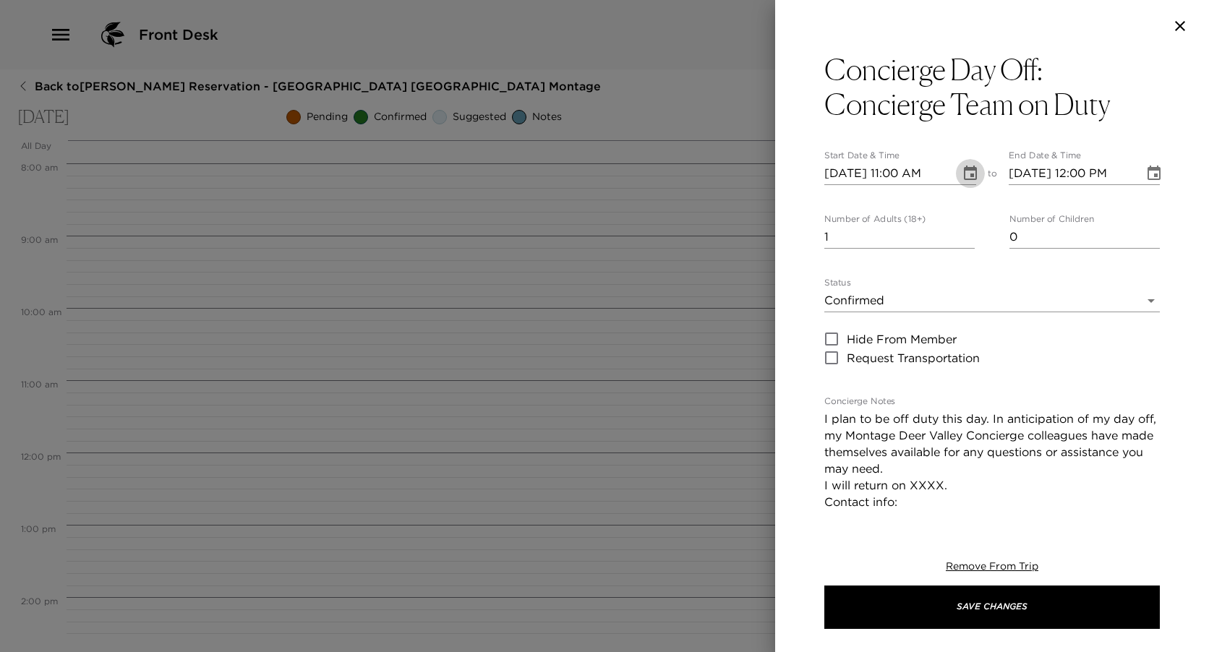
click at [962, 175] on icon "Choose date, selected date is Sep 2, 2025" at bounding box center [970, 173] width 17 height 17
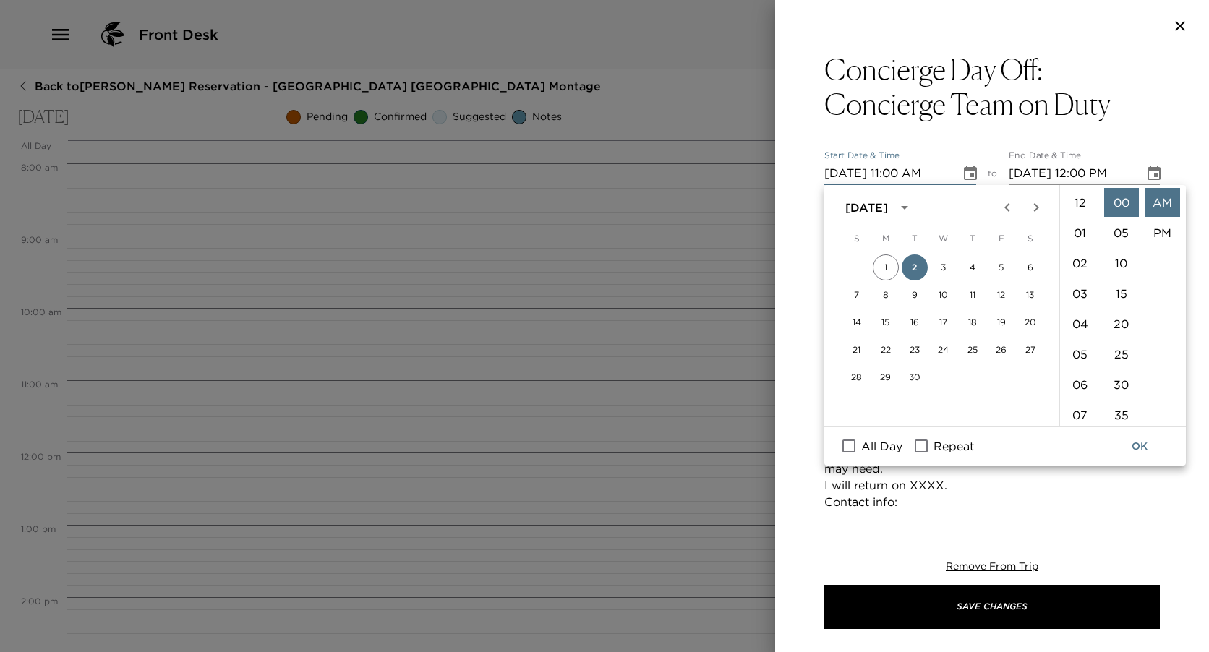
scroll to position [334, 0]
click at [875, 443] on span "All Day" at bounding box center [881, 445] width 41 height 17
click at [864, 443] on input "All Day" at bounding box center [849, 446] width 30 height 19
checkbox input "true"
type input "[DATE]"
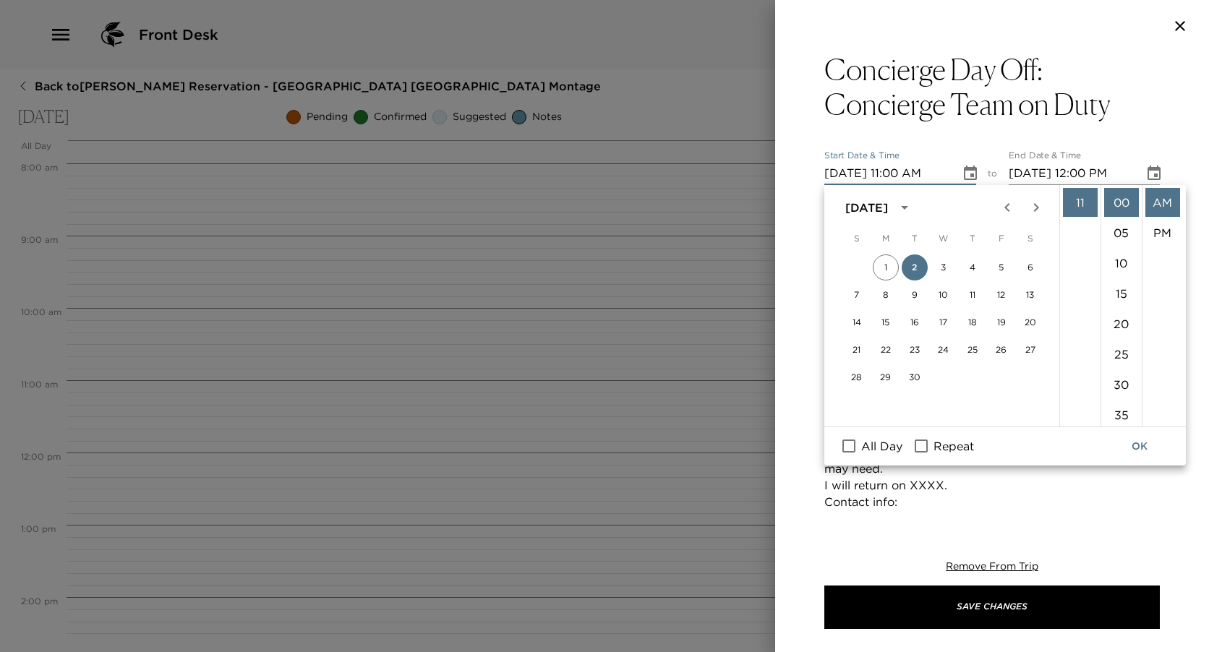
type input "[DATE]"
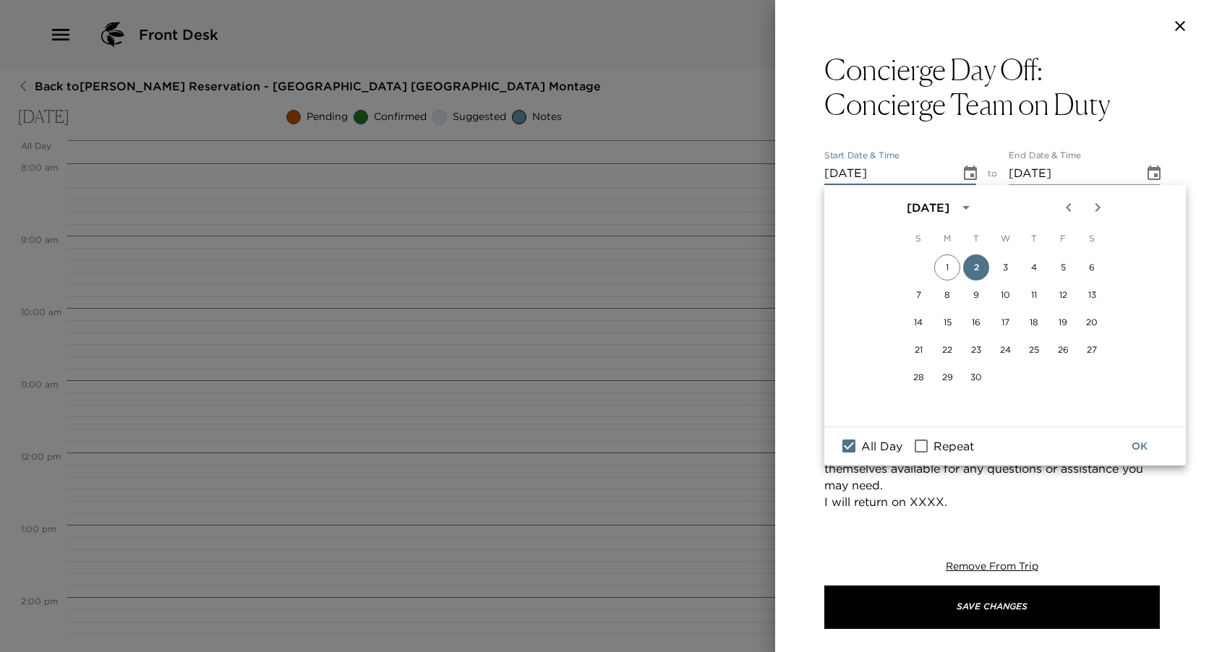
click at [948, 443] on span "Repeat" at bounding box center [953, 445] width 40 height 17
click at [936, 443] on input "Repeat" at bounding box center [921, 446] width 30 height 19
checkbox input "true"
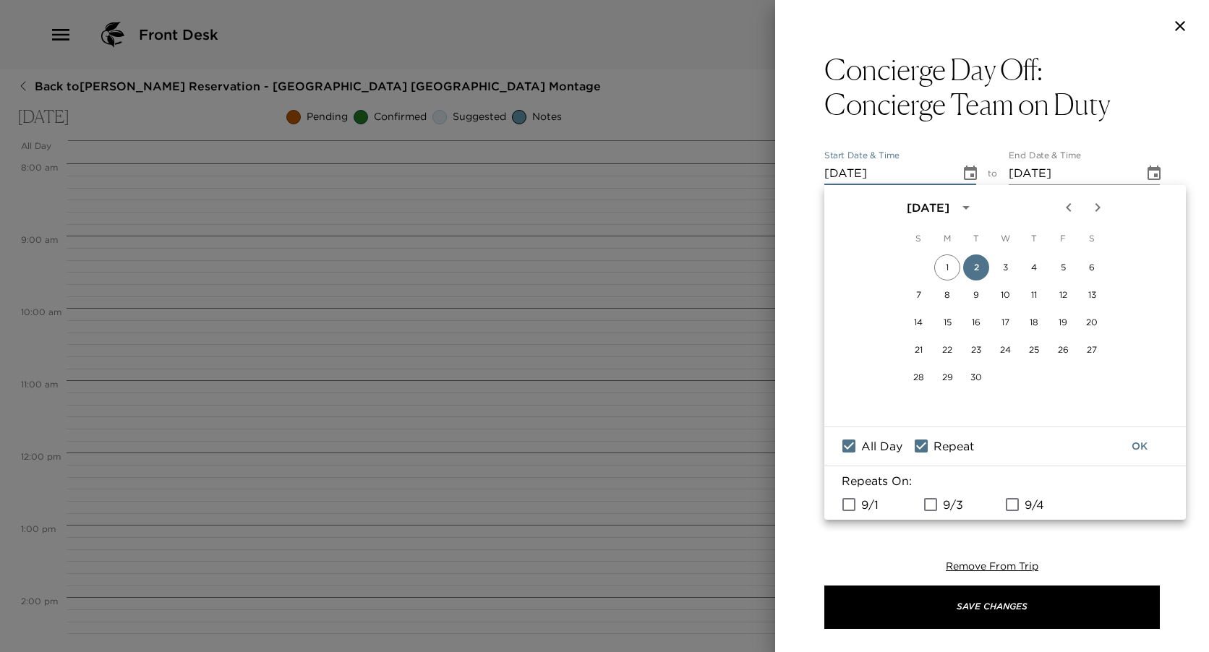
click at [949, 503] on span "9/3" at bounding box center [953, 504] width 20 height 17
click at [946, 503] on input "9/3" at bounding box center [930, 504] width 30 height 19
checkbox input "true"
click at [1137, 440] on button "OK" at bounding box center [1139, 446] width 46 height 27
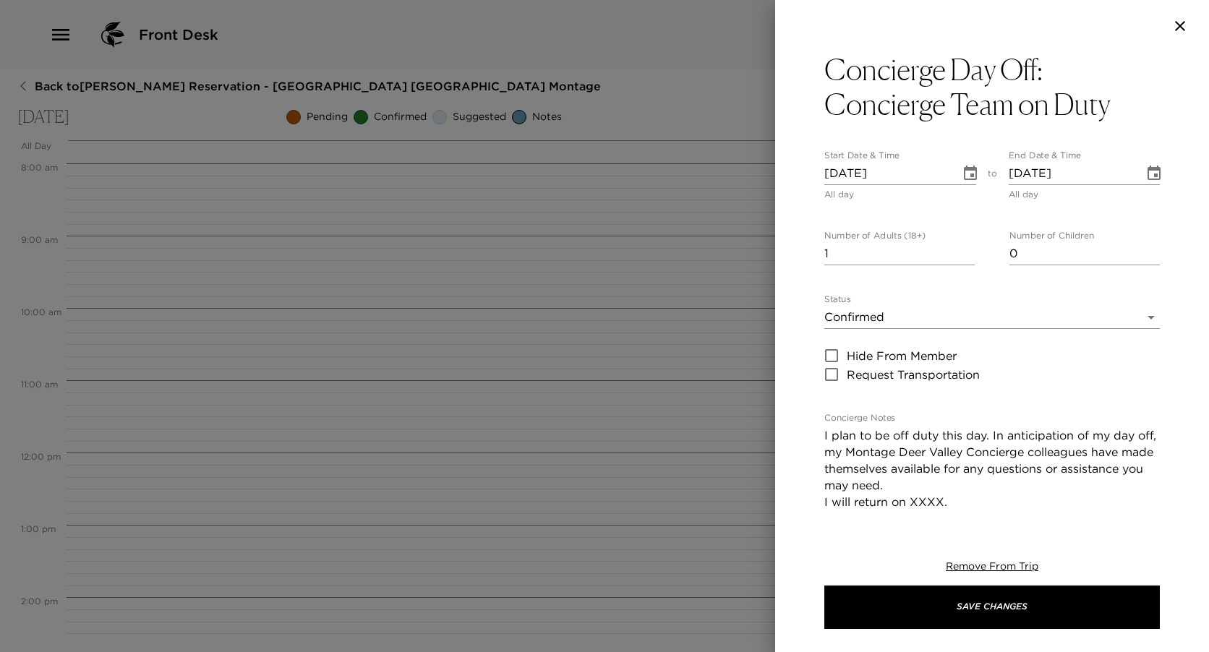
click at [928, 508] on textarea "I plan to be off duty this day. In anticipation of my day off, my Montage Deer …" at bounding box center [991, 502] width 335 height 150
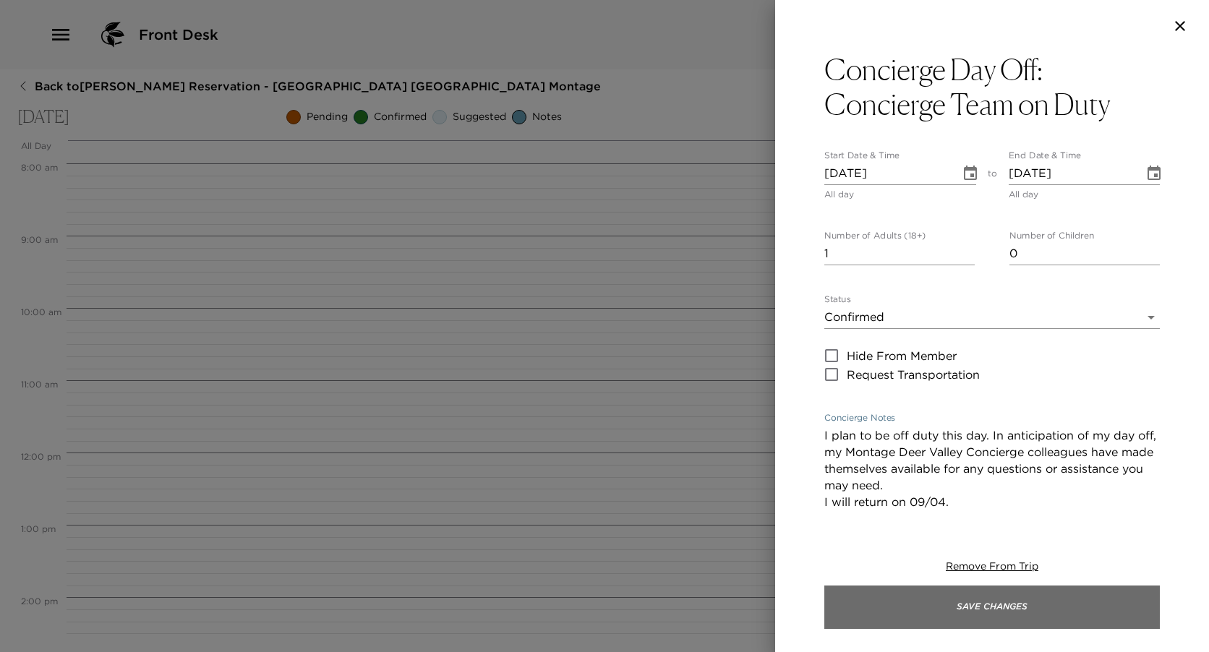
type textarea "I plan to be off duty this day. In anticipation of my day off, my Montage Deer …"
click at [898, 597] on button "Save Changes" at bounding box center [991, 607] width 335 height 43
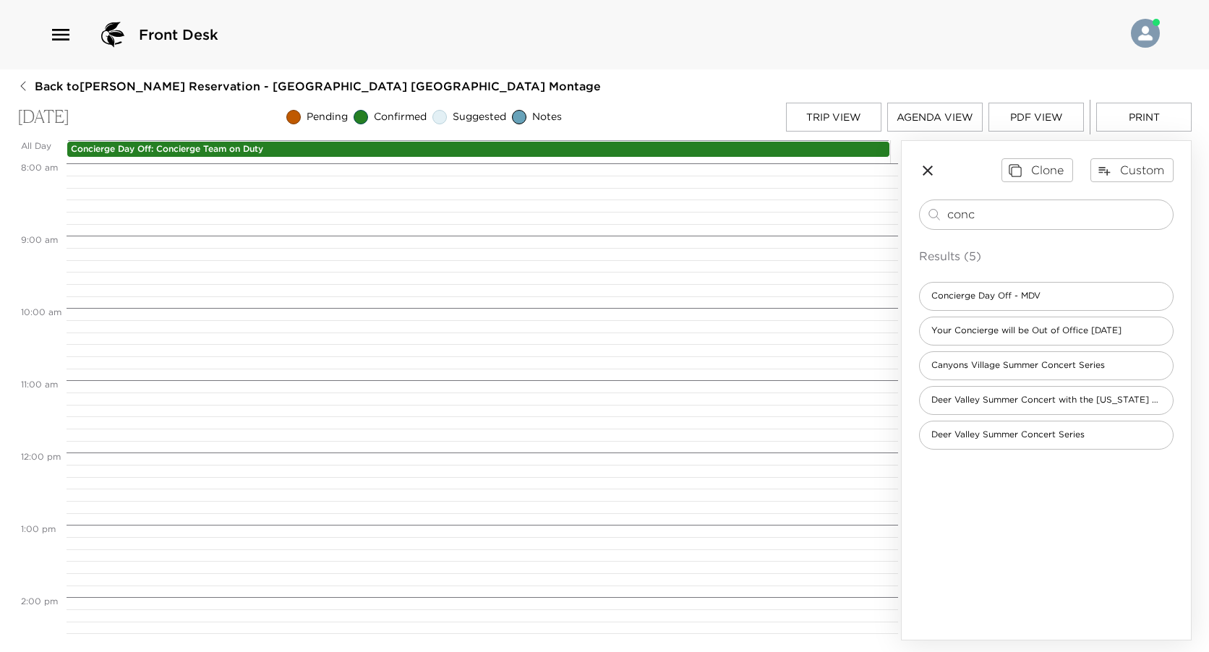
click at [831, 108] on button "Trip View" at bounding box center [833, 117] width 95 height 29
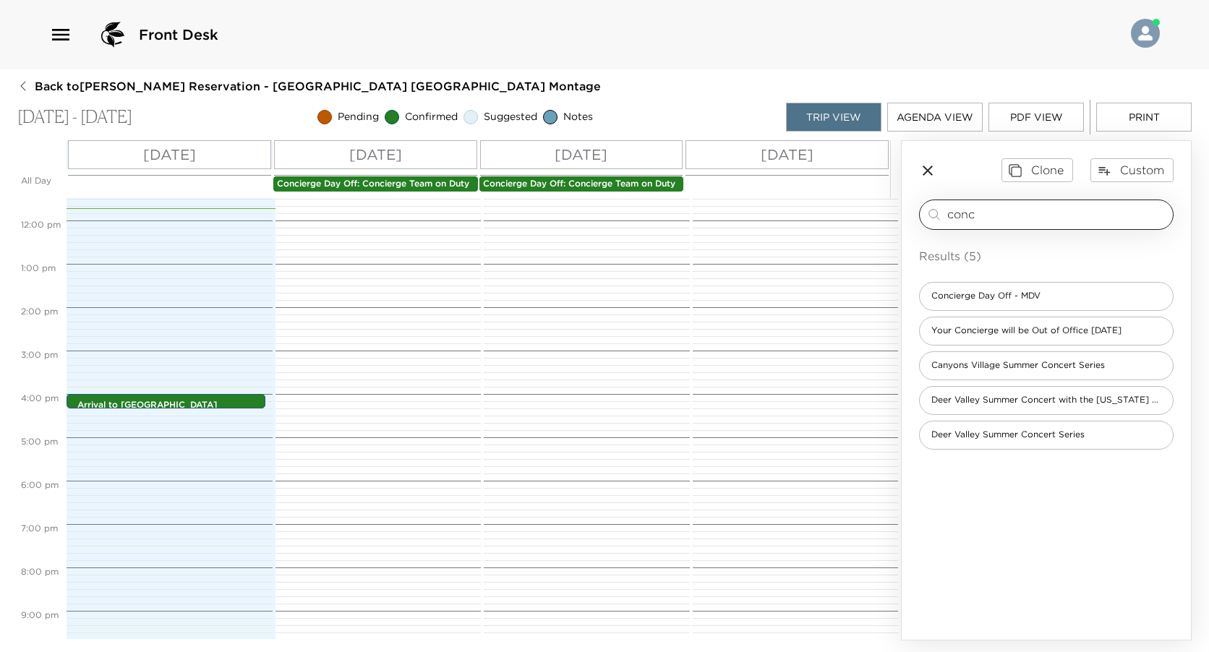
scroll to position [600, 0]
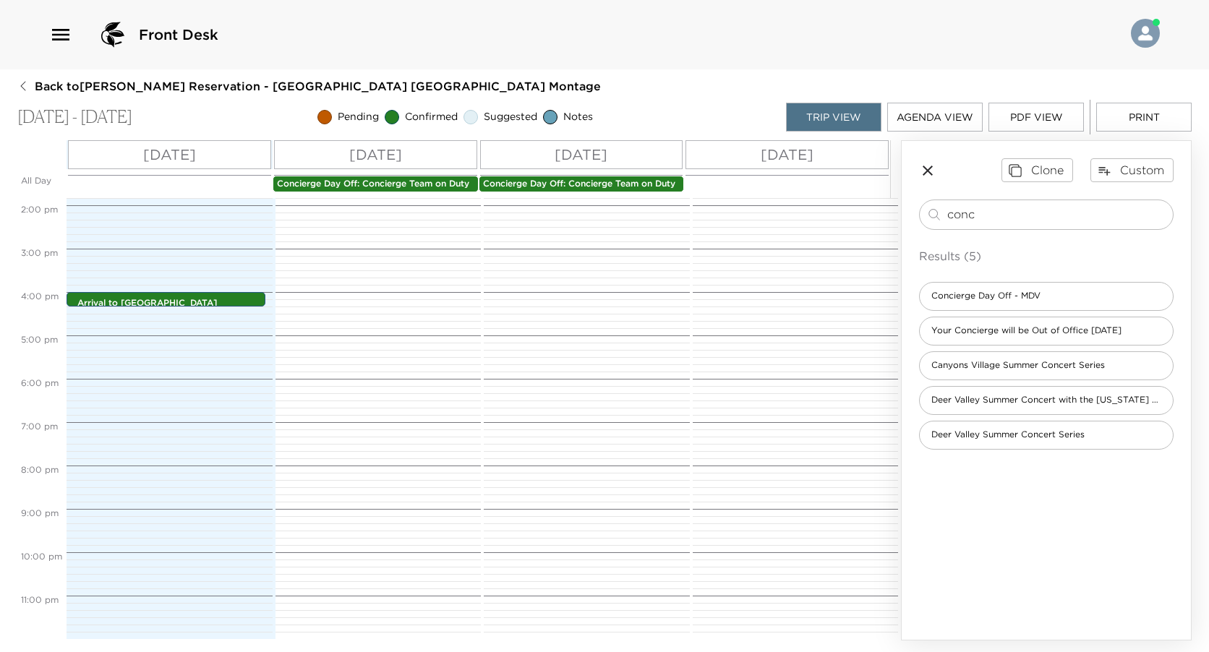
click at [1152, 110] on button "Print" at bounding box center [1143, 117] width 95 height 29
